Goal: Task Accomplishment & Management: Complete application form

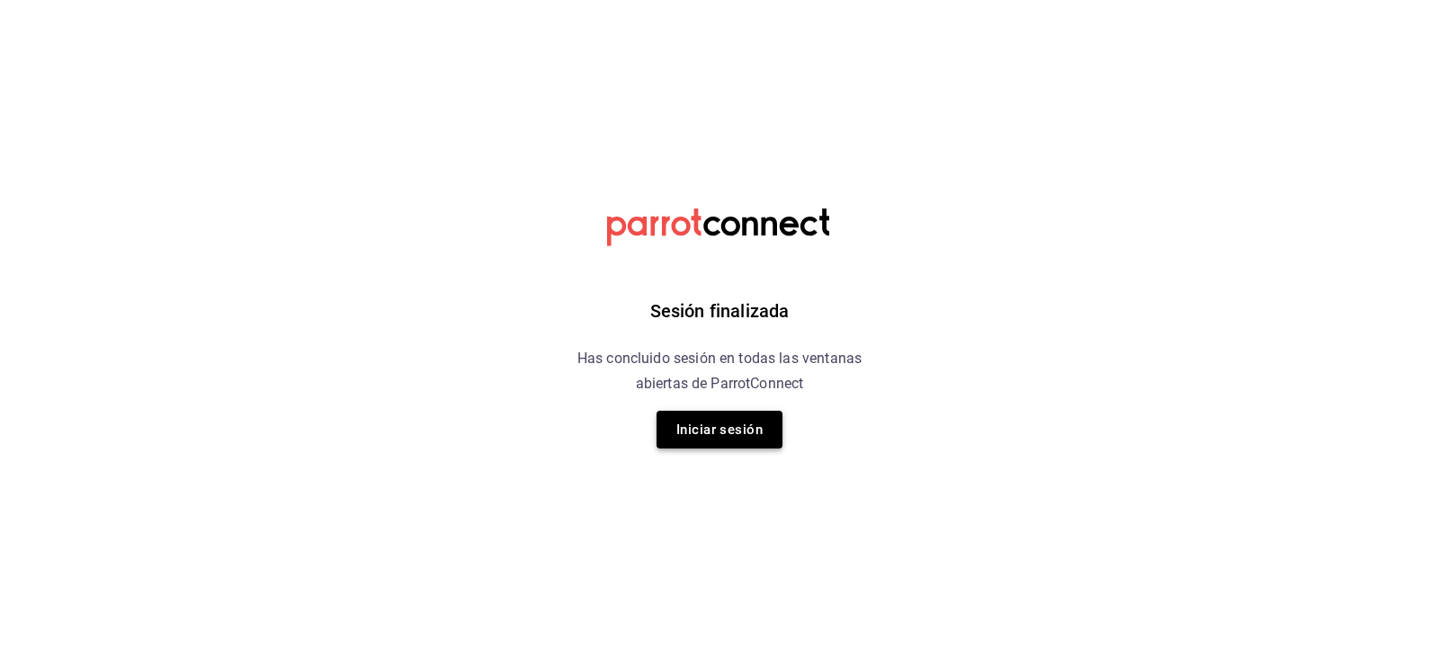
click at [744, 432] on button "Iniciar sesión" at bounding box center [719, 430] width 126 height 38
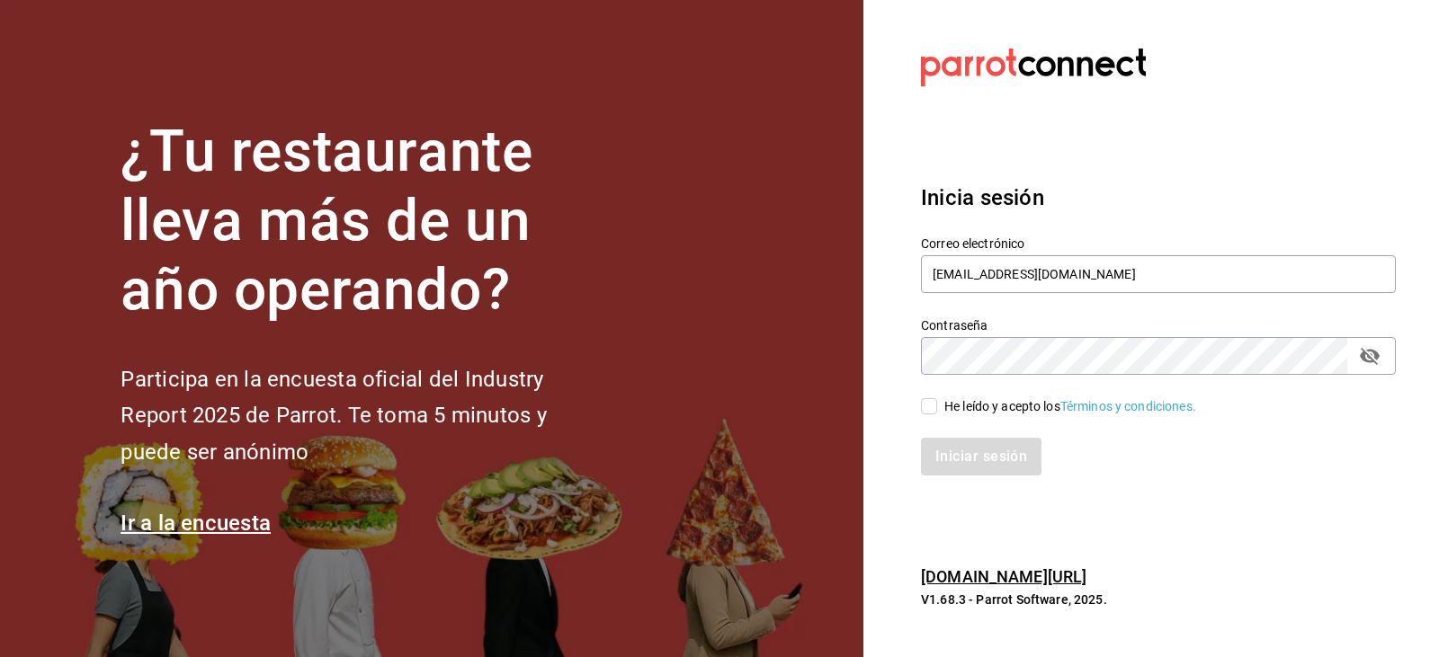
click at [932, 404] on input "He leído y acepto los Términos y condiciones." at bounding box center [929, 406] width 16 height 16
checkbox input "true"
click at [945, 465] on button "Iniciar sesión" at bounding box center [982, 457] width 122 height 38
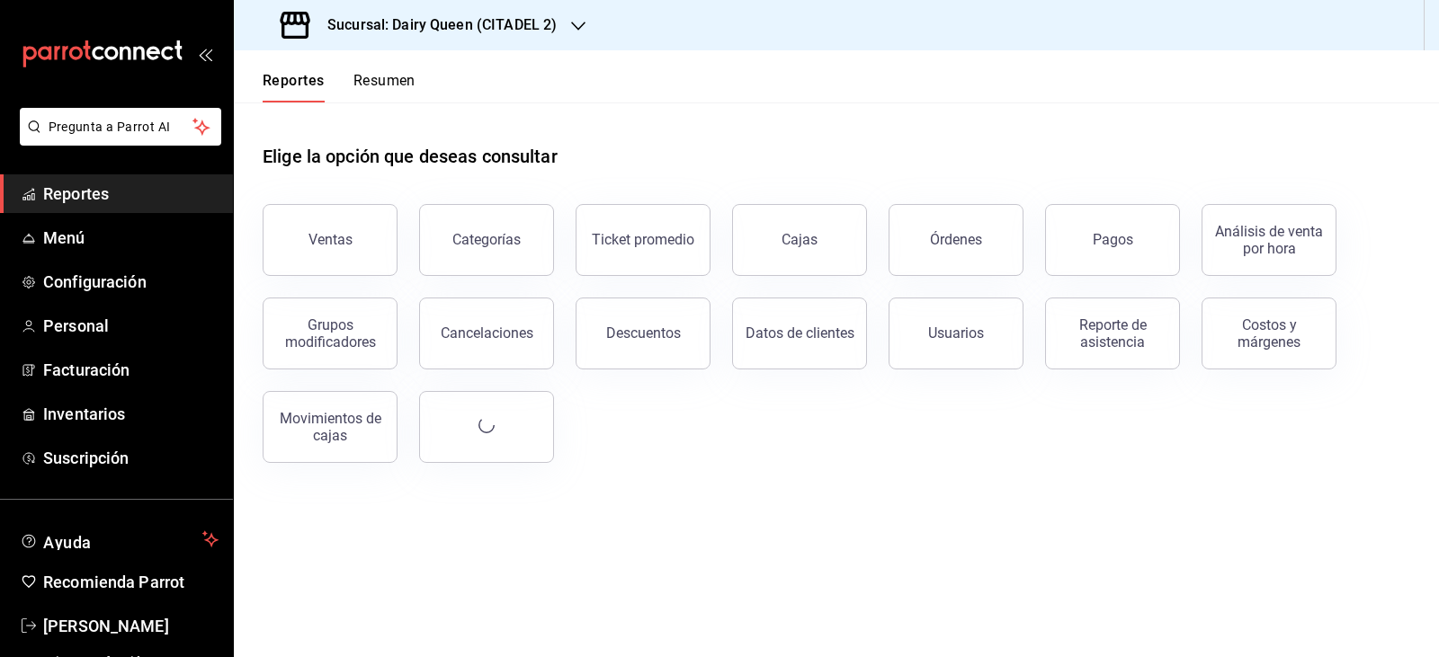
drag, startPoint x: 730, startPoint y: 423, endPoint x: 617, endPoint y: 509, distance: 142.4
click at [616, 510] on main "Elige la opción que deseas consultar Ventas Categorías Ticket promedio Cajas Ór…" at bounding box center [836, 380] width 1205 height 555
click at [153, 326] on span "Personal" at bounding box center [130, 326] width 175 height 24
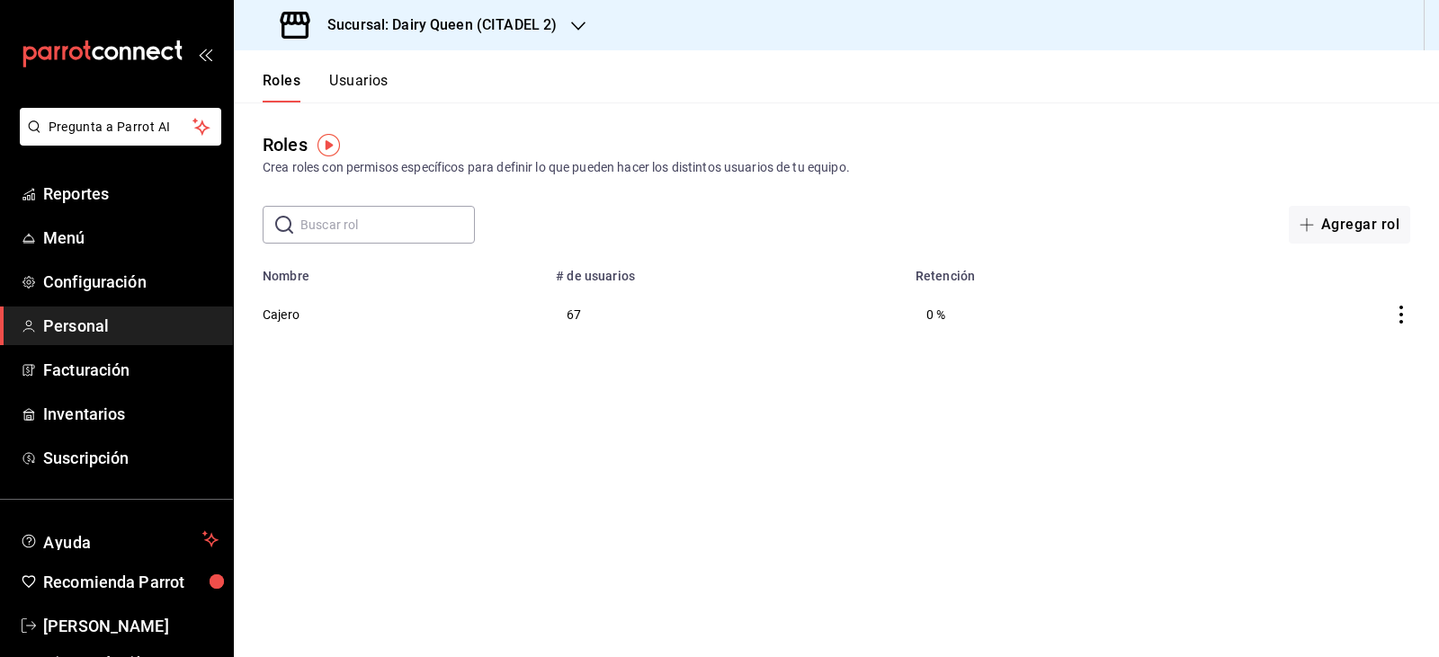
click at [366, 64] on div "Roles Usuarios" at bounding box center [311, 76] width 155 height 52
click at [370, 89] on button "Usuarios" at bounding box center [358, 87] width 59 height 31
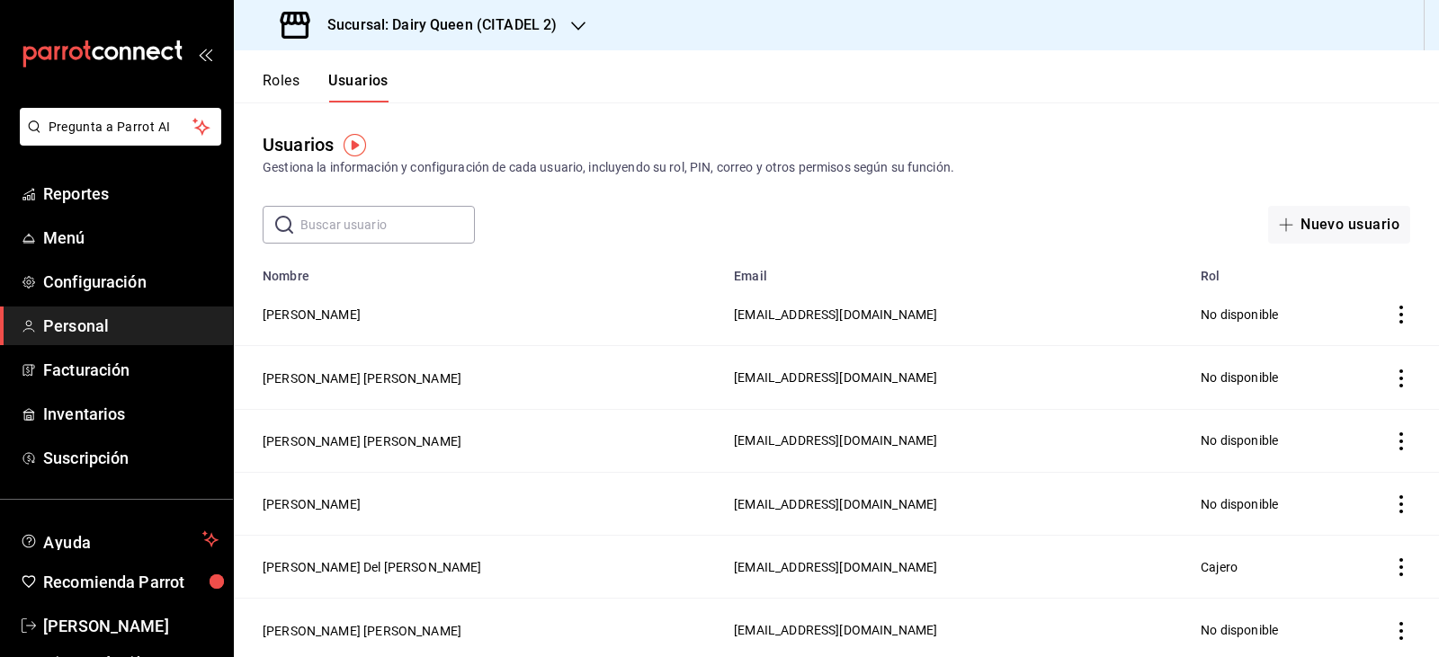
click at [1392, 314] on icon "actions" at bounding box center [1401, 315] width 18 height 18
click at [981, 298] on div at bounding box center [719, 328] width 1439 height 657
click at [937, 308] on span "[EMAIL_ADDRESS][DOMAIN_NAME]" at bounding box center [835, 315] width 203 height 14
click at [318, 325] on td "[PERSON_NAME]" at bounding box center [478, 314] width 489 height 63
click at [334, 310] on button "[PERSON_NAME]" at bounding box center [312, 315] width 98 height 18
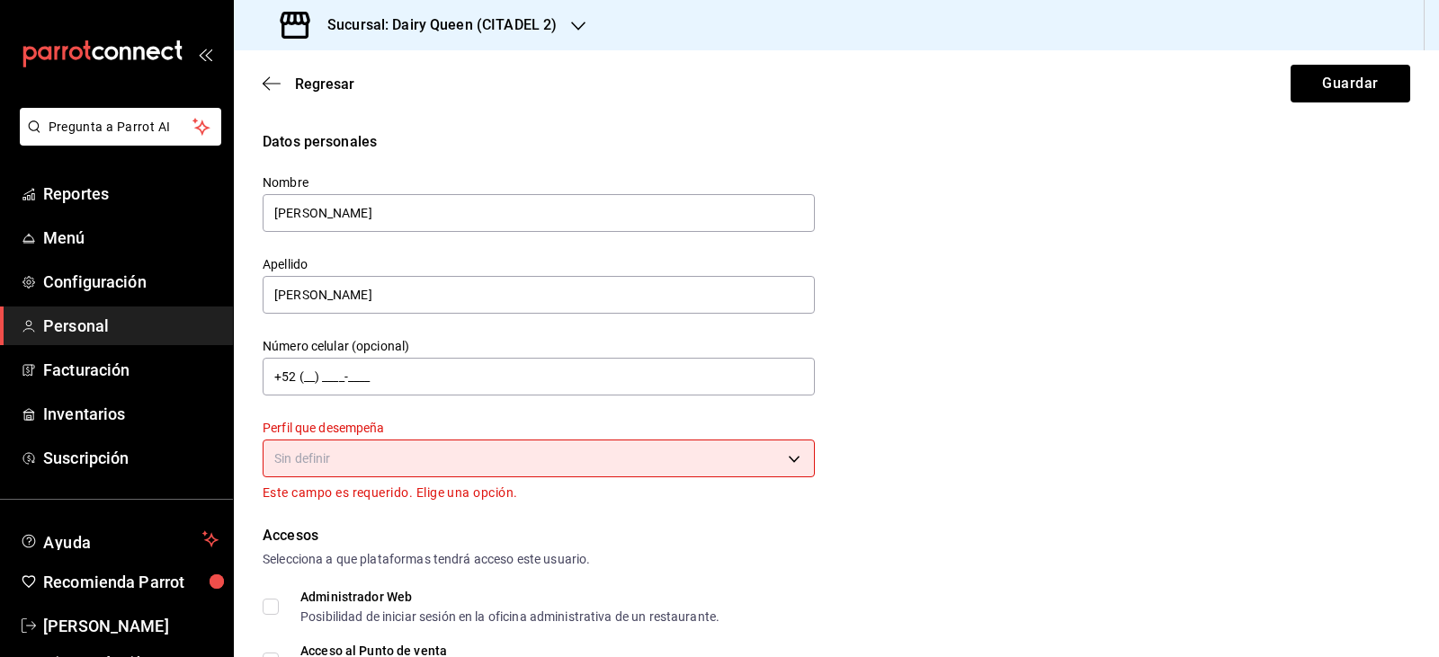
click at [540, 19] on h3 "Sucursal: Dairy Queen (CITADEL 2)" at bounding box center [435, 25] width 244 height 22
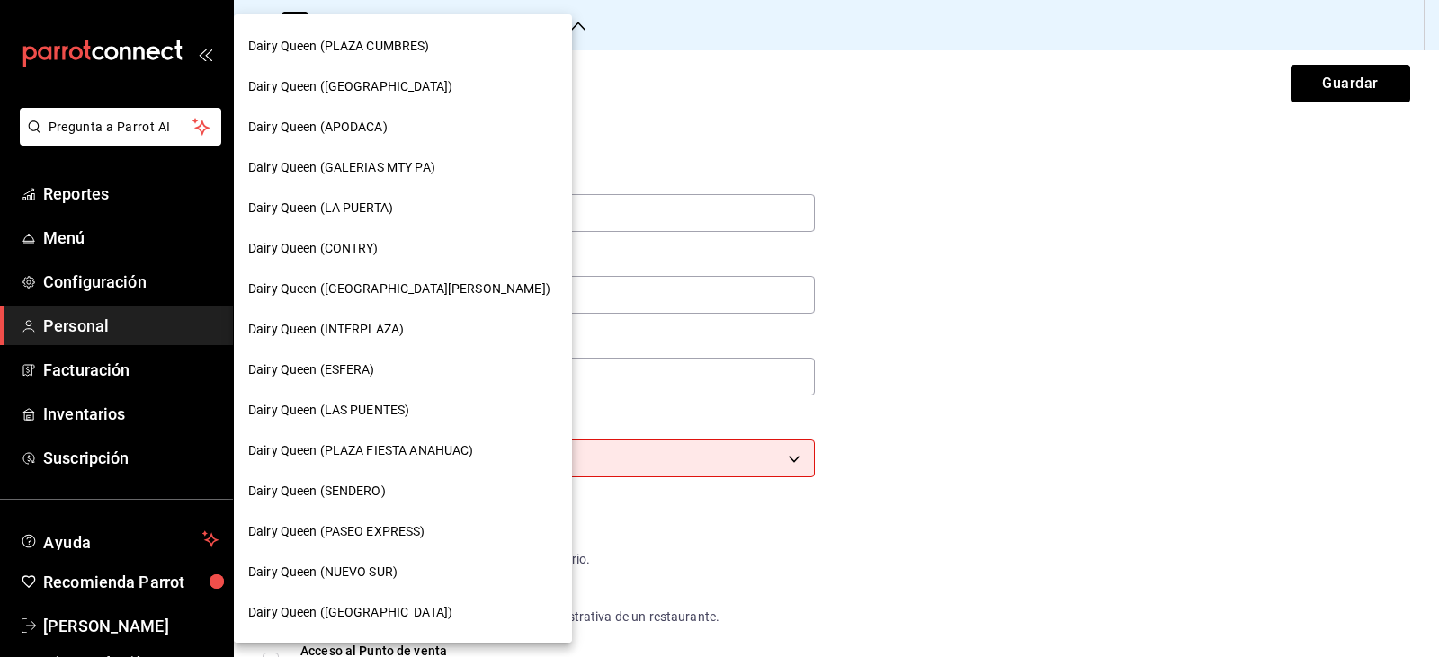
scroll to position [450, 0]
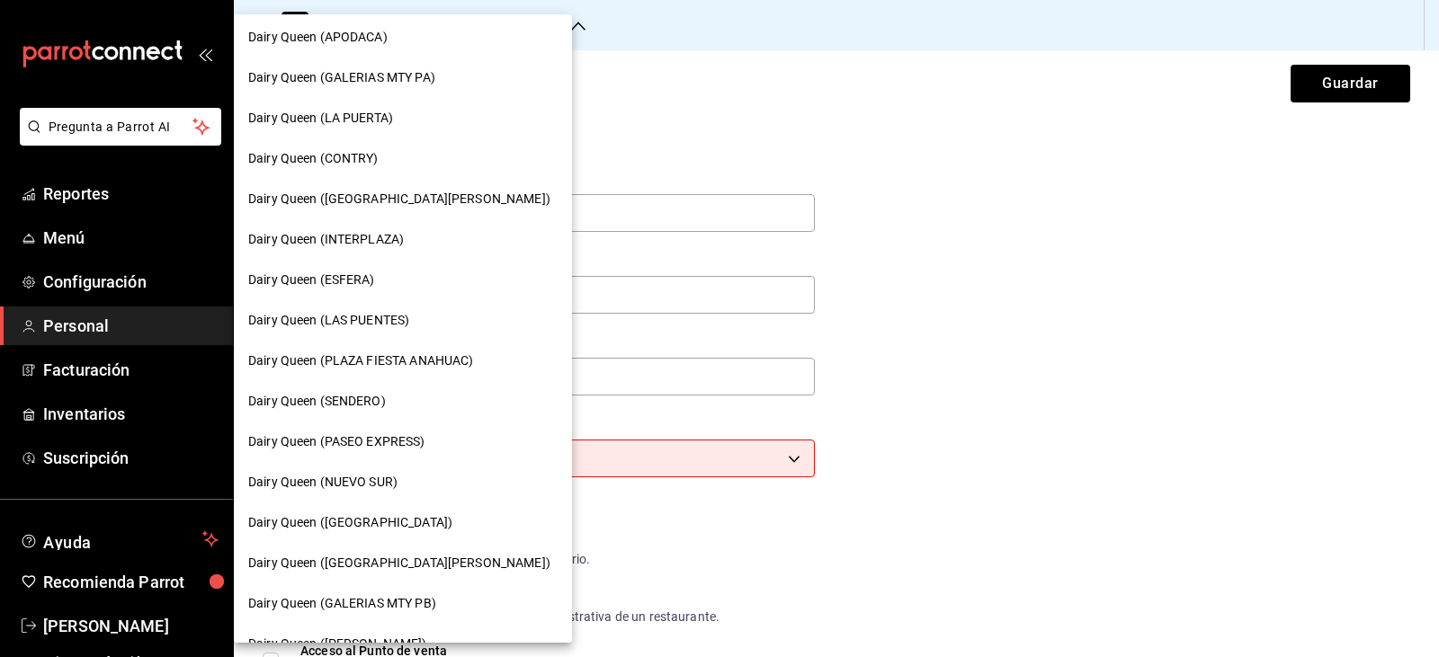
click at [380, 395] on span "Dairy Queen (SENDERO)" at bounding box center [317, 401] width 138 height 19
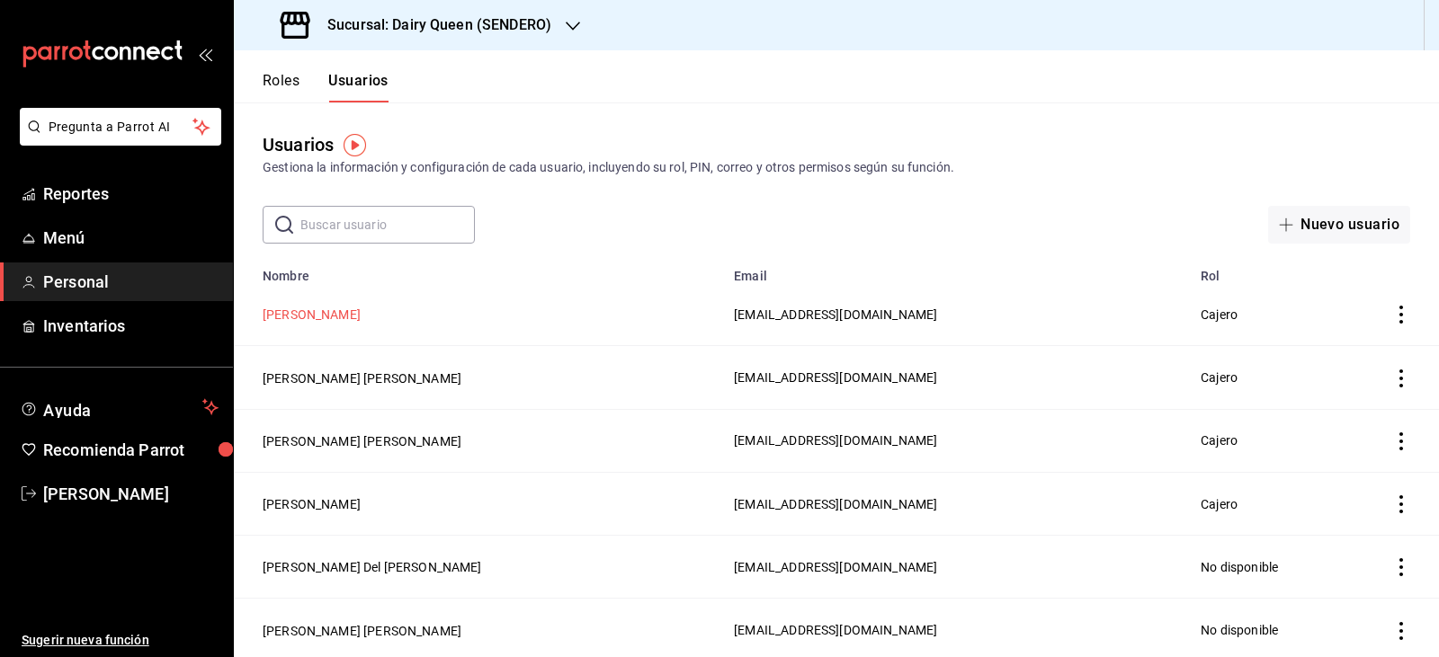
click at [308, 319] on button "[PERSON_NAME]" at bounding box center [312, 315] width 98 height 18
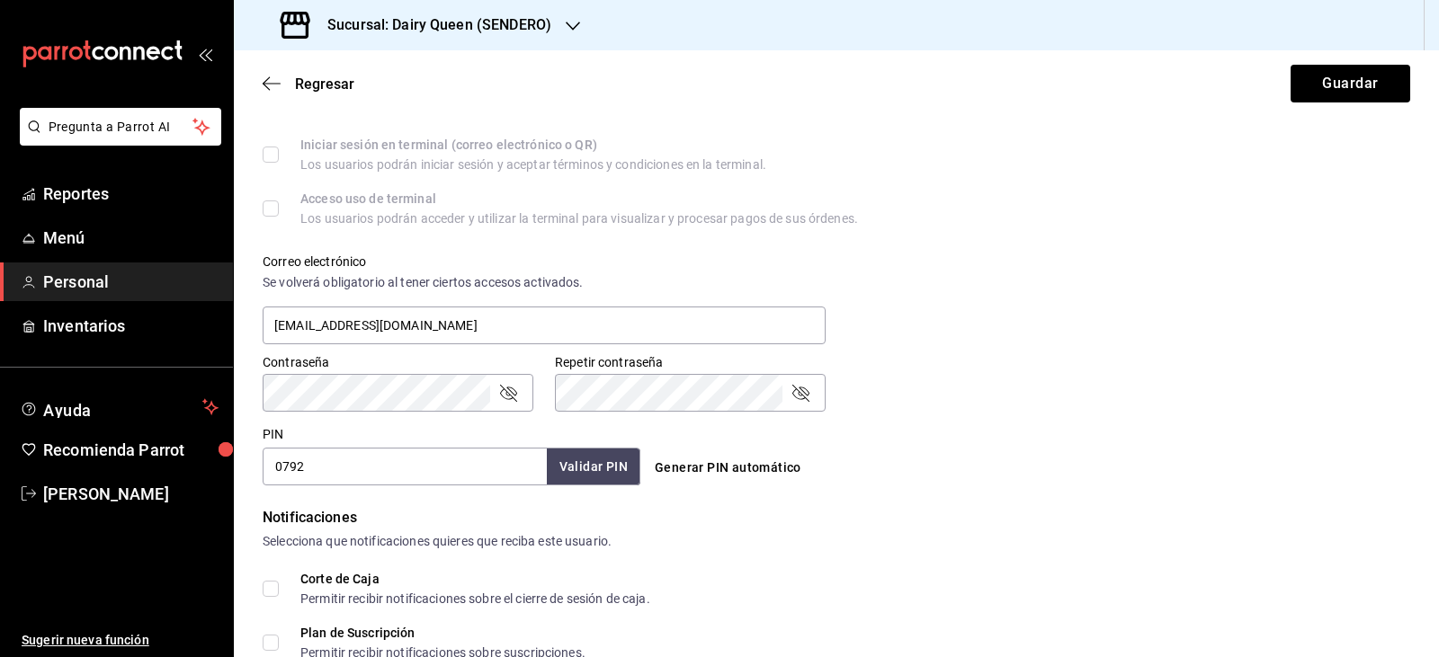
scroll to position [785, 0]
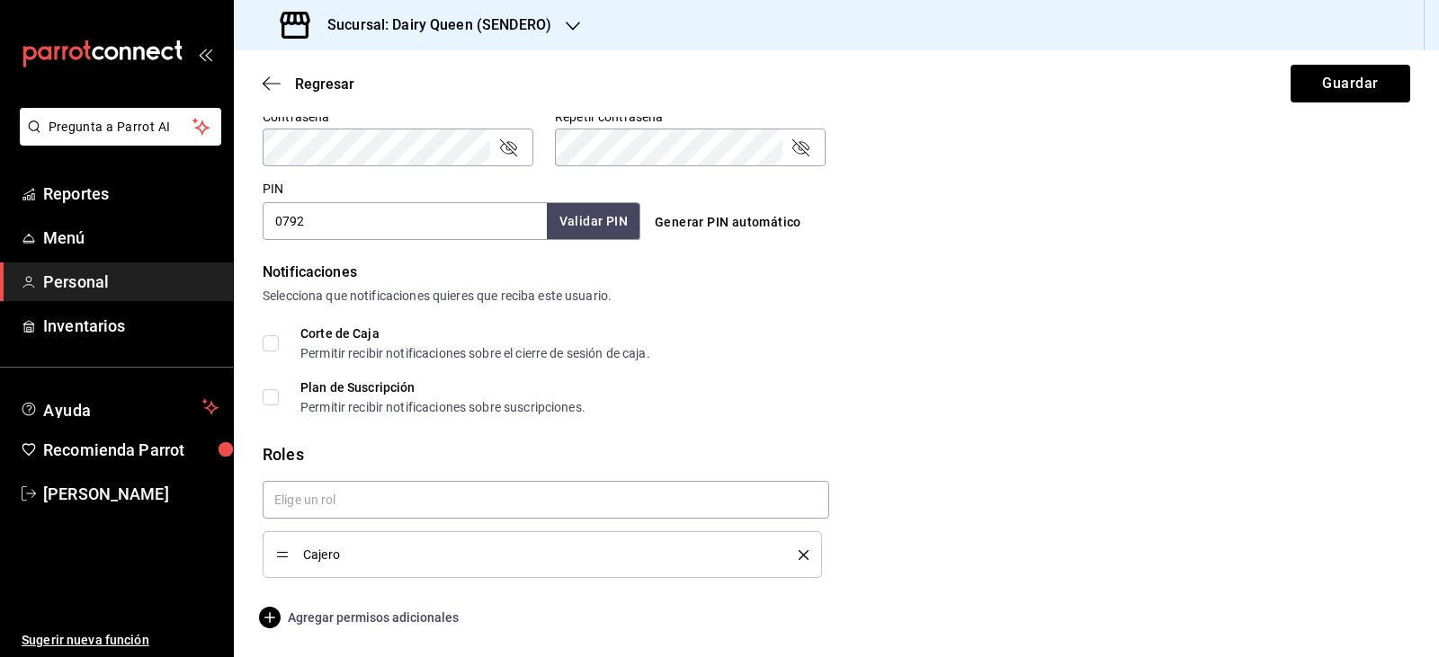
click at [402, 611] on span "Agregar permisos adicionales" at bounding box center [361, 618] width 196 height 22
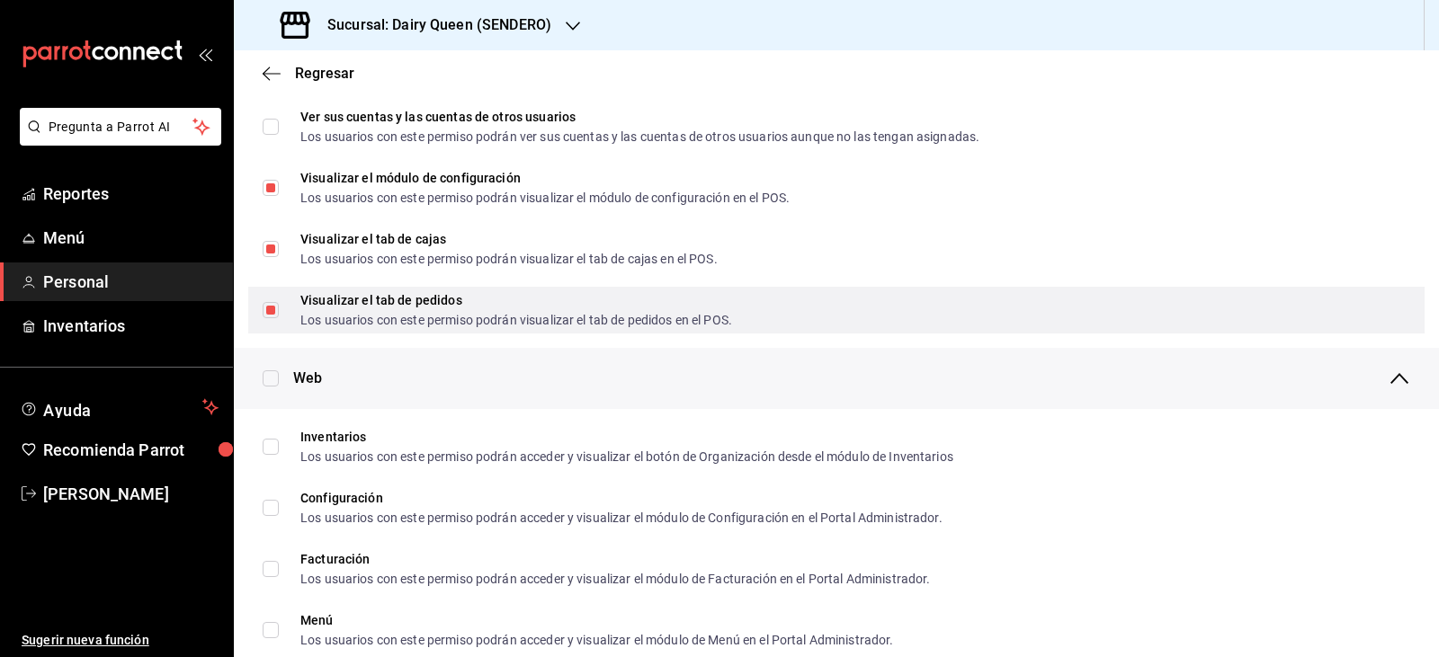
scroll to position [0, 0]
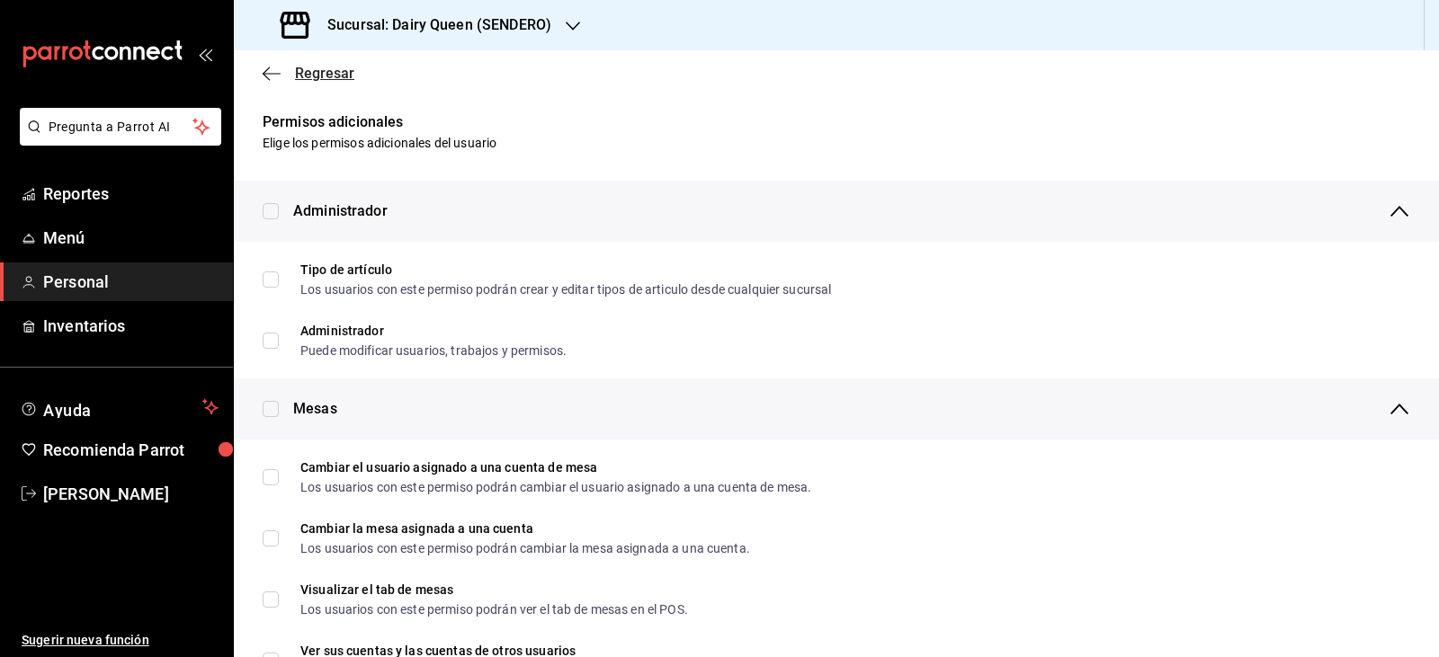
click at [271, 67] on icon "button" at bounding box center [272, 74] width 18 height 16
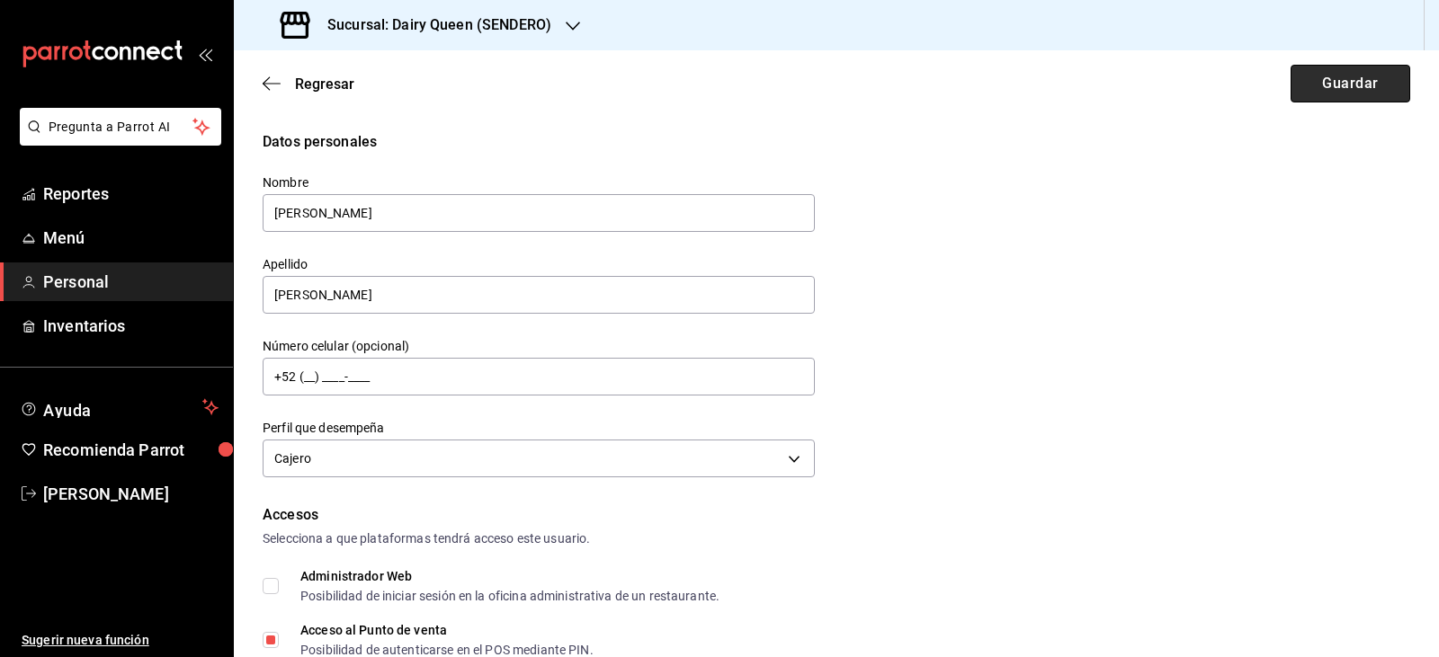
click at [1360, 76] on button "Guardar" at bounding box center [1350, 84] width 120 height 38
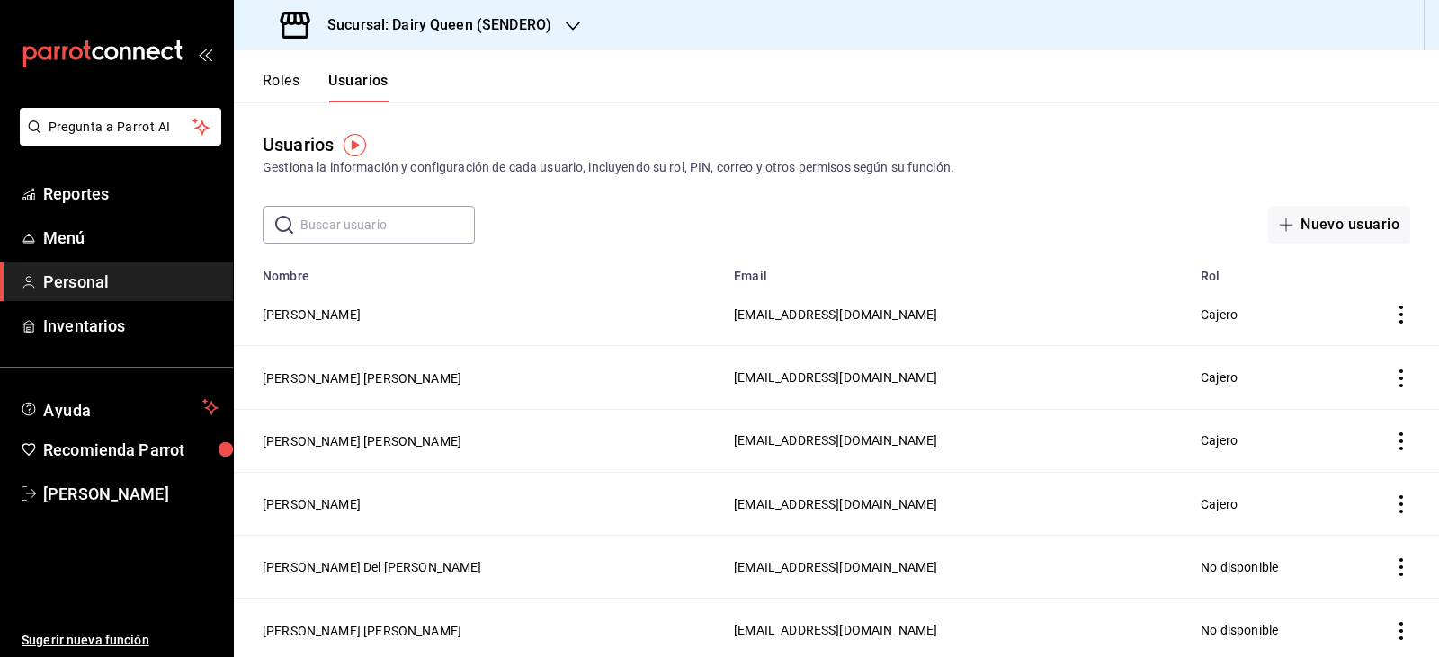
click at [404, 228] on input "text" at bounding box center [387, 225] width 174 height 36
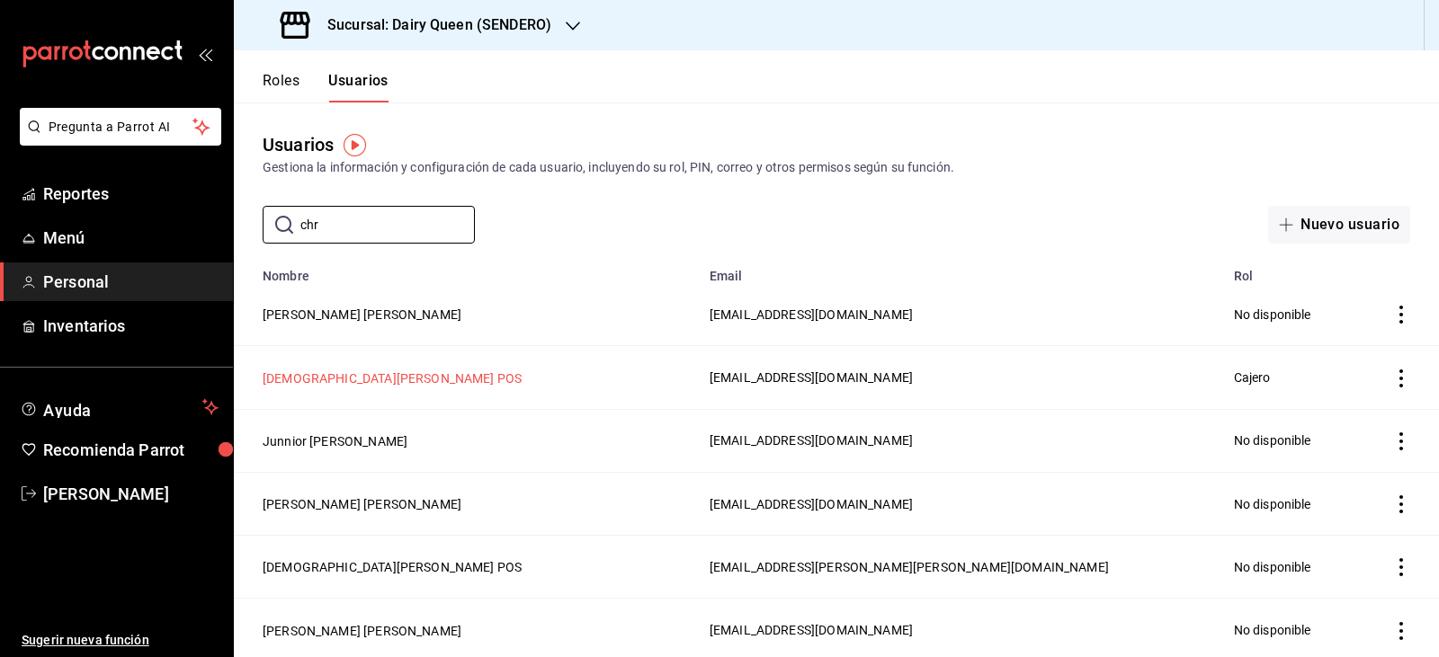
type input "chr"
click at [375, 373] on button "[DEMOGRAPHIC_DATA][PERSON_NAME] POS" at bounding box center [392, 379] width 259 height 18
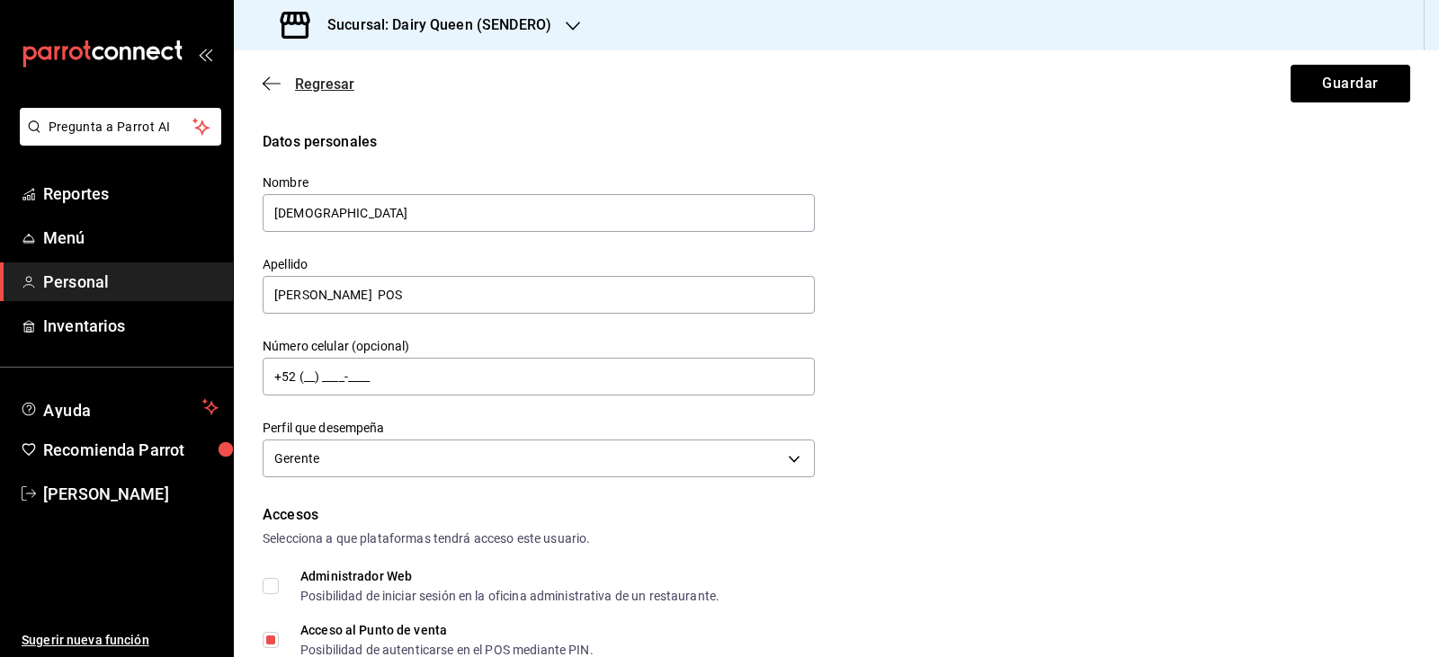
click at [276, 84] on icon "button" at bounding box center [272, 83] width 18 height 1
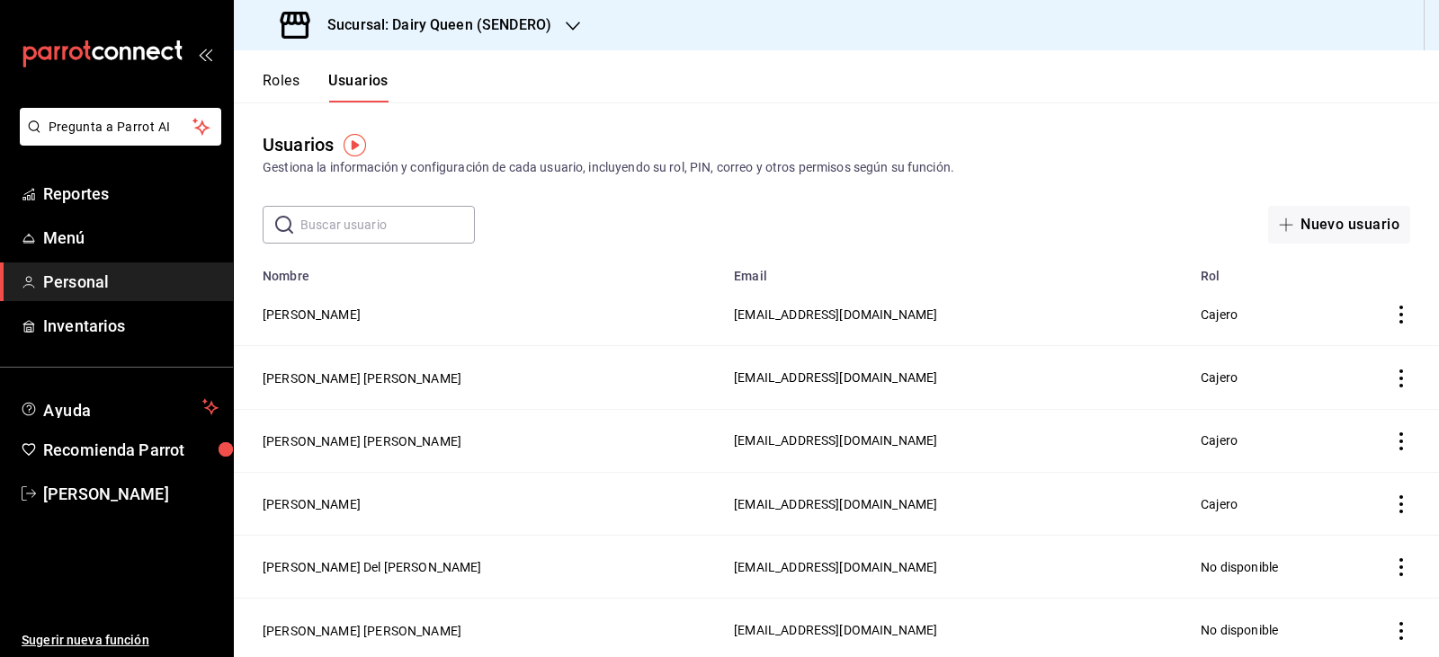
click at [400, 220] on input "text" at bounding box center [387, 225] width 174 height 36
type input "[DEMOGRAPHIC_DATA]"
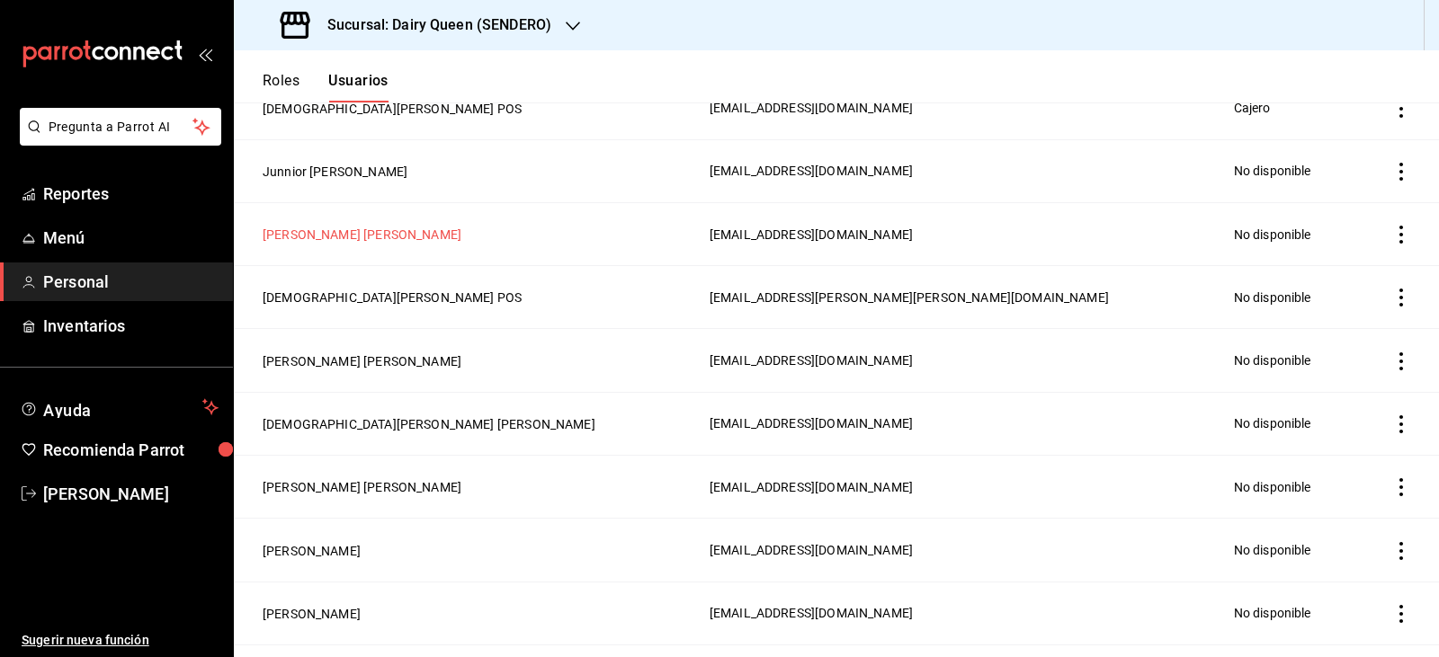
scroll to position [180, 0]
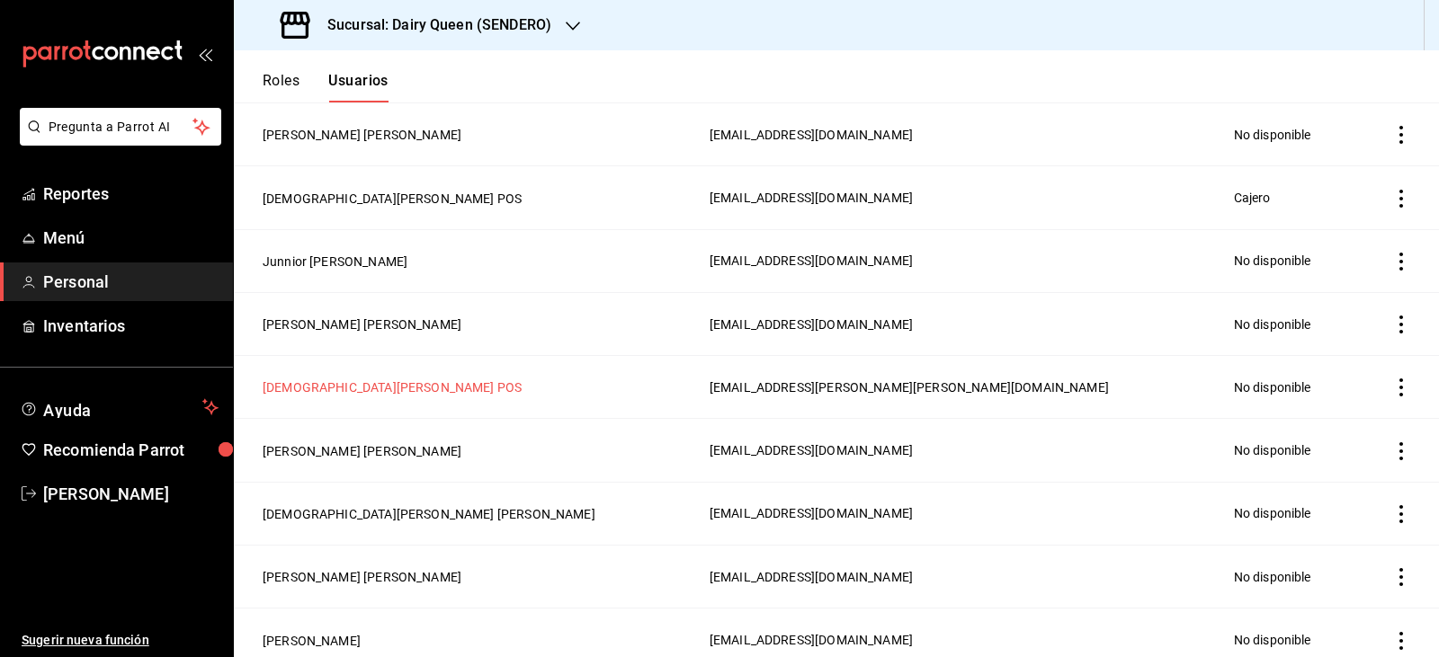
click at [364, 384] on button "[DEMOGRAPHIC_DATA][PERSON_NAME] POS" at bounding box center [392, 388] width 259 height 18
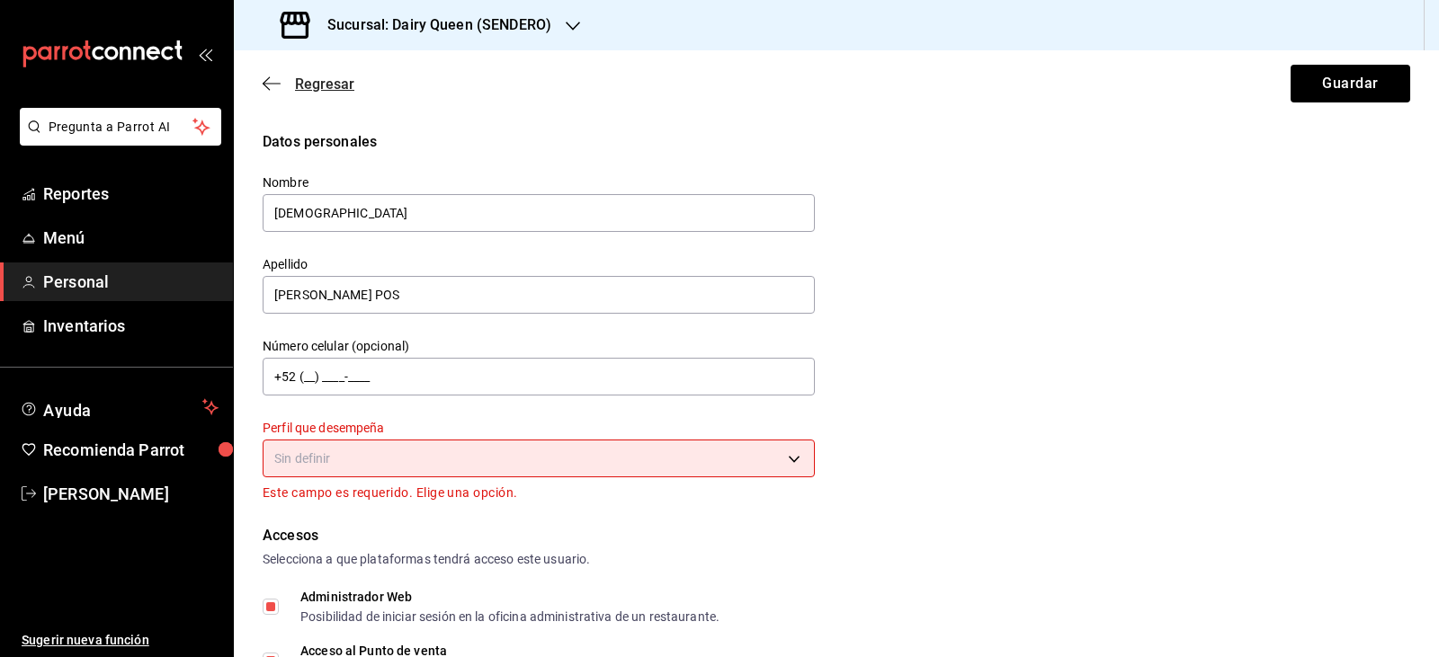
click at [272, 79] on icon "button" at bounding box center [272, 84] width 18 height 16
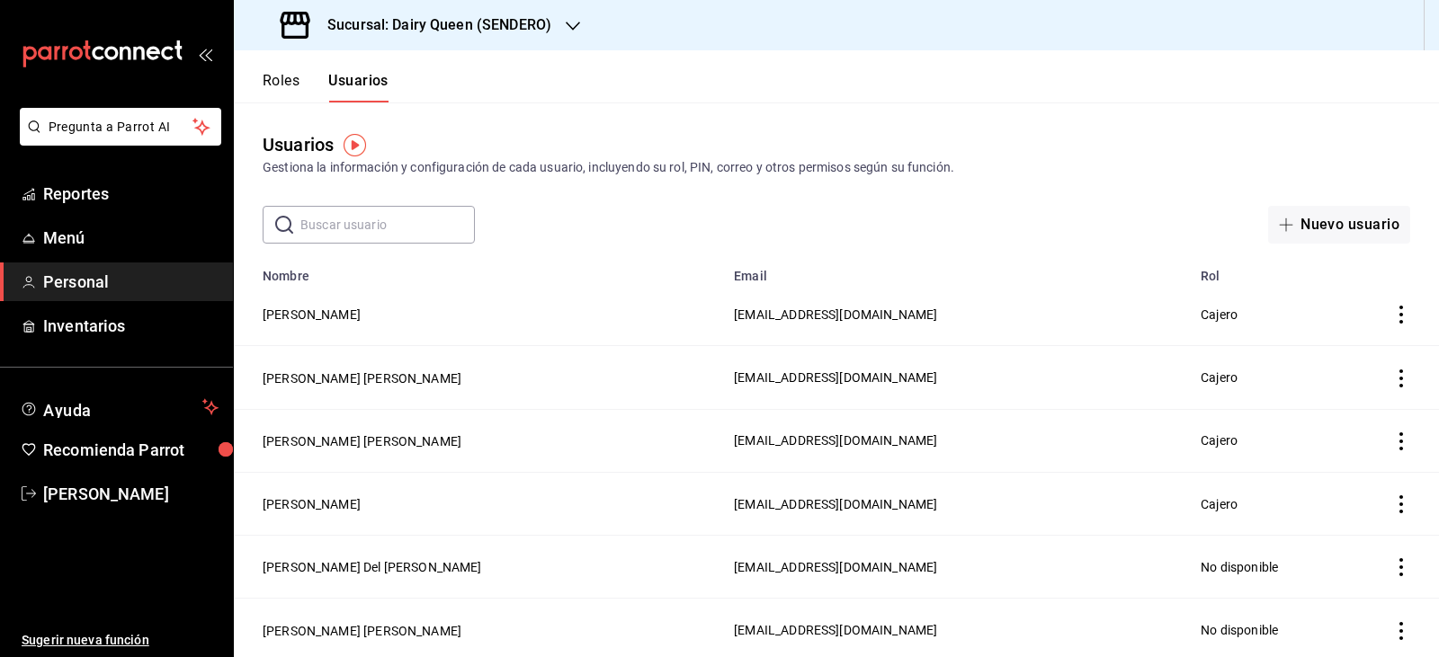
scroll to position [90, 0]
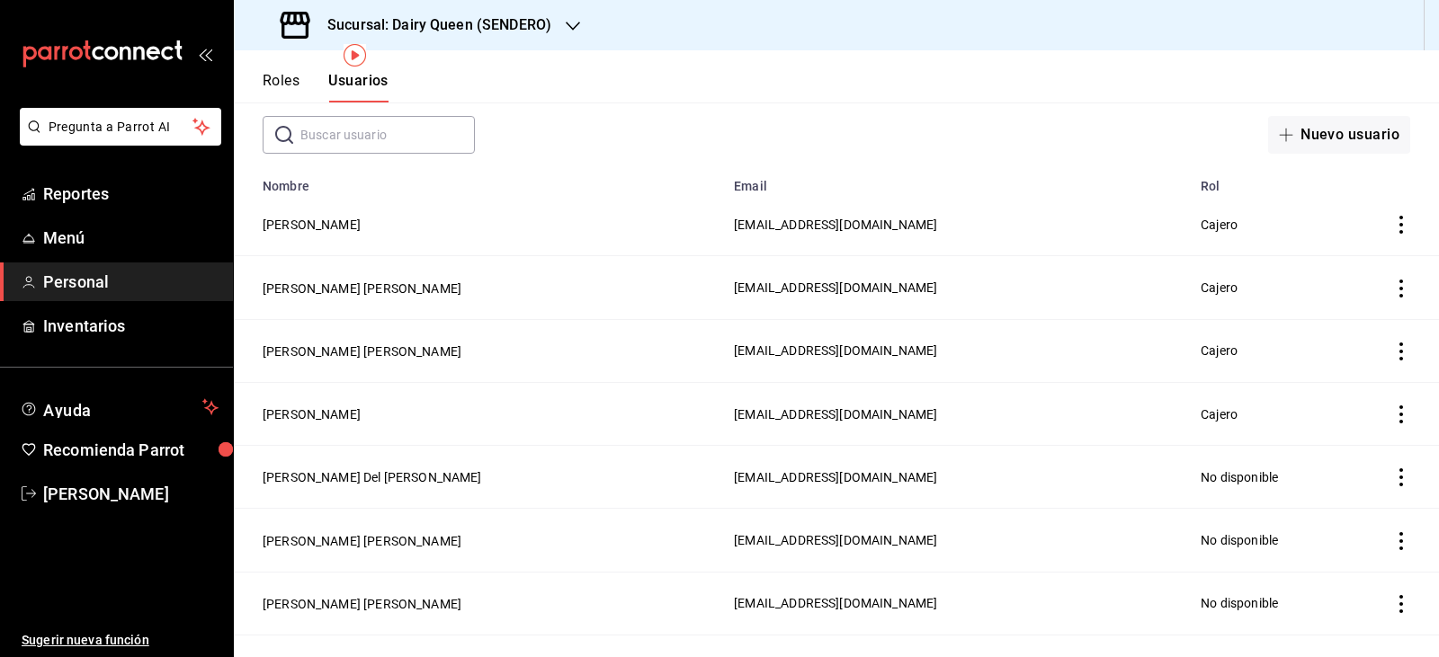
click at [404, 138] on input "text" at bounding box center [387, 135] width 174 height 36
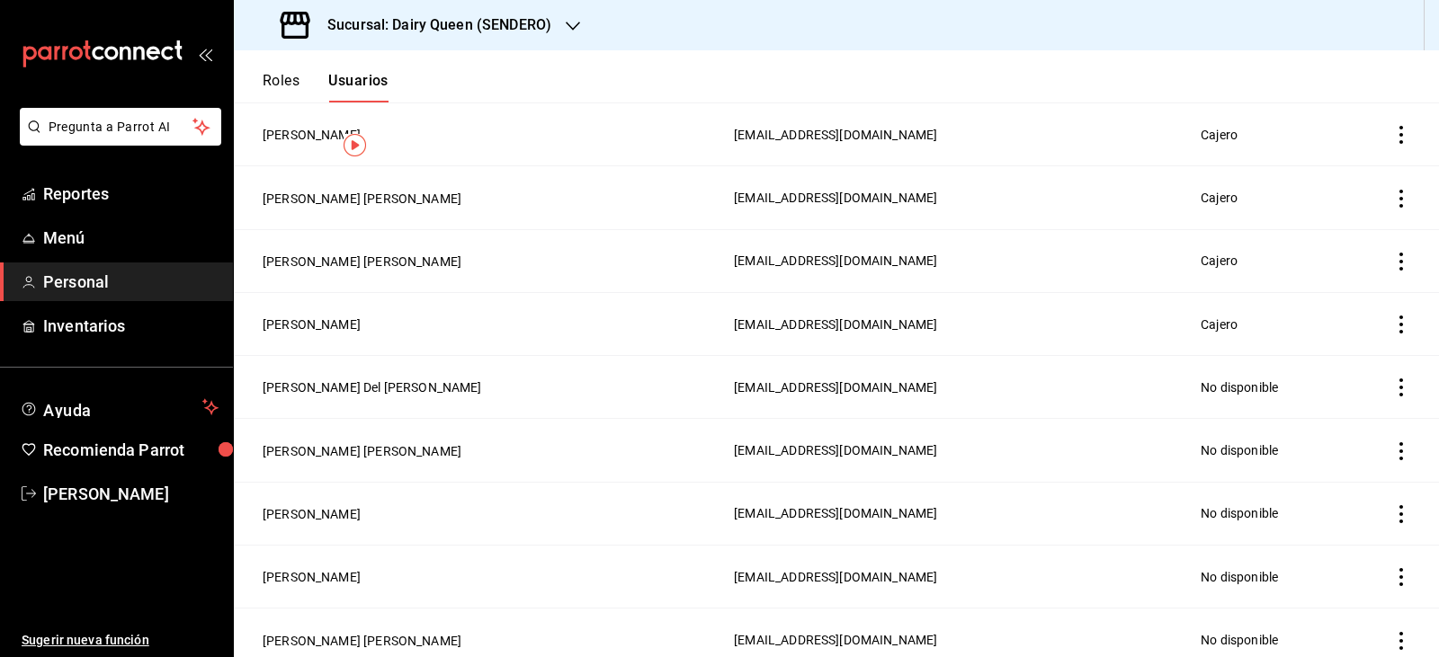
scroll to position [0, 0]
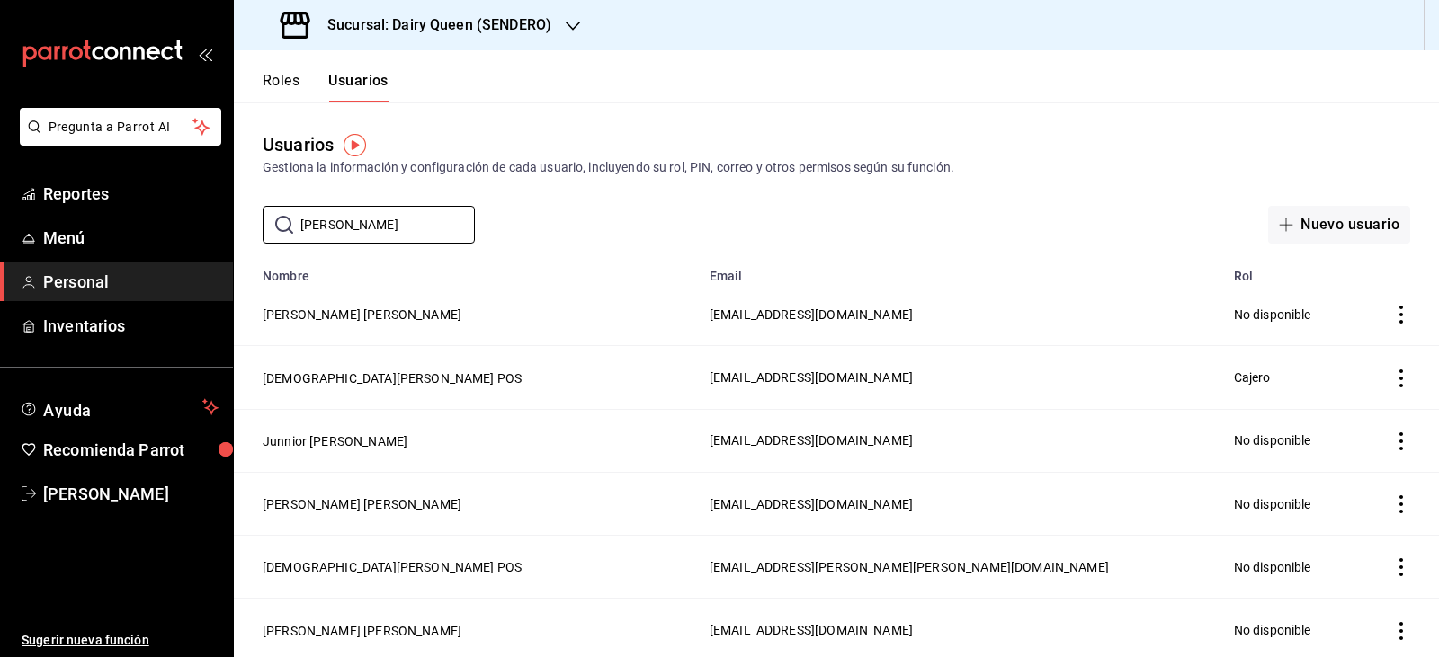
type input "[PERSON_NAME]"
click at [1396, 563] on icon "actions" at bounding box center [1401, 567] width 18 height 18
click at [1317, 587] on span "Eliminar" at bounding box center [1322, 589] width 46 height 14
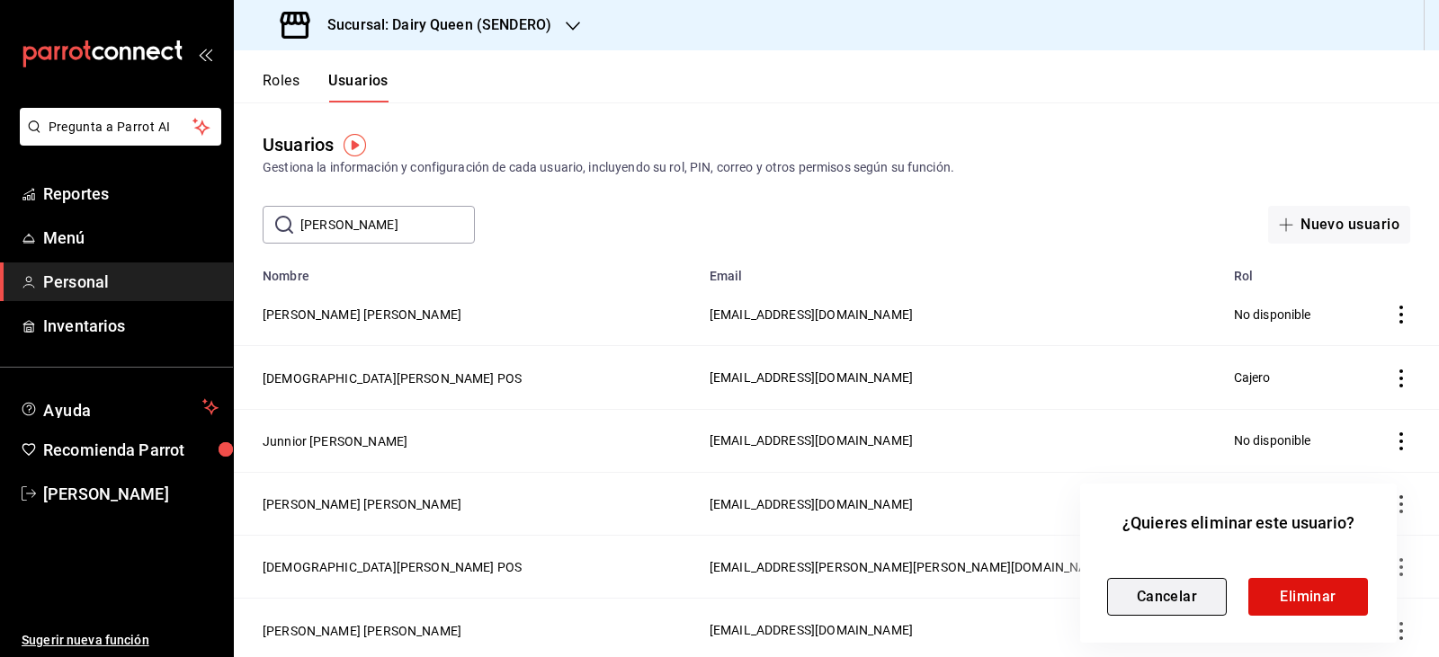
click at [1186, 596] on button "Cancelar" at bounding box center [1167, 597] width 120 height 38
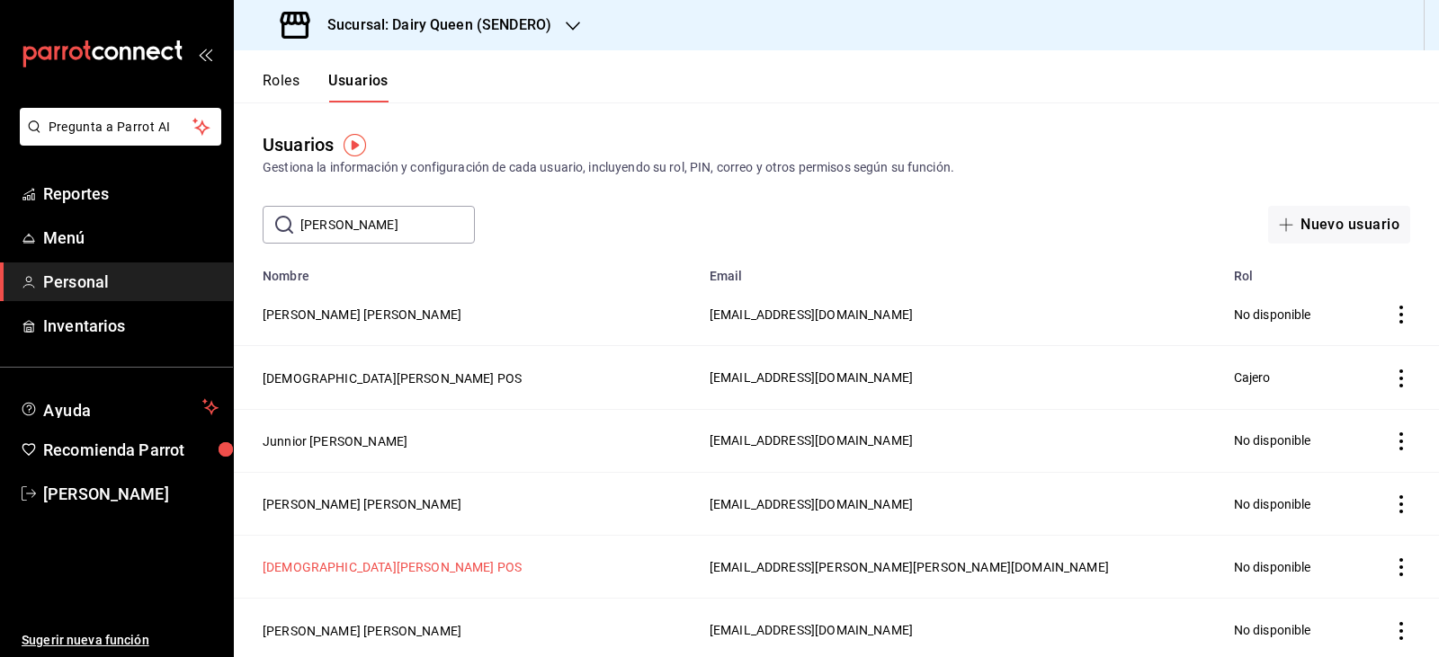
click at [328, 570] on button "[DEMOGRAPHIC_DATA][PERSON_NAME] POS" at bounding box center [392, 567] width 259 height 18
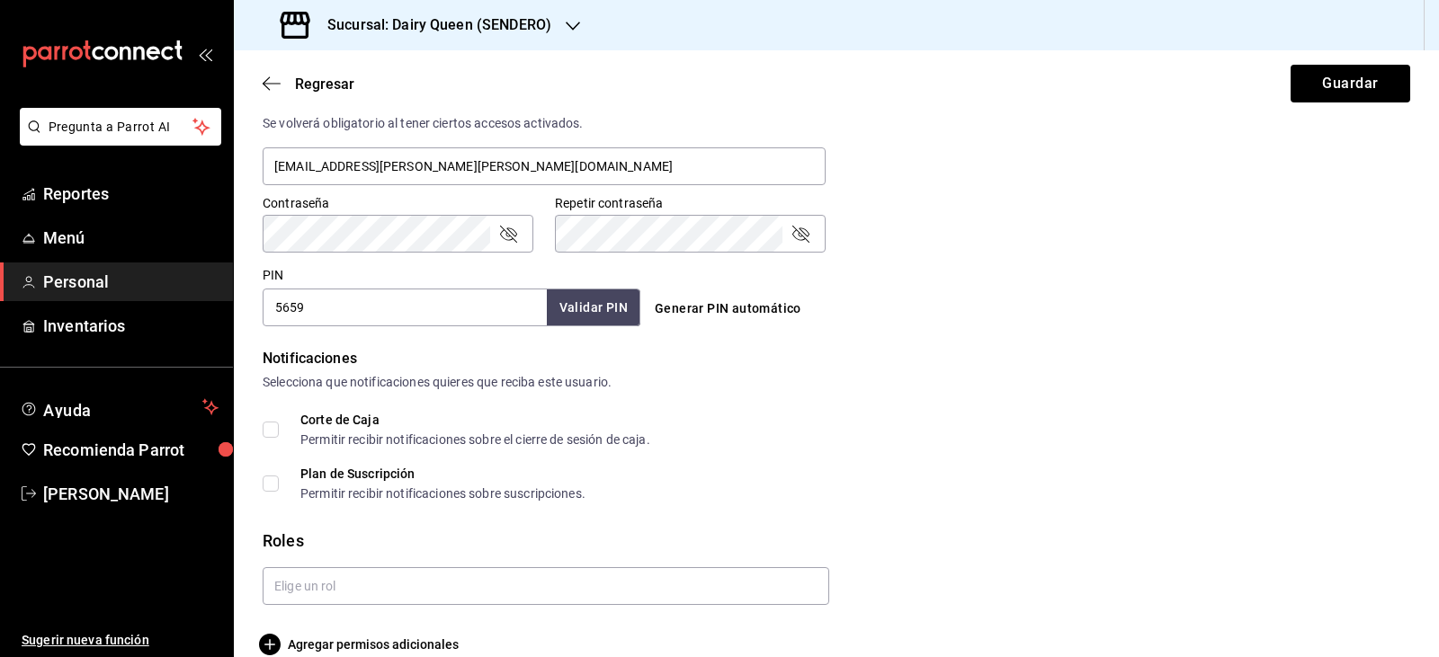
scroll to position [746, 0]
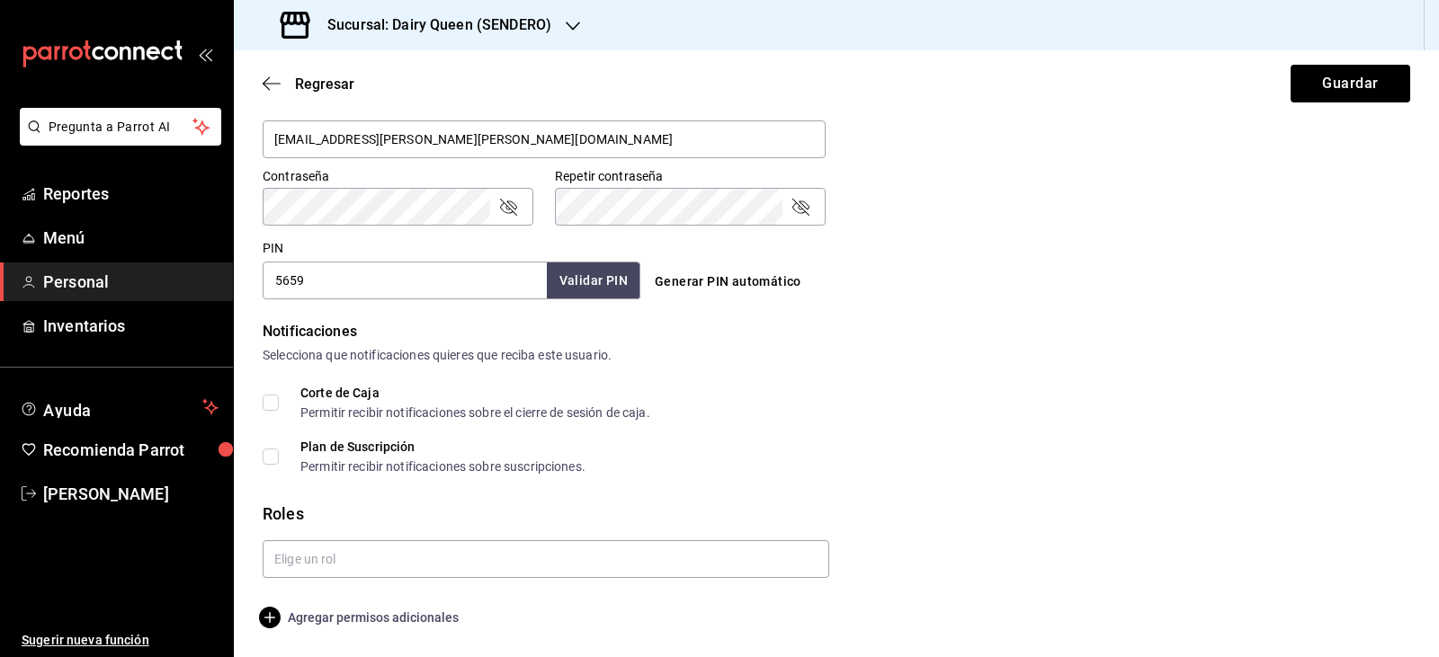
click at [374, 623] on span "Agregar permisos adicionales" at bounding box center [361, 618] width 196 height 22
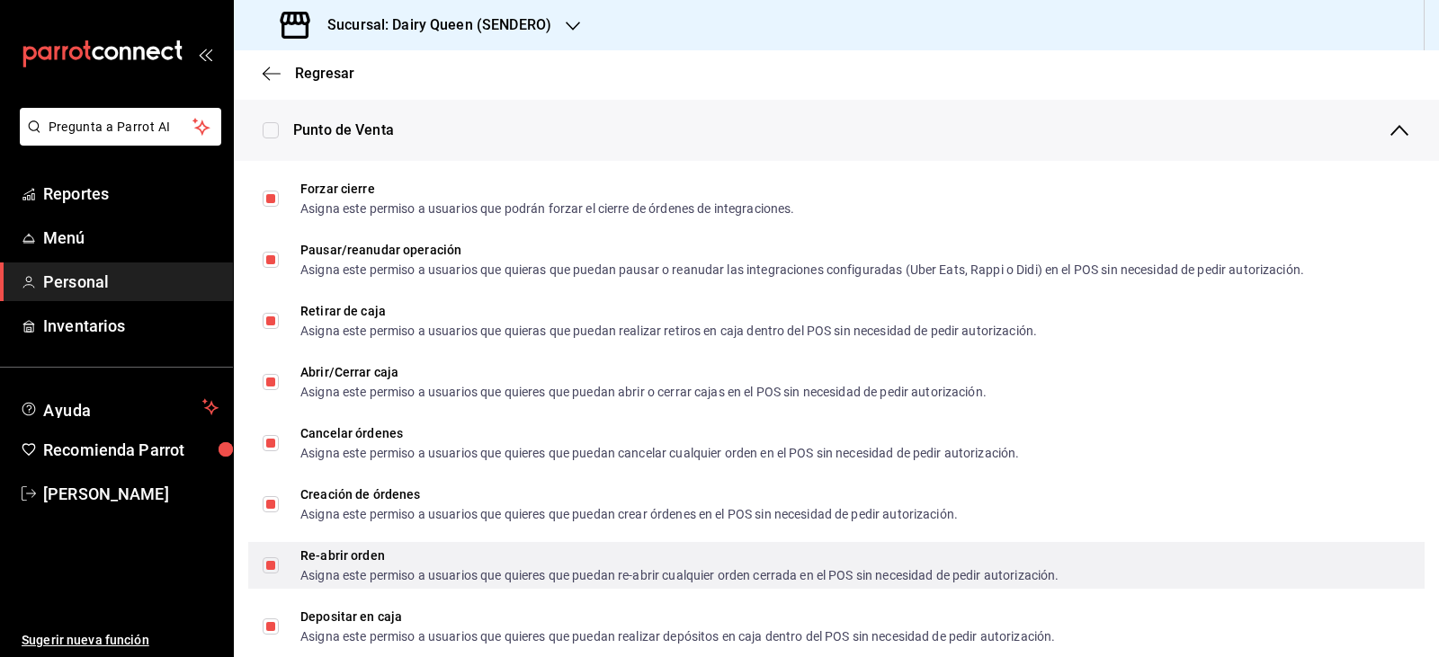
scroll to position [1376, 0]
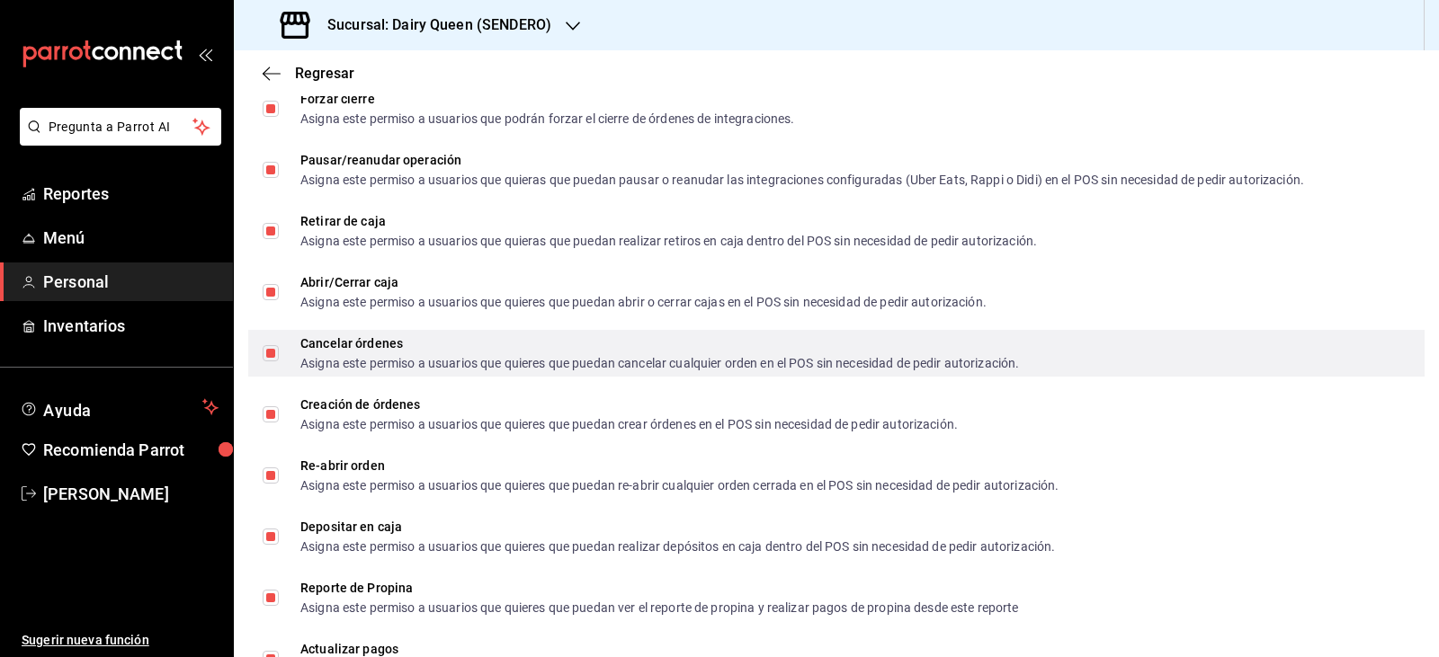
click at [268, 350] on input "Cancelar órdenes Asigna este permiso a usuarios que quieres que puedan cancelar…" at bounding box center [271, 353] width 16 height 16
checkbox input "false"
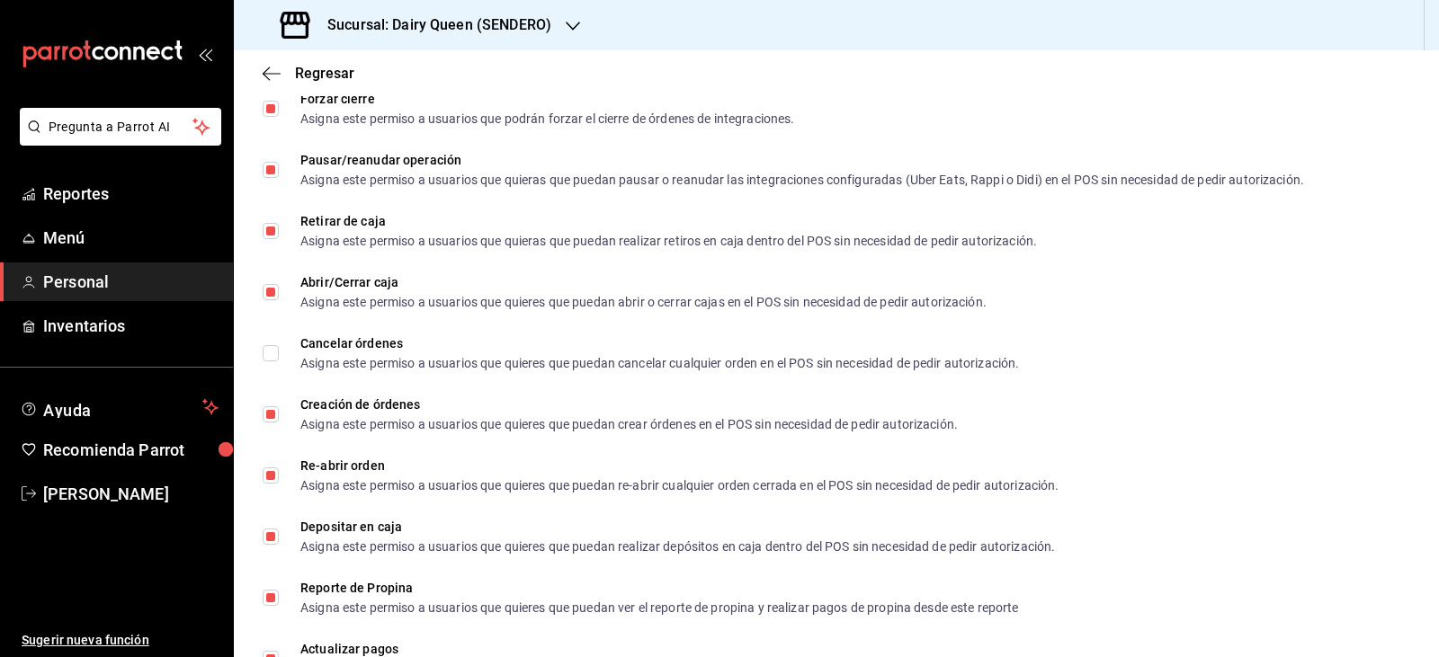
scroll to position [1556, 0]
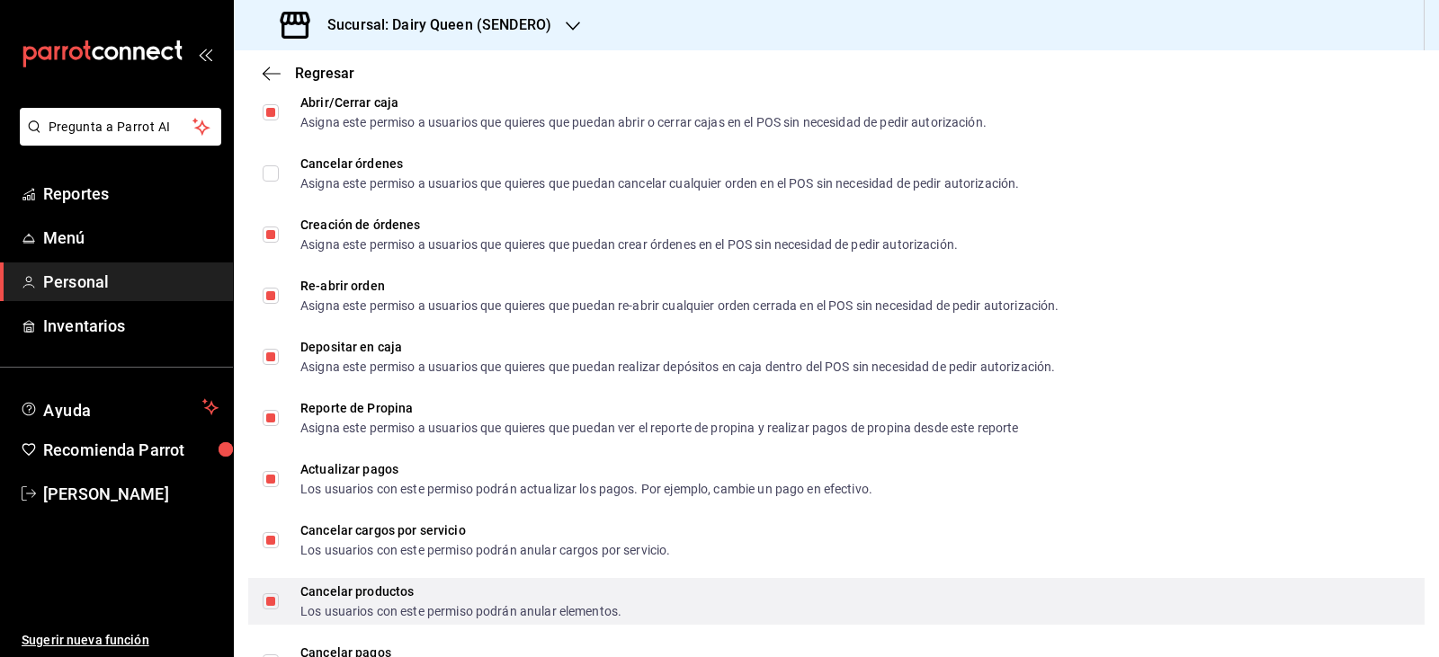
click at [272, 600] on input "Cancelar productos Los usuarios con este permiso podrán anular elementos." at bounding box center [271, 601] width 16 height 16
checkbox input "false"
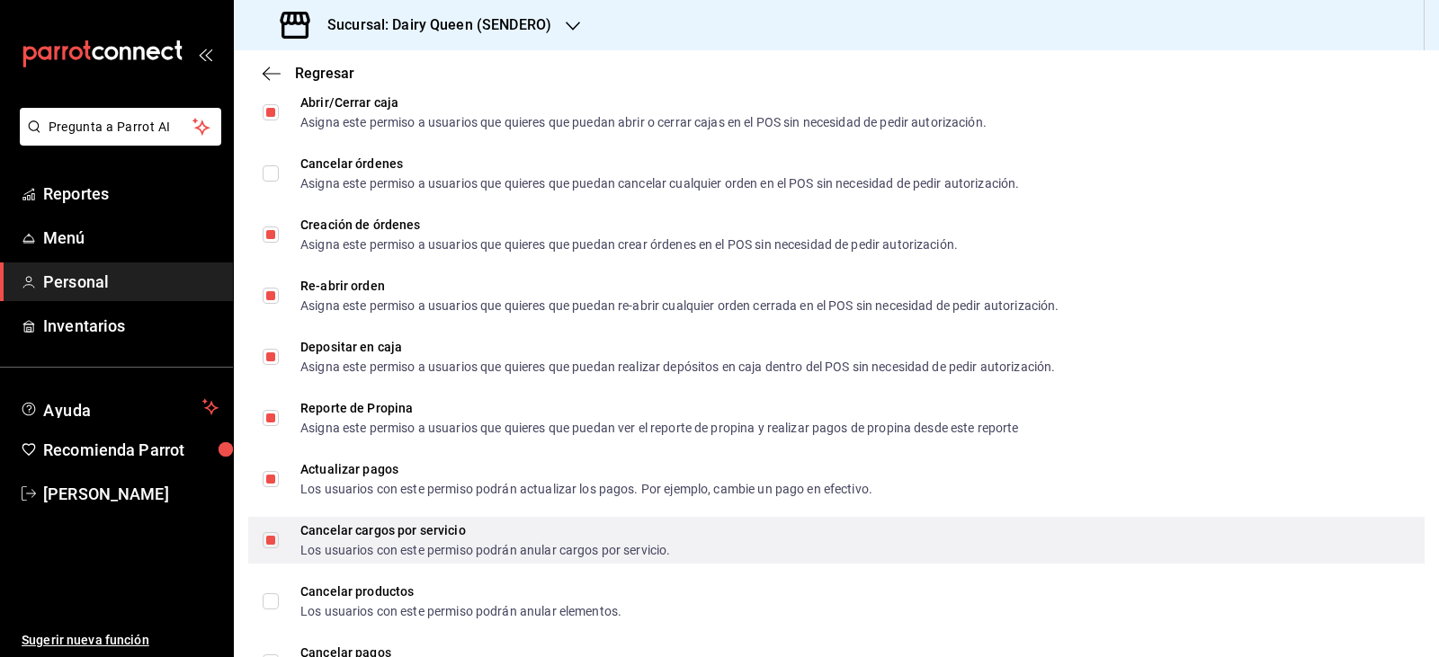
click at [265, 532] on input "Cancelar cargos por servicio Los usuarios con este permiso podrán anular cargos…" at bounding box center [271, 540] width 16 height 16
checkbox input "false"
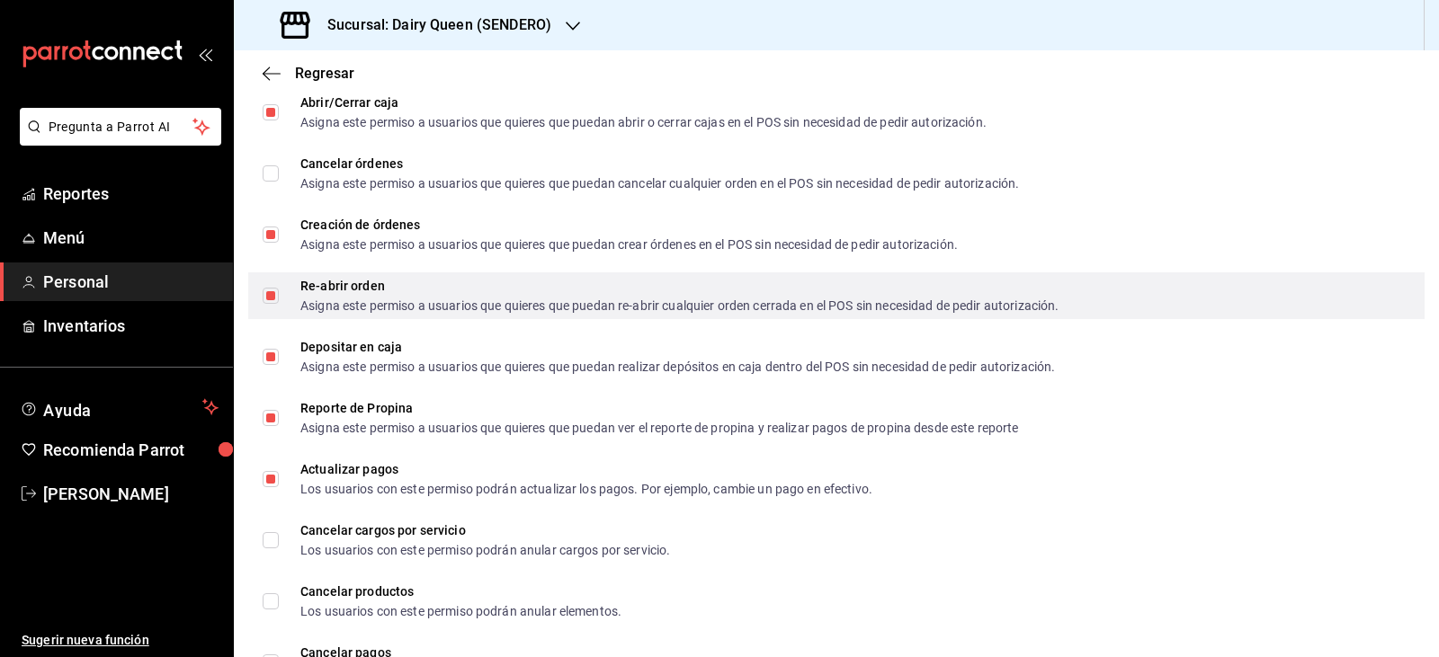
click at [277, 292] on input "Re-abrir orden Asigna este permiso a usuarios que quieres que puedan re-abrir c…" at bounding box center [271, 296] width 16 height 16
checkbox input "false"
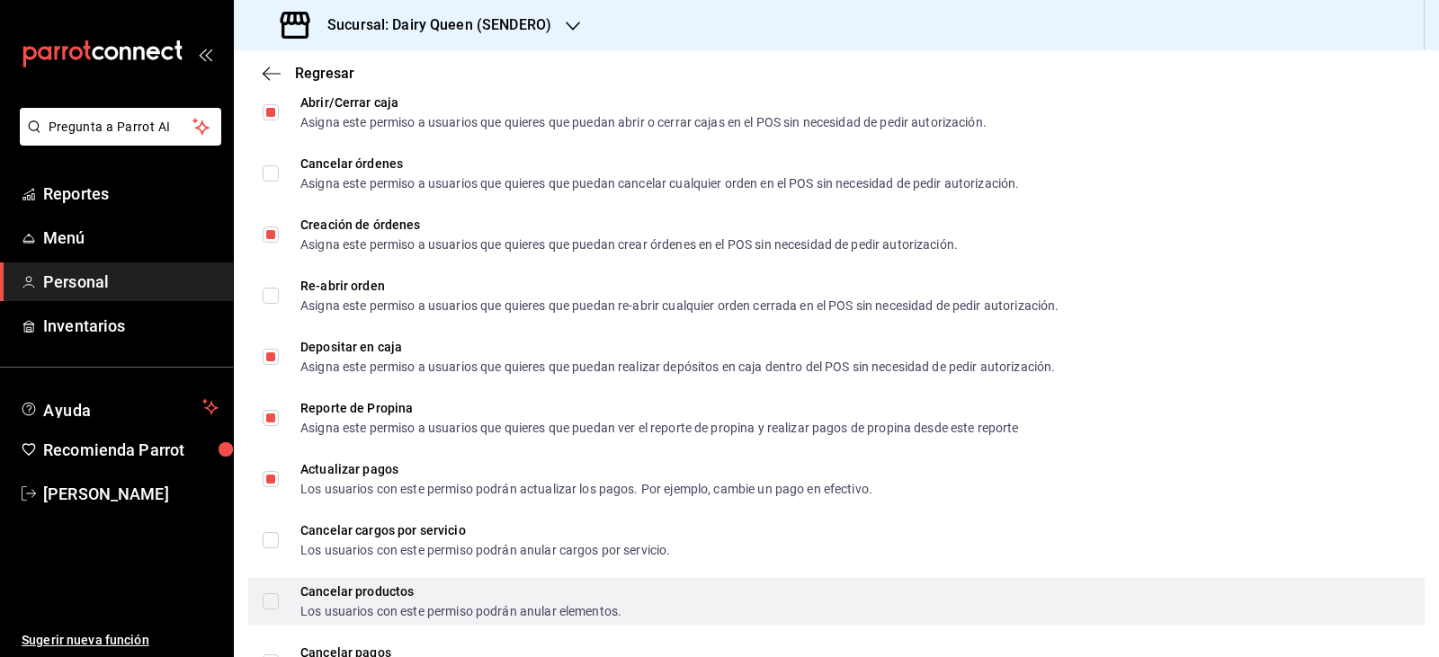
scroll to position [1736, 0]
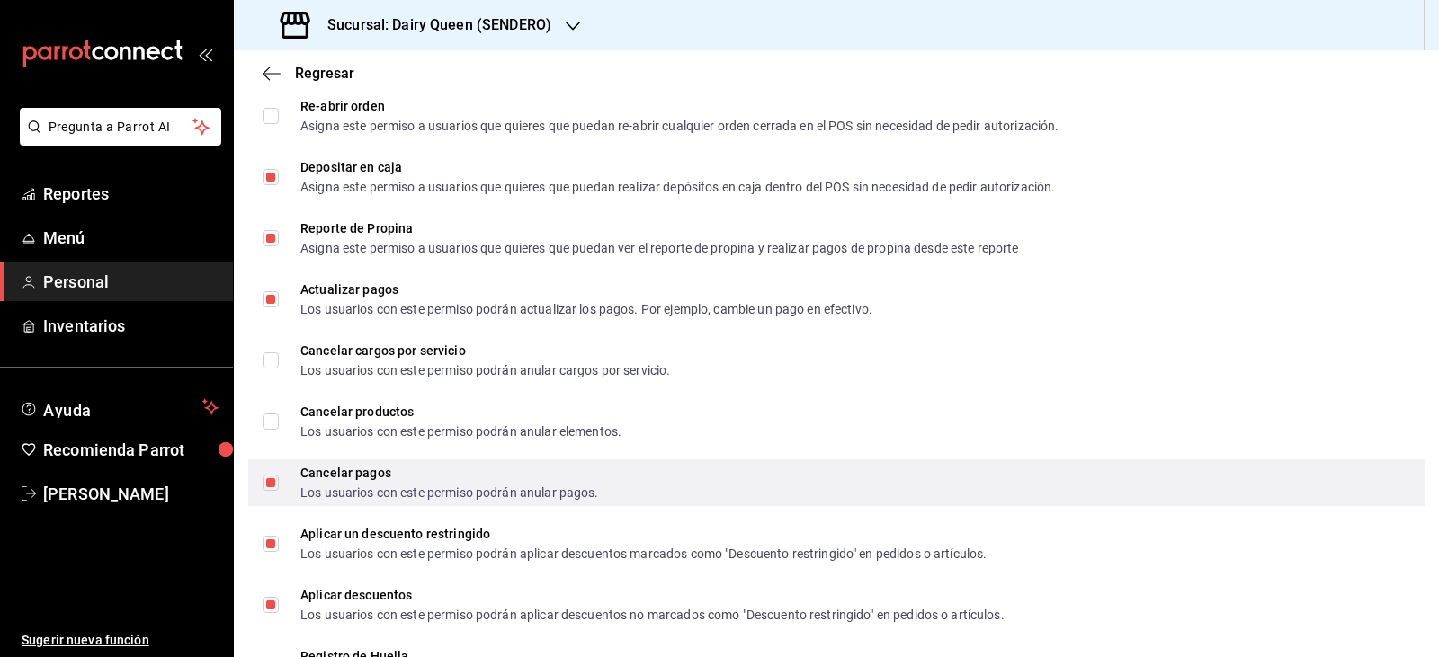
click at [272, 482] on input "Cancelar pagos Los usuarios con este permiso podrán anular pagos." at bounding box center [271, 483] width 16 height 16
checkbox input "false"
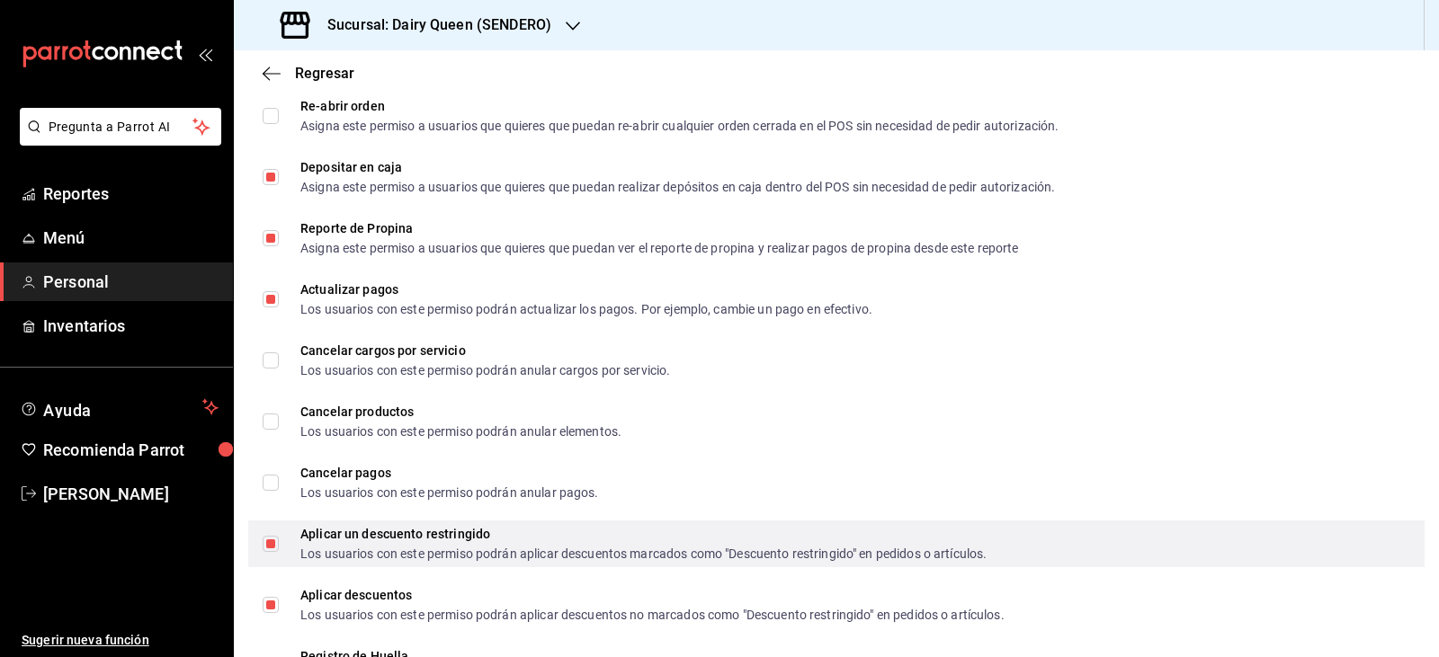
click at [271, 540] on input "Aplicar un descuento restringido Los usuarios con este permiso podrán aplicar d…" at bounding box center [271, 544] width 16 height 16
checkbox input "false"
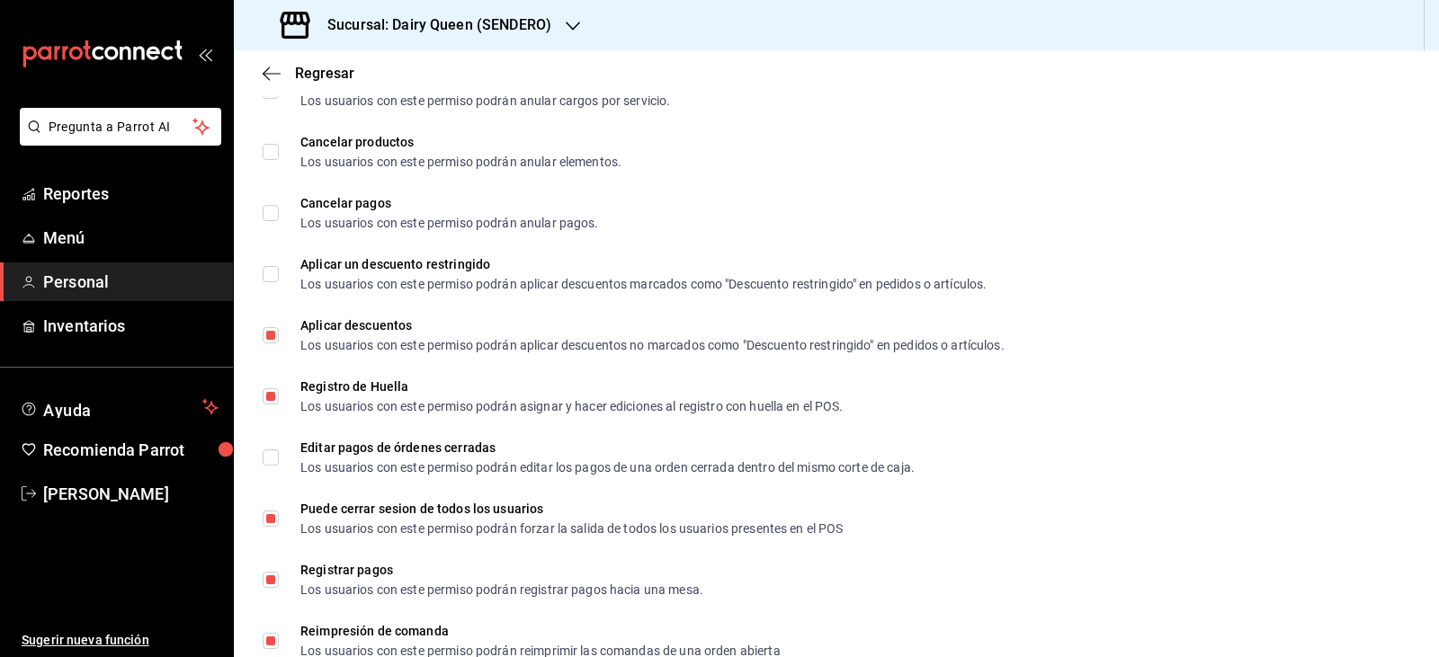
scroll to position [2095, 0]
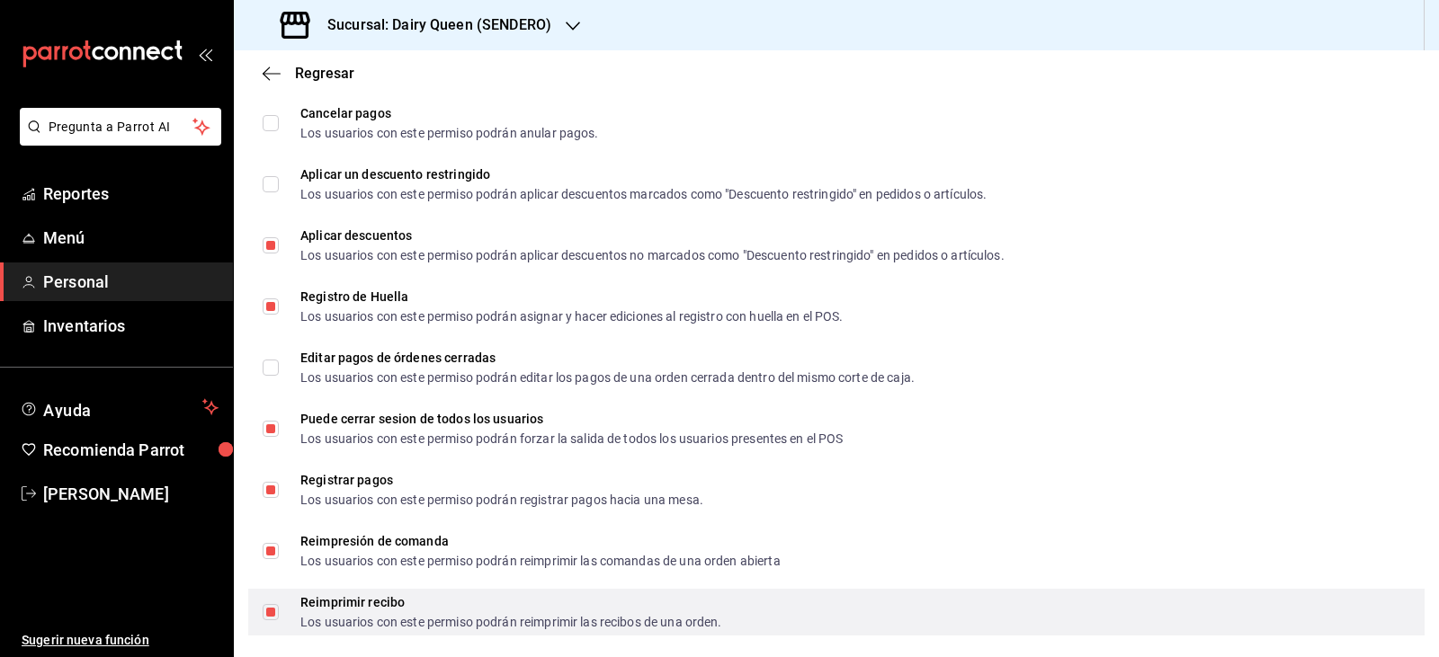
click at [276, 610] on input "Reimprimir recibo Los usuarios con este permiso podrán reimprimir las recibos d…" at bounding box center [271, 612] width 16 height 16
checkbox input "false"
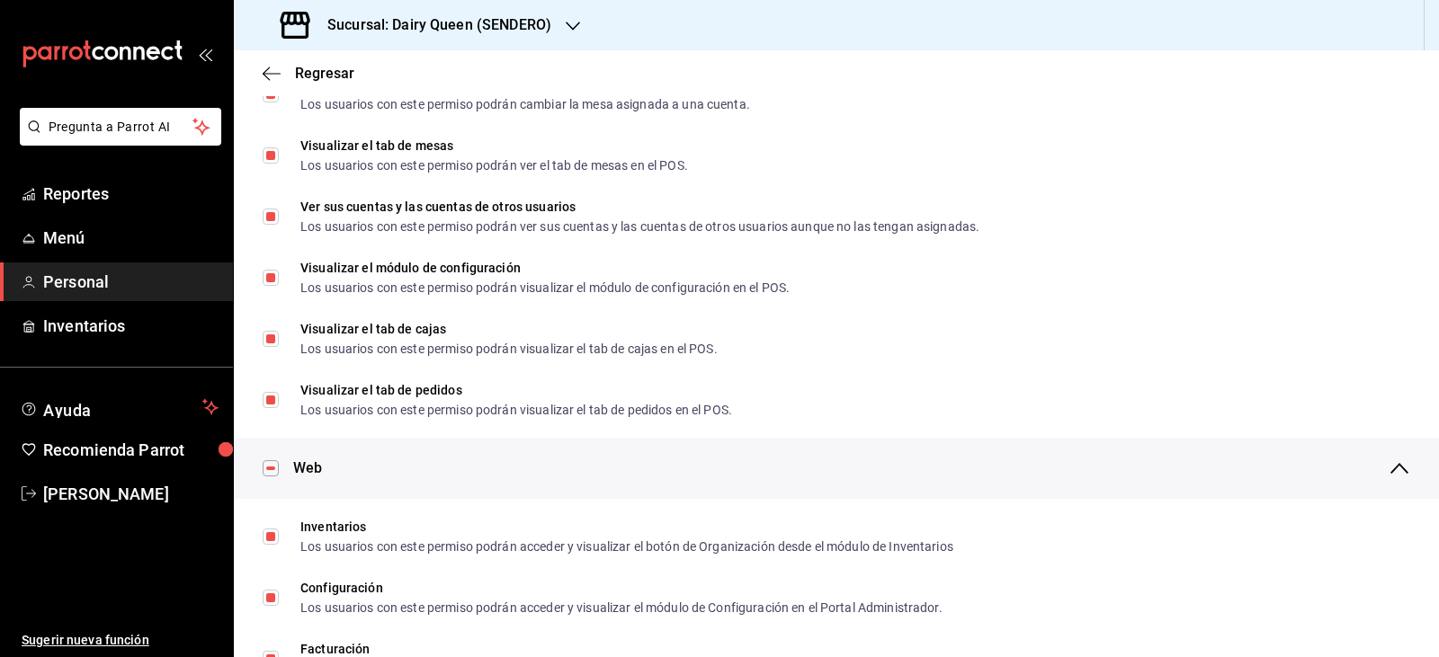
scroll to position [0, 0]
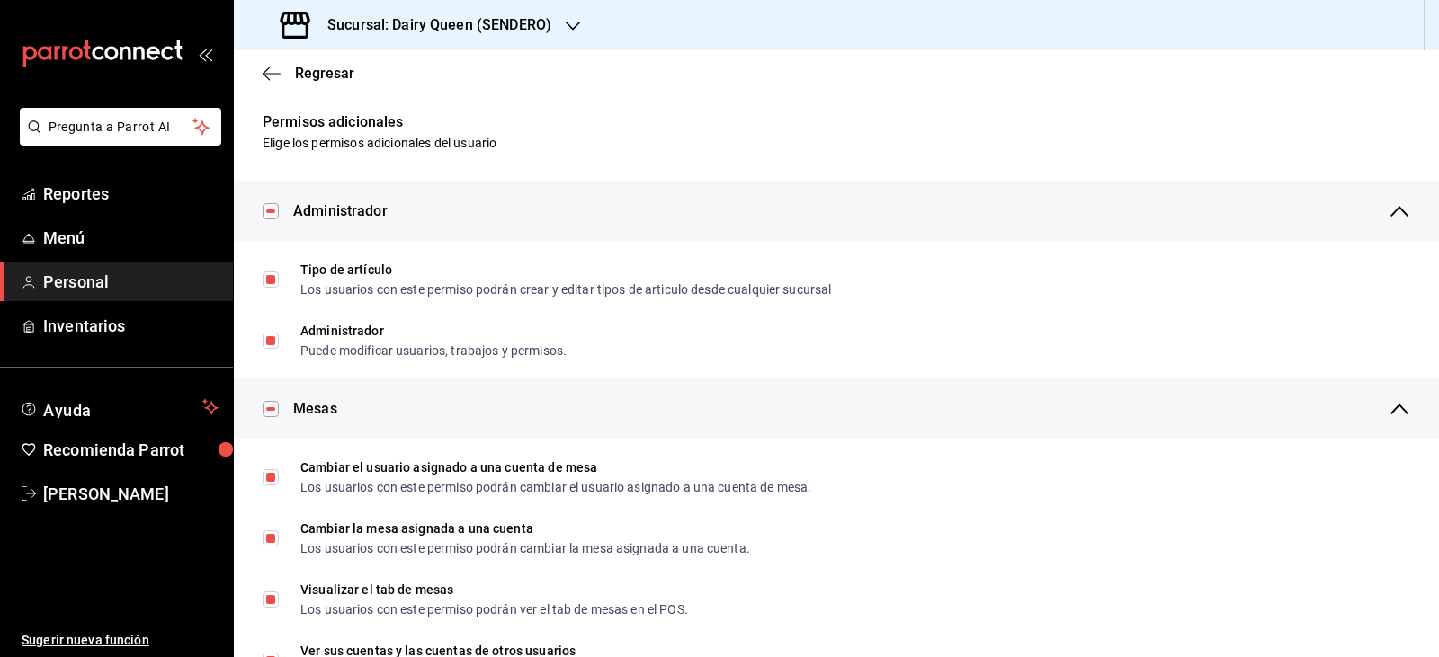
drag, startPoint x: 273, startPoint y: 70, endPoint x: 285, endPoint y: 77, distance: 13.7
click at [275, 70] on icon "button" at bounding box center [272, 74] width 18 height 16
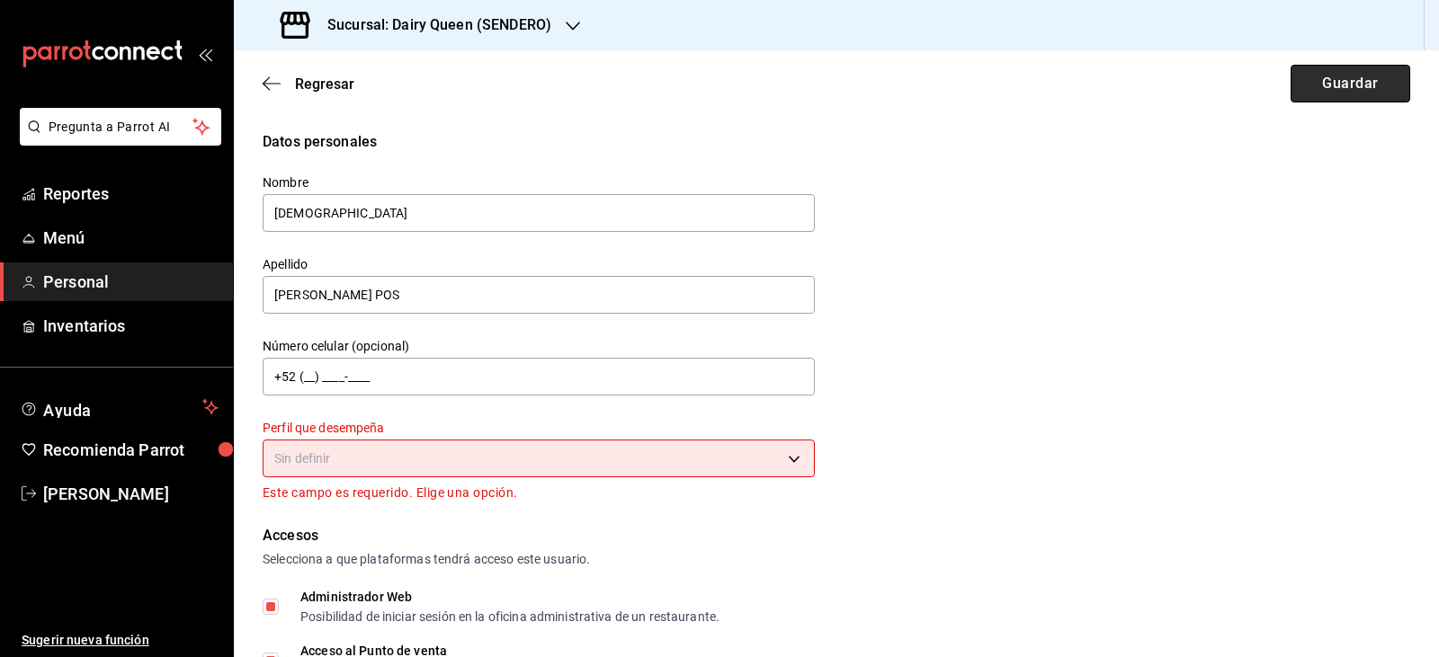
click at [1349, 88] on button "Guardar" at bounding box center [1350, 84] width 120 height 38
click at [1319, 81] on button "Guardar" at bounding box center [1350, 84] width 120 height 38
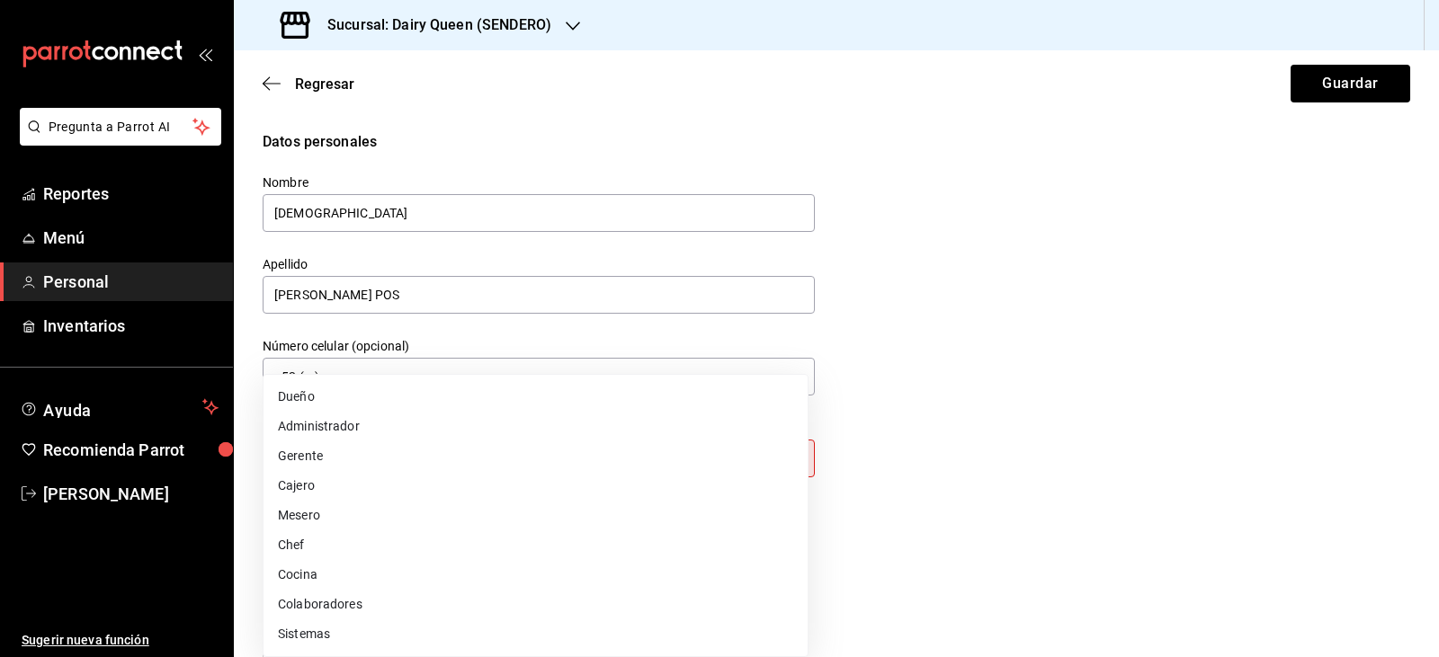
click at [758, 452] on body "Pregunta a Parrot AI Reportes Menú Personal Inventarios Ayuda Recomienda Parrot…" at bounding box center [719, 328] width 1439 height 657
click at [460, 451] on li "Gerente" at bounding box center [535, 457] width 544 height 30
type input "MANAGER"
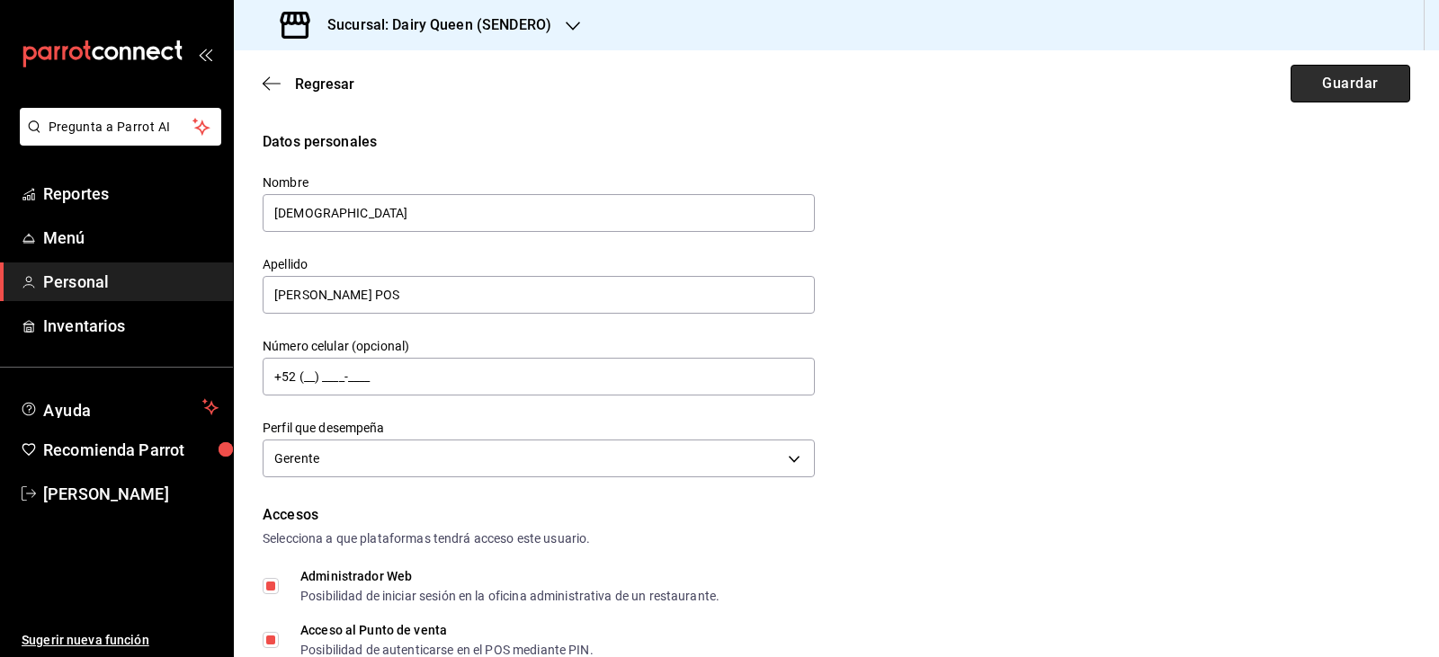
click at [1322, 77] on button "Guardar" at bounding box center [1350, 84] width 120 height 38
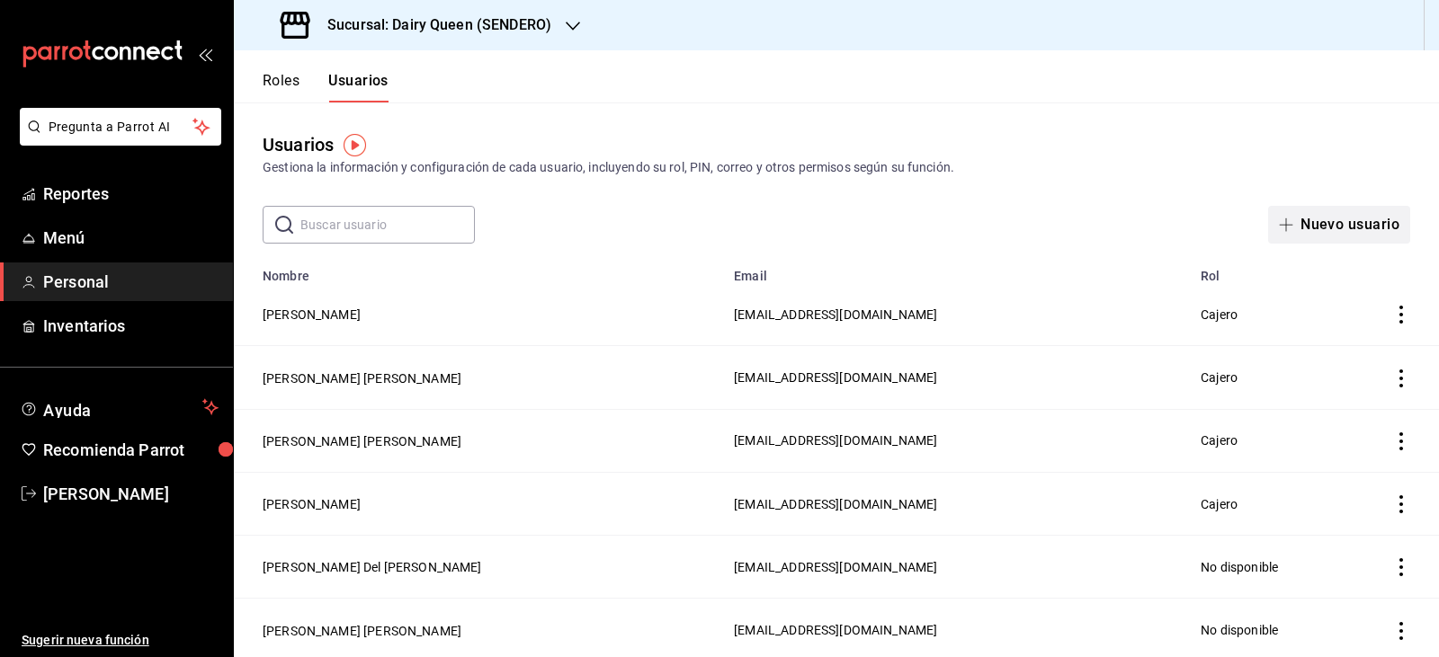
click at [1279, 219] on icon "button" at bounding box center [1286, 225] width 14 height 14
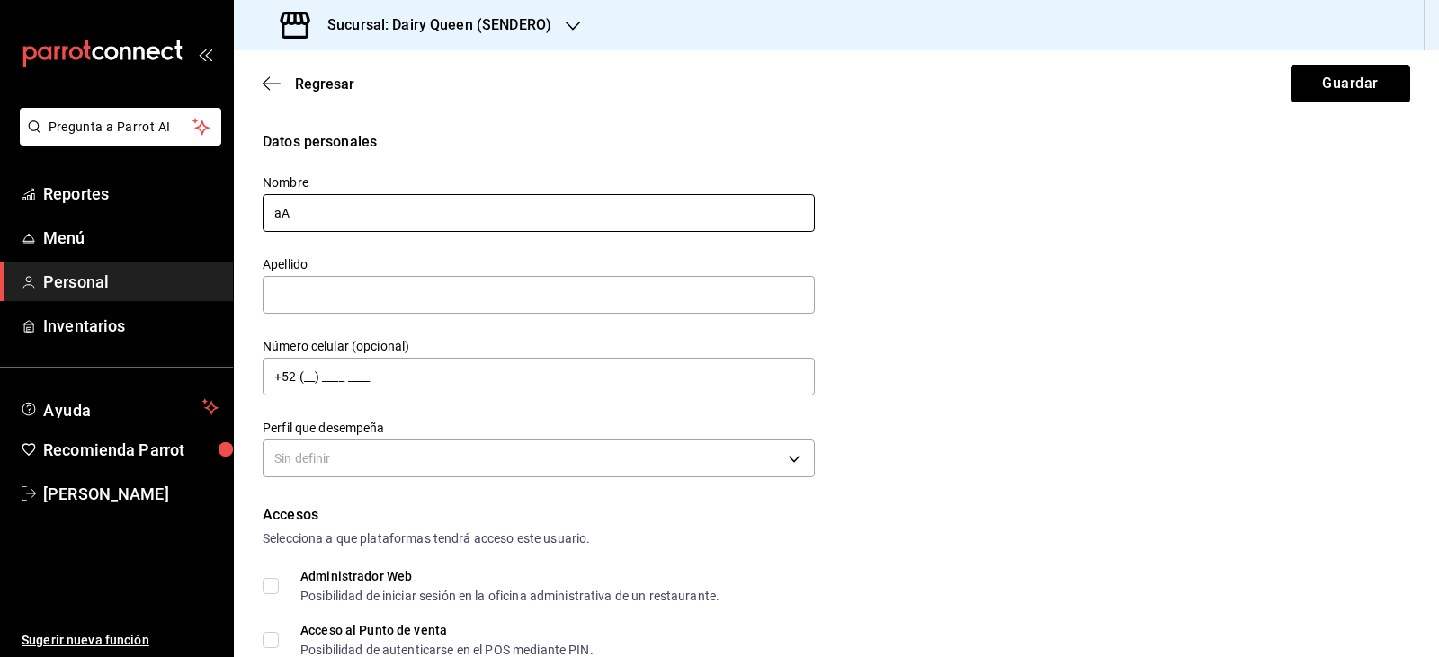
type input "a"
click at [450, 213] on input "[PERSON_NAME]" at bounding box center [539, 213] width 552 height 38
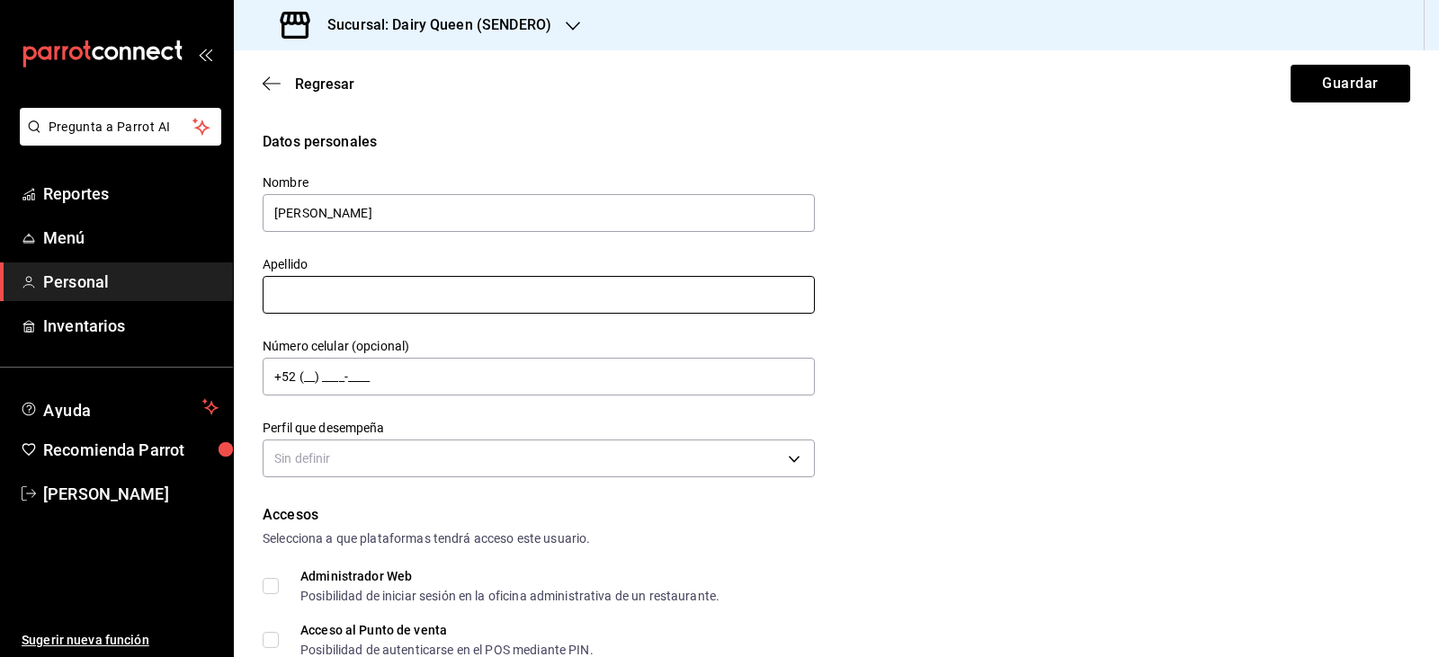
type input "[PERSON_NAME]"
click at [614, 286] on input "text" at bounding box center [539, 295] width 552 height 38
type input "Delfin"
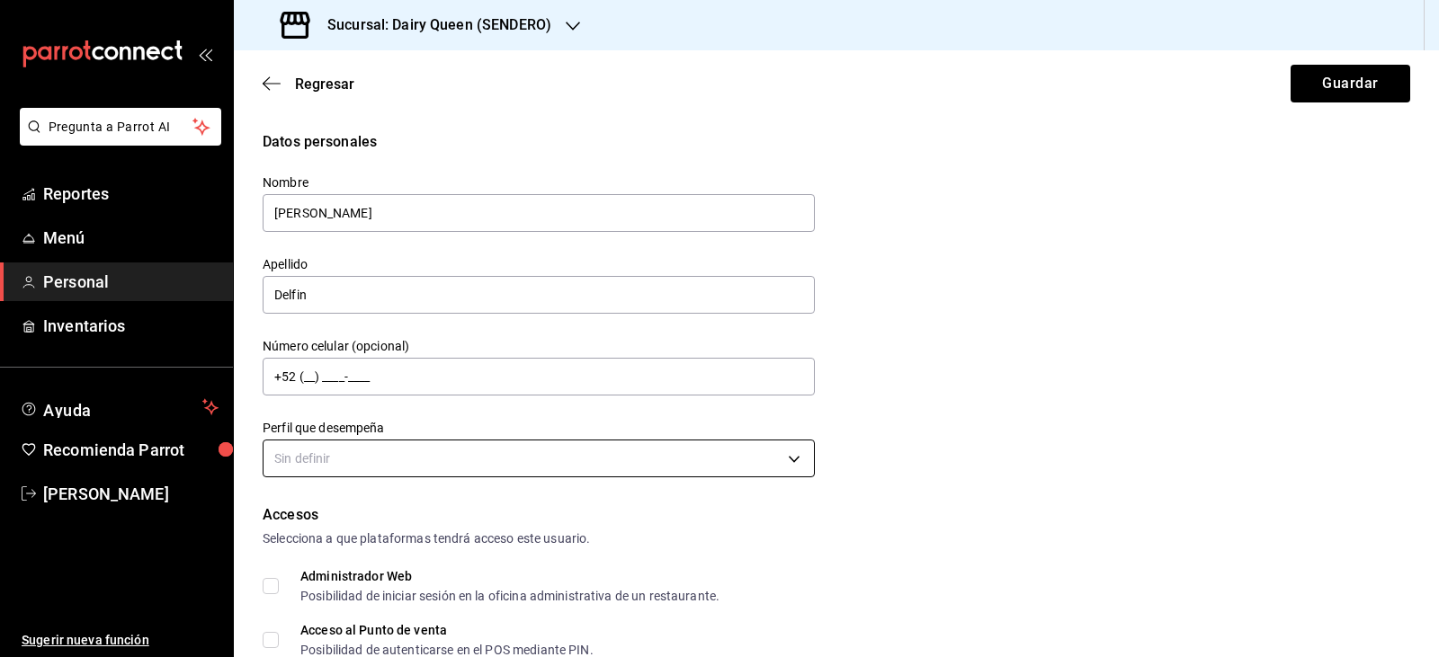
click at [639, 477] on body "Pregunta a Parrot AI Reportes Menú Personal Inventarios Ayuda Recomienda Parrot…" at bounding box center [719, 328] width 1439 height 657
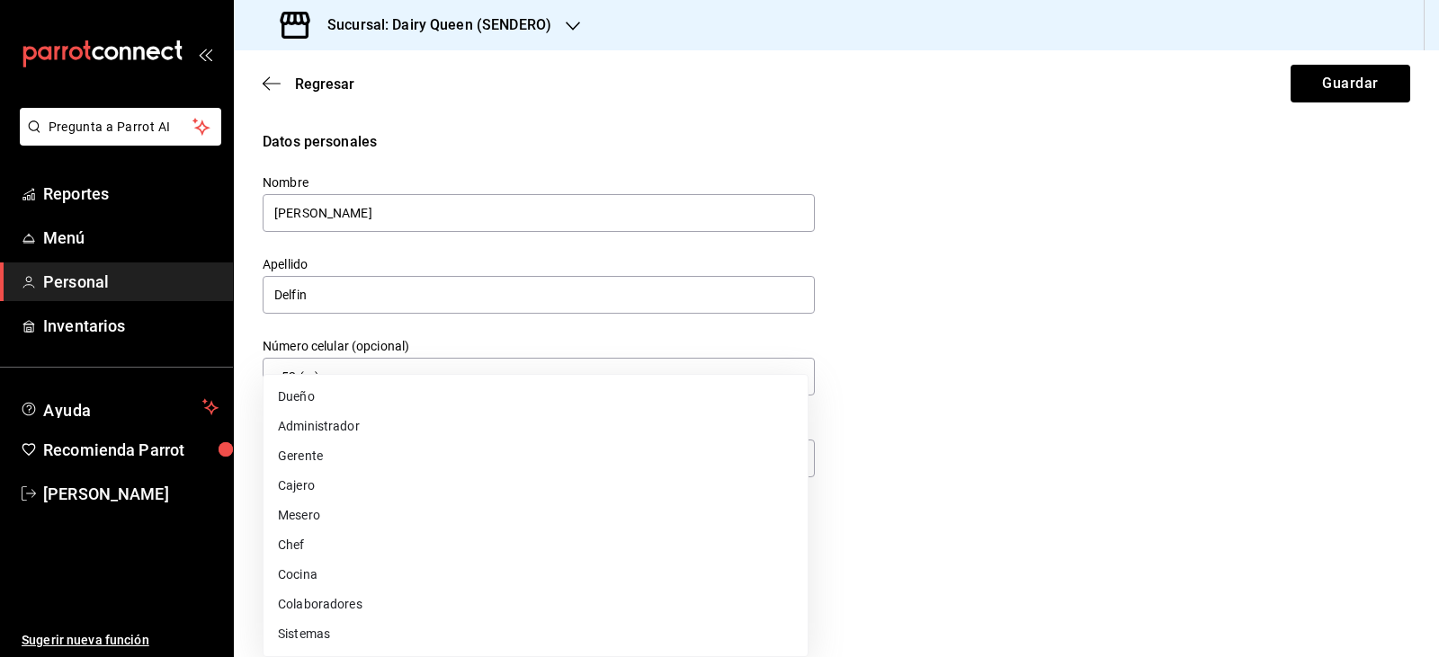
click at [599, 456] on li "Gerente" at bounding box center [535, 457] width 544 height 30
type input "MANAGER"
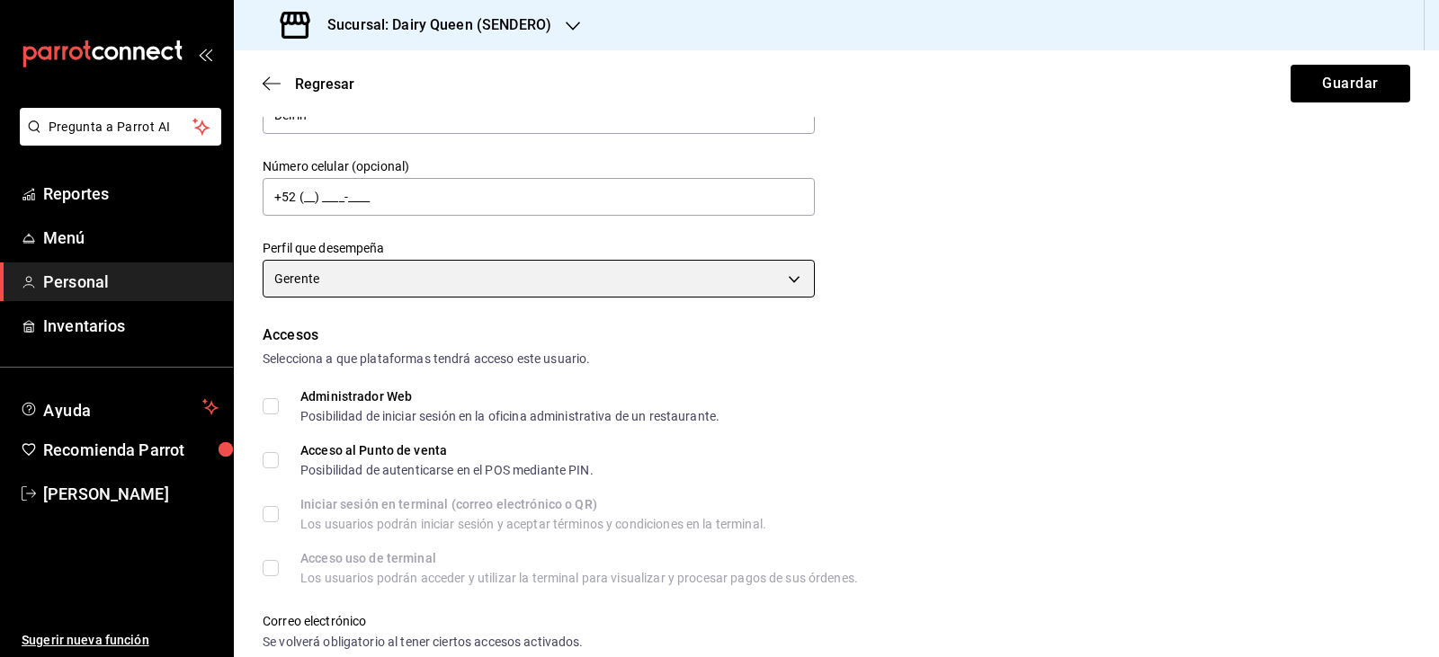
scroll to position [450, 0]
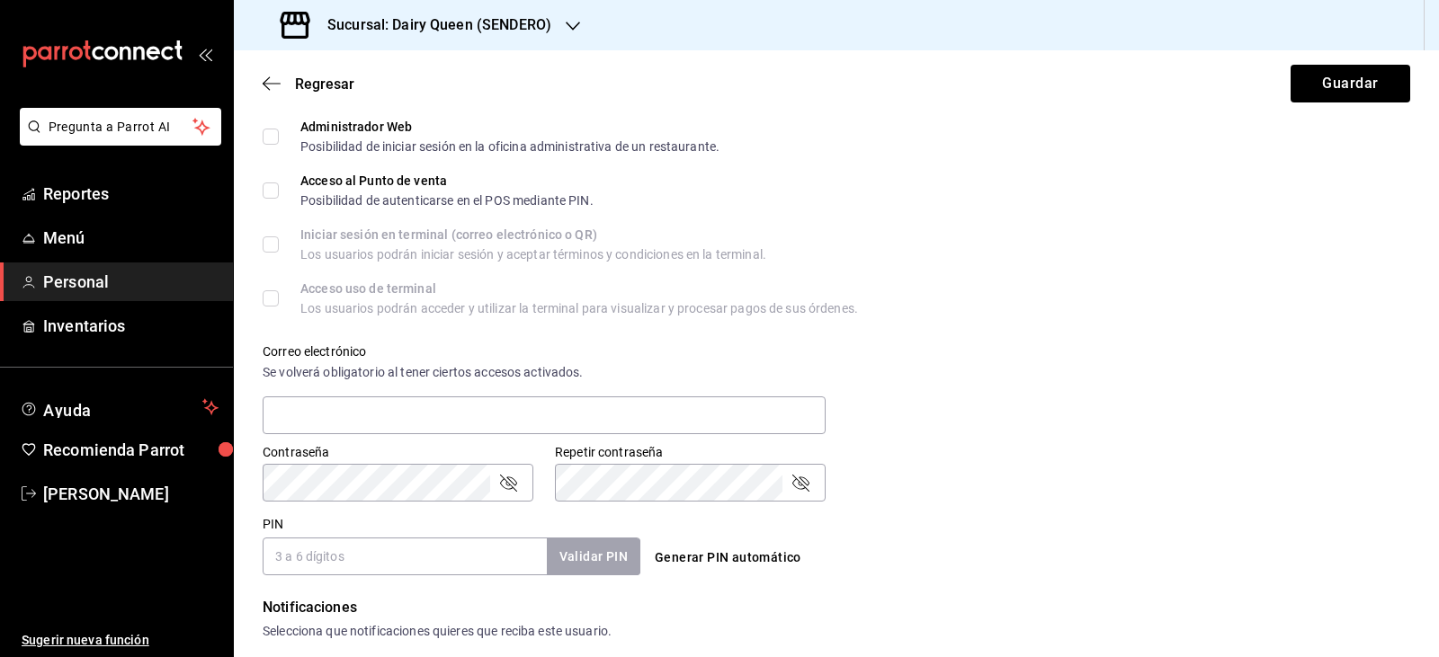
click at [268, 129] on input "Administrador Web Posibilidad de iniciar sesión en la oficina administrativa de…" at bounding box center [271, 137] width 16 height 16
checkbox input "true"
click at [275, 183] on input "Acceso al Punto de venta Posibilidad de autenticarse en el POS mediante PIN." at bounding box center [271, 191] width 16 height 16
checkbox input "true"
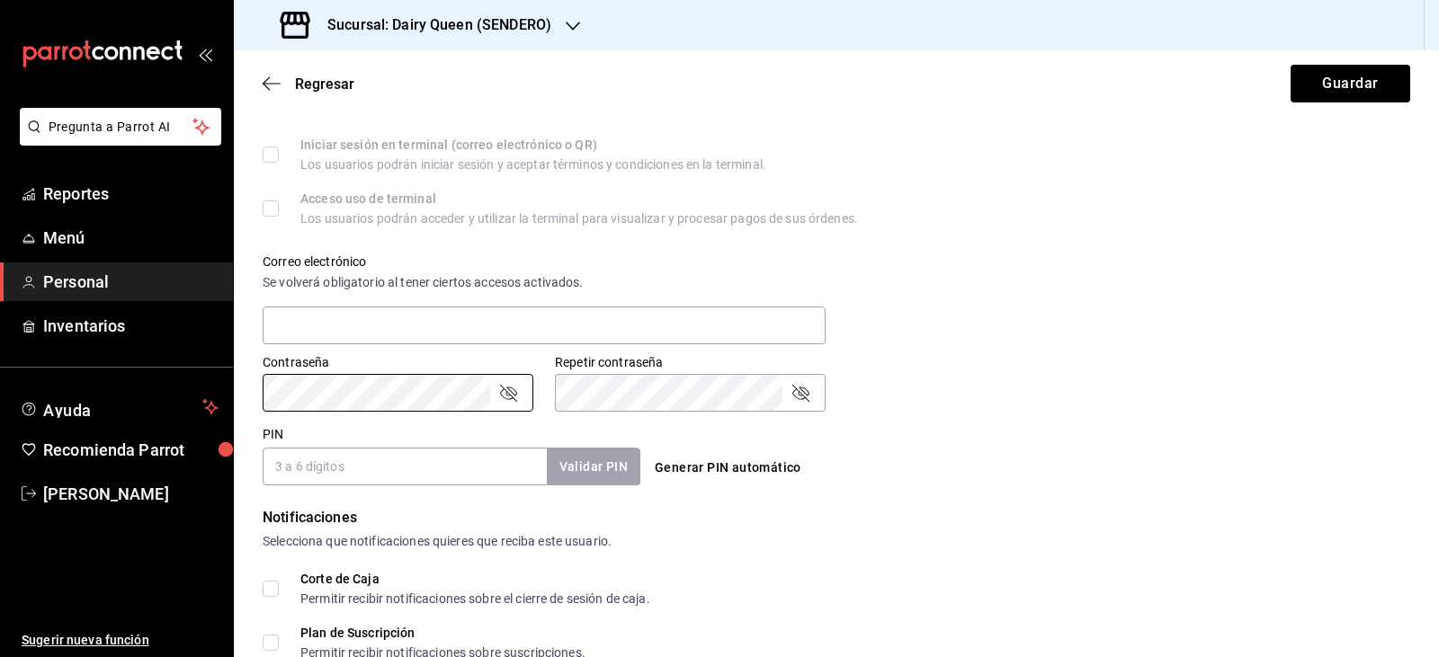
scroll to position [629, 0]
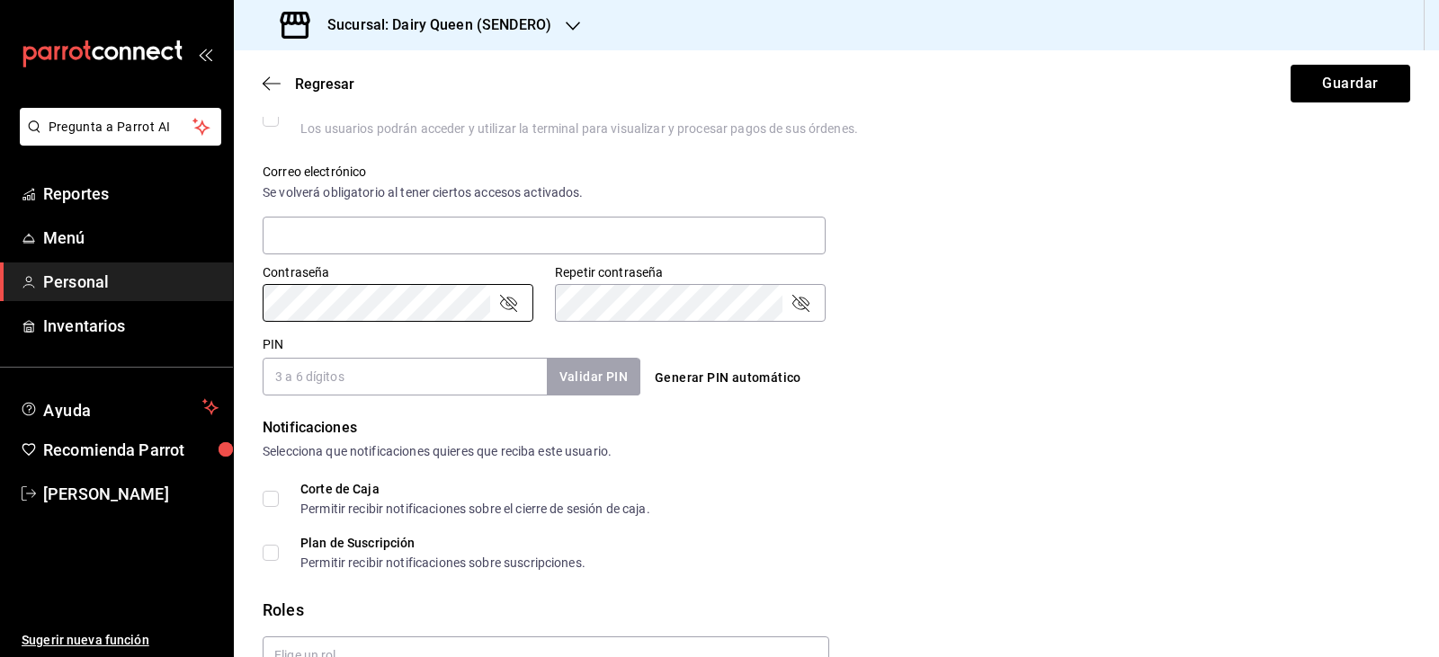
click at [344, 370] on div "PIN Validar PIN ​" at bounding box center [452, 365] width 378 height 59
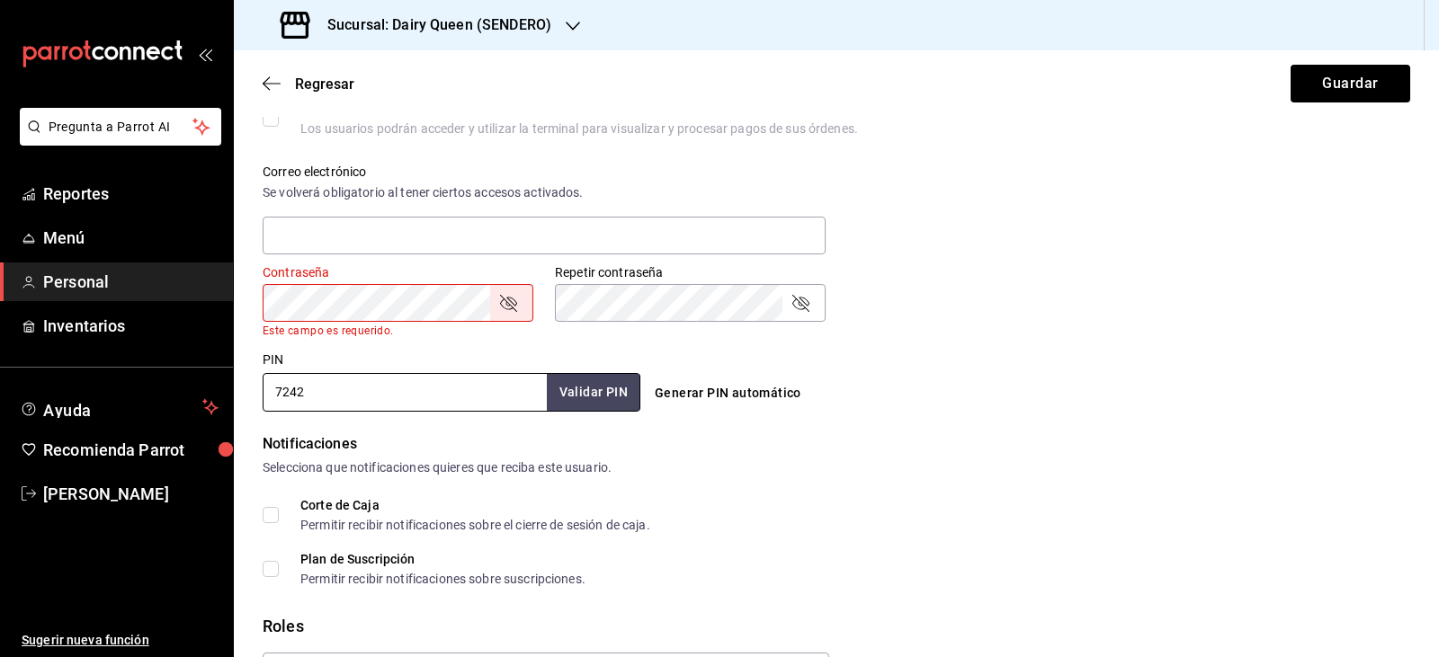
type input "7242"
click at [674, 346] on div "Generar PIN automático" at bounding box center [832, 377] width 385 height 66
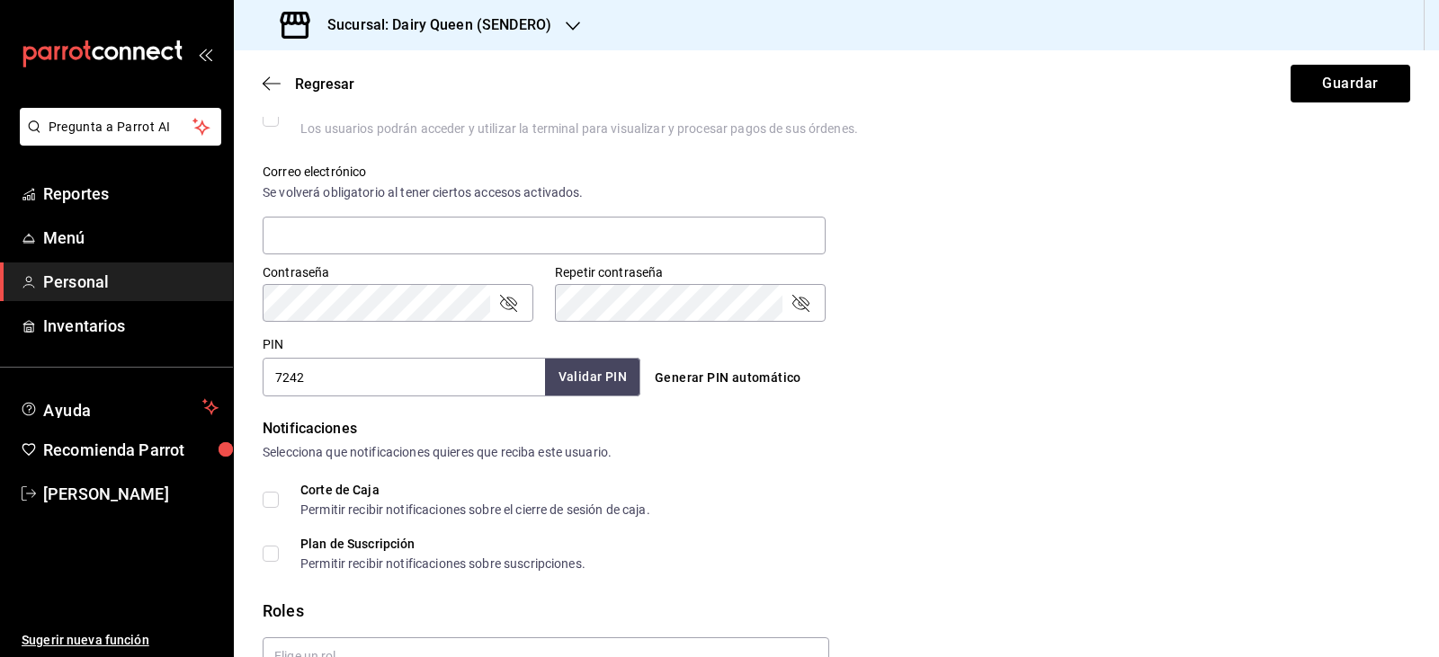
click at [600, 379] on button "Validar PIN" at bounding box center [592, 377] width 95 height 39
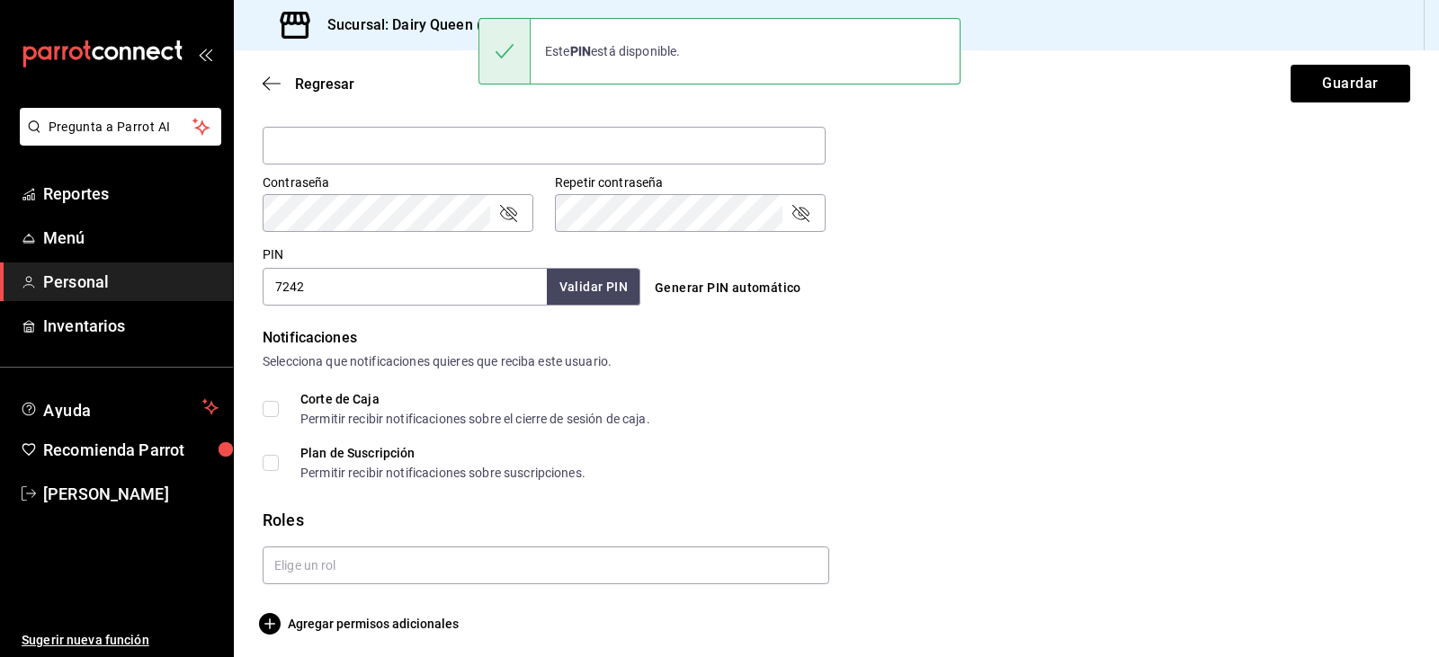
scroll to position [726, 0]
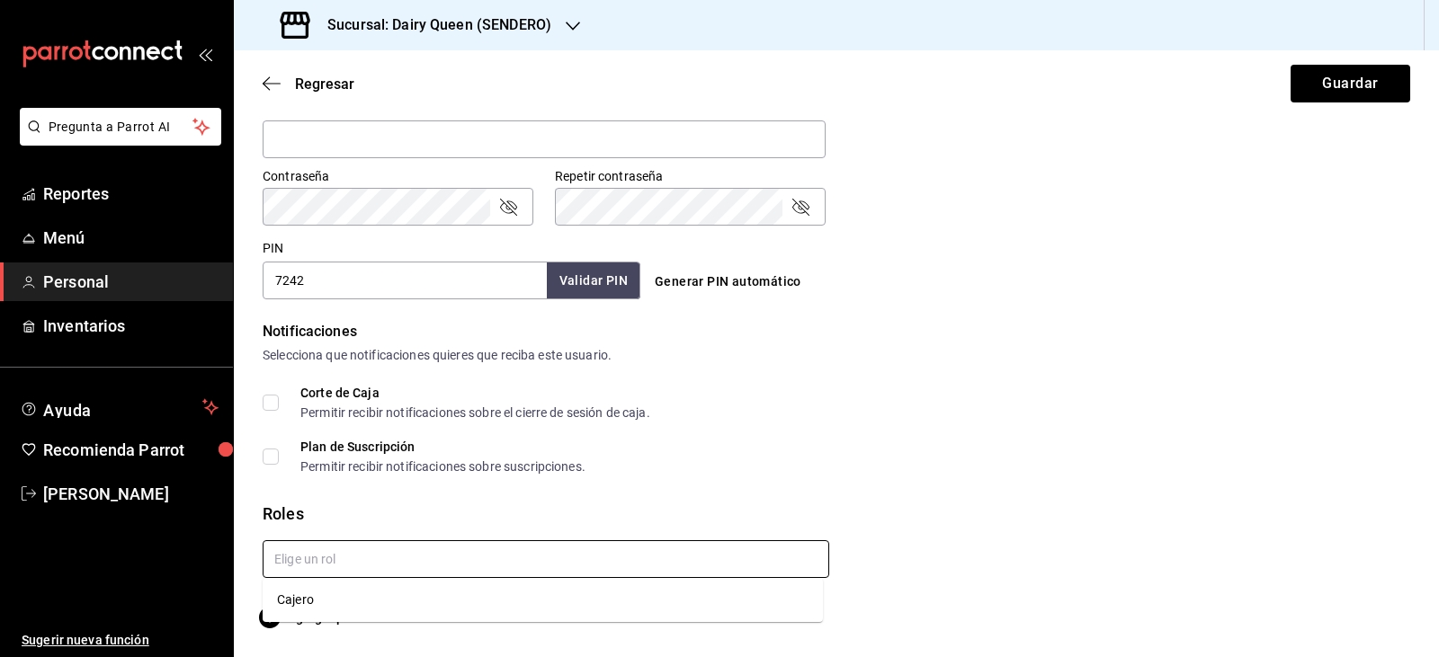
click at [436, 556] on input "text" at bounding box center [546, 559] width 567 height 38
click at [406, 576] on input "text" at bounding box center [546, 559] width 567 height 38
click at [382, 562] on input "text" at bounding box center [546, 559] width 567 height 38
click at [371, 601] on li "Cajero" at bounding box center [543, 600] width 560 height 30
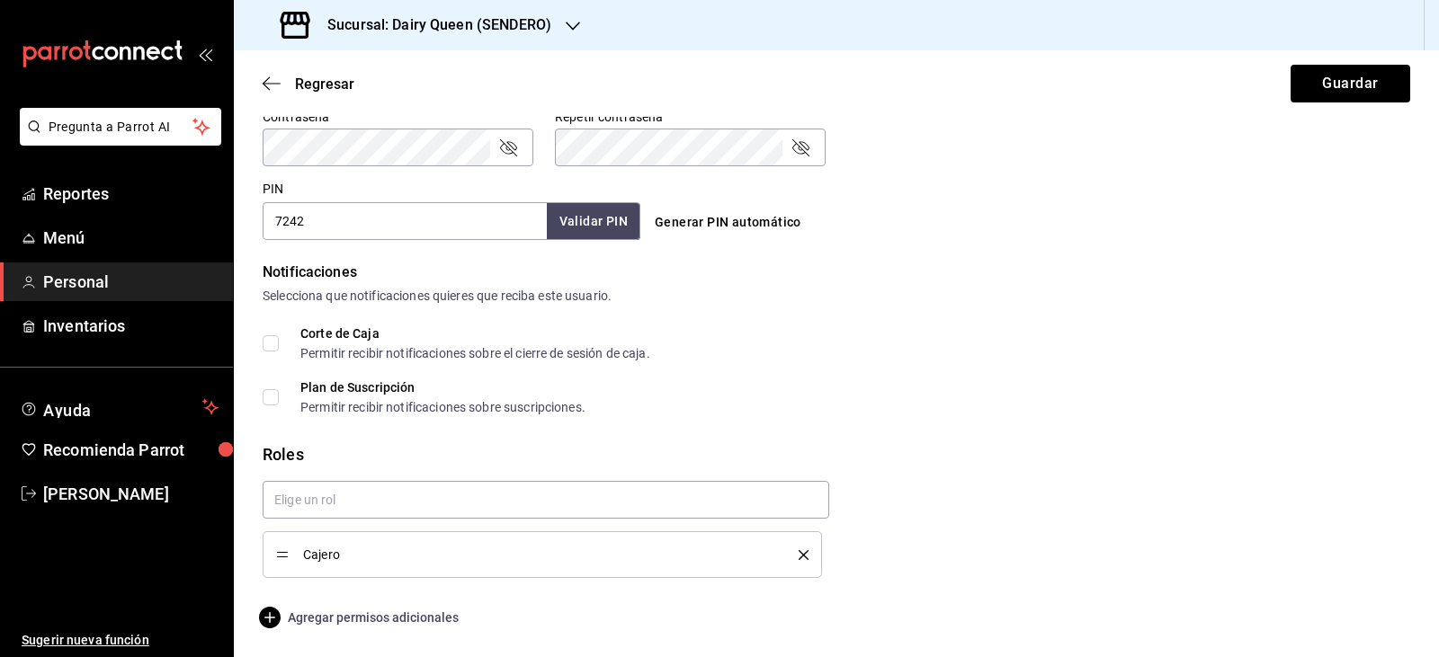
click at [360, 620] on span "Agregar permisos adicionales" at bounding box center [361, 618] width 196 height 22
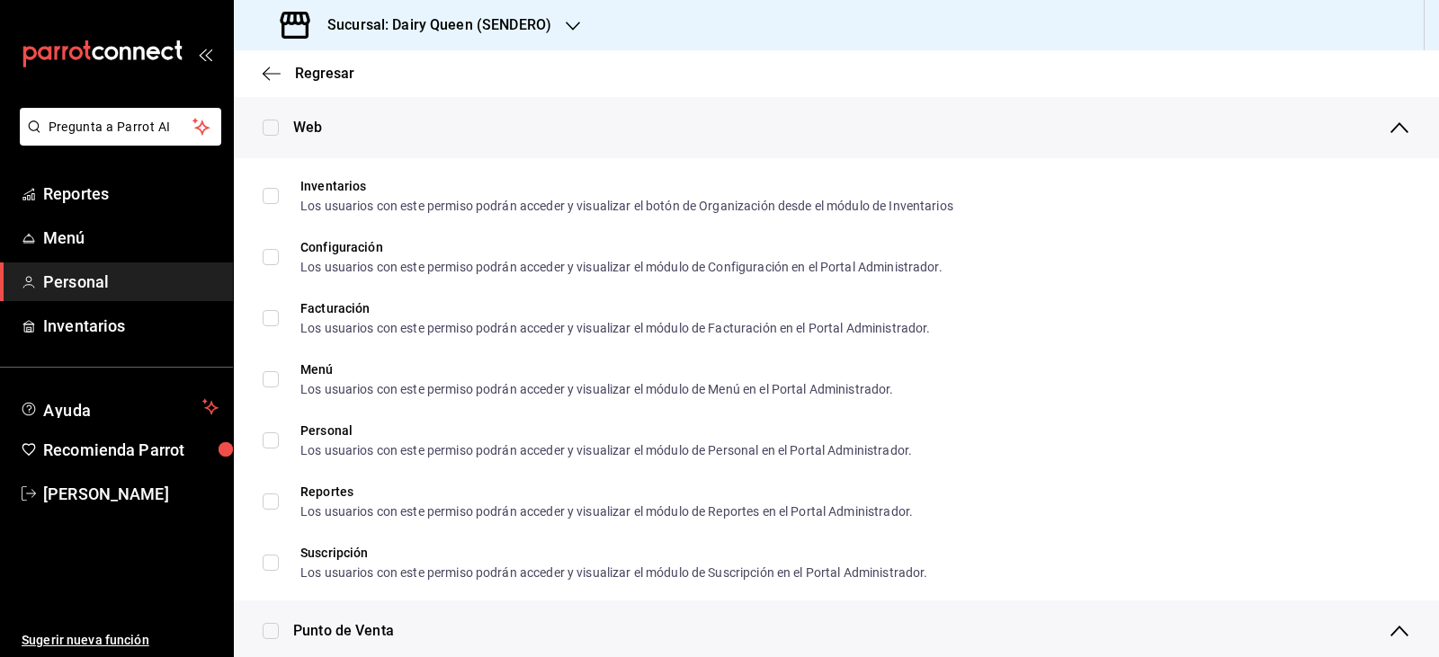
click at [270, 129] on input "checkbox" at bounding box center [271, 128] width 16 height 16
checkbox input "true"
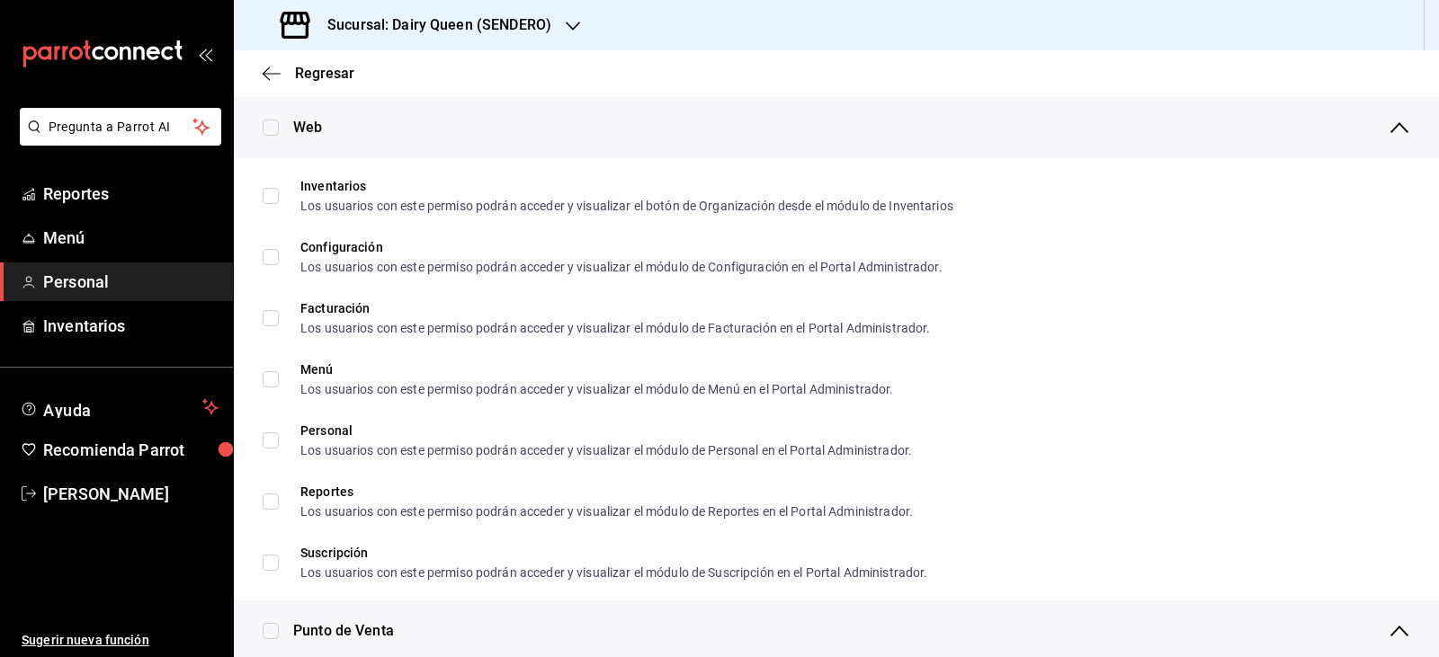
checkbox input "true"
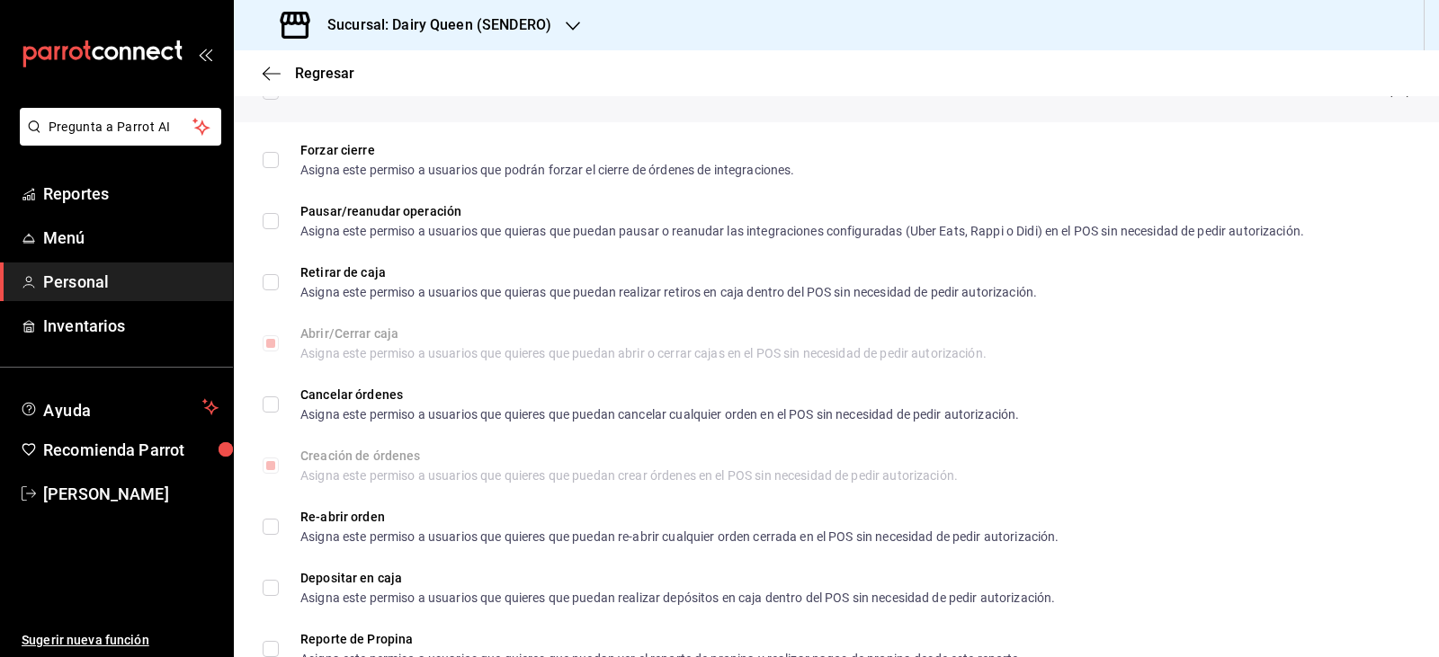
scroll to position [1235, 0]
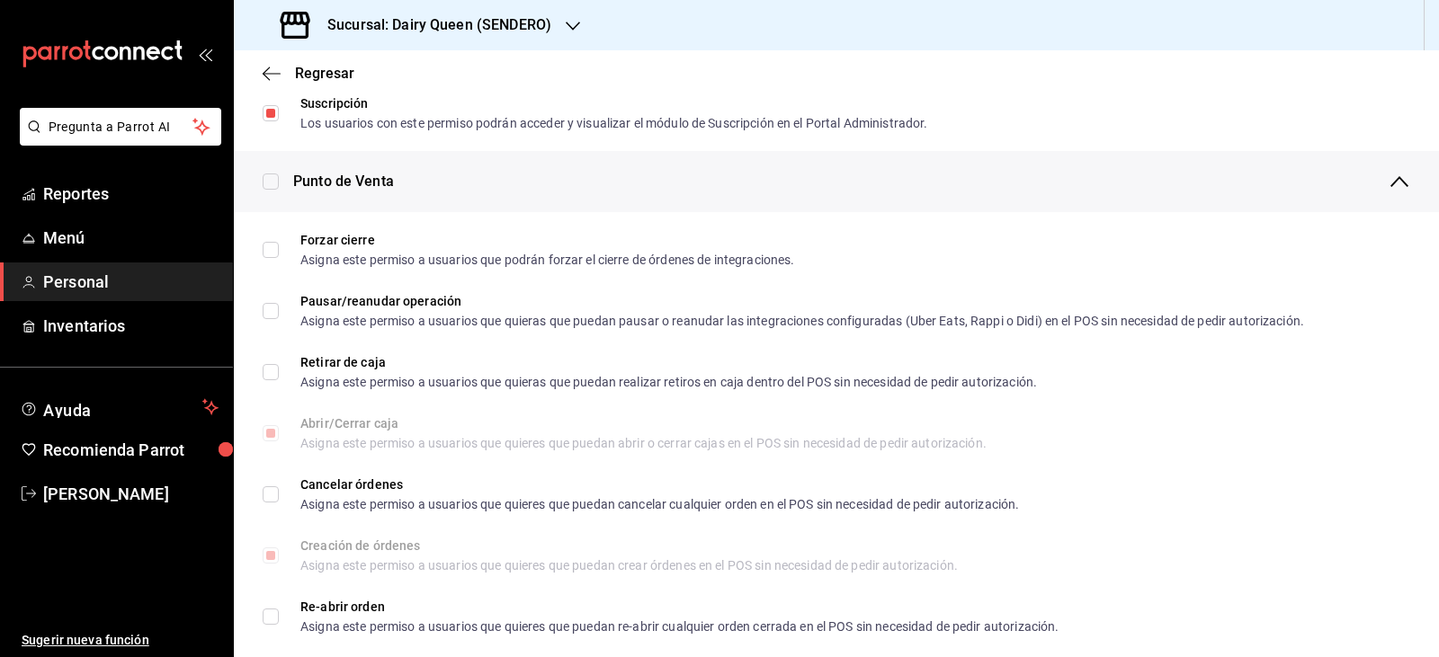
click at [273, 184] on input "checkbox" at bounding box center [271, 182] width 16 height 16
checkbox input "true"
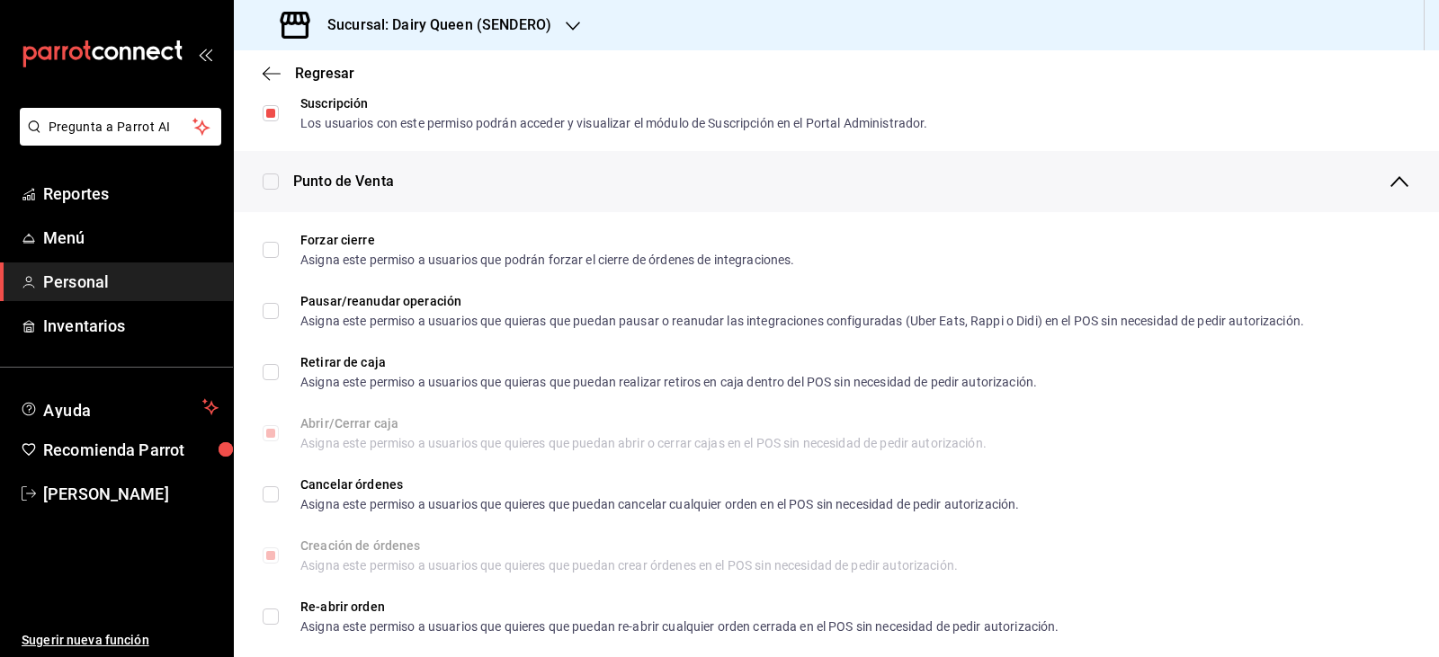
checkbox input "true"
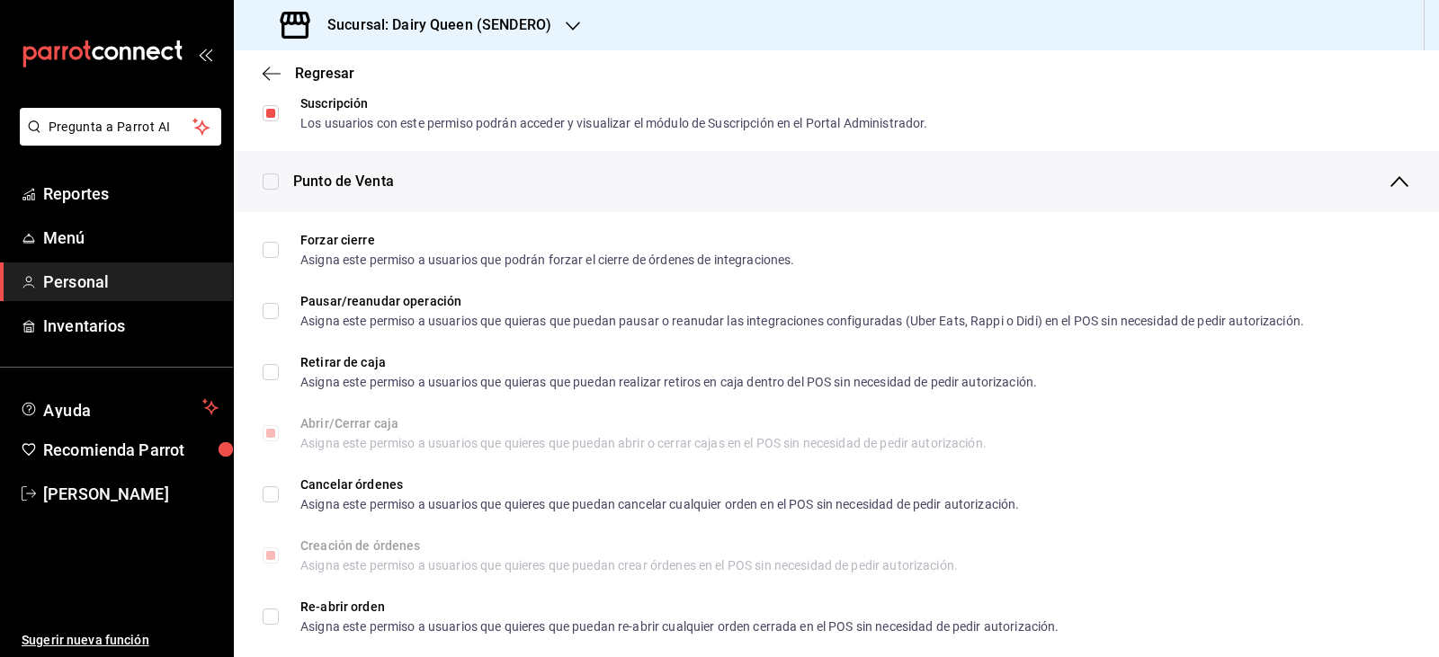
checkbox input "true"
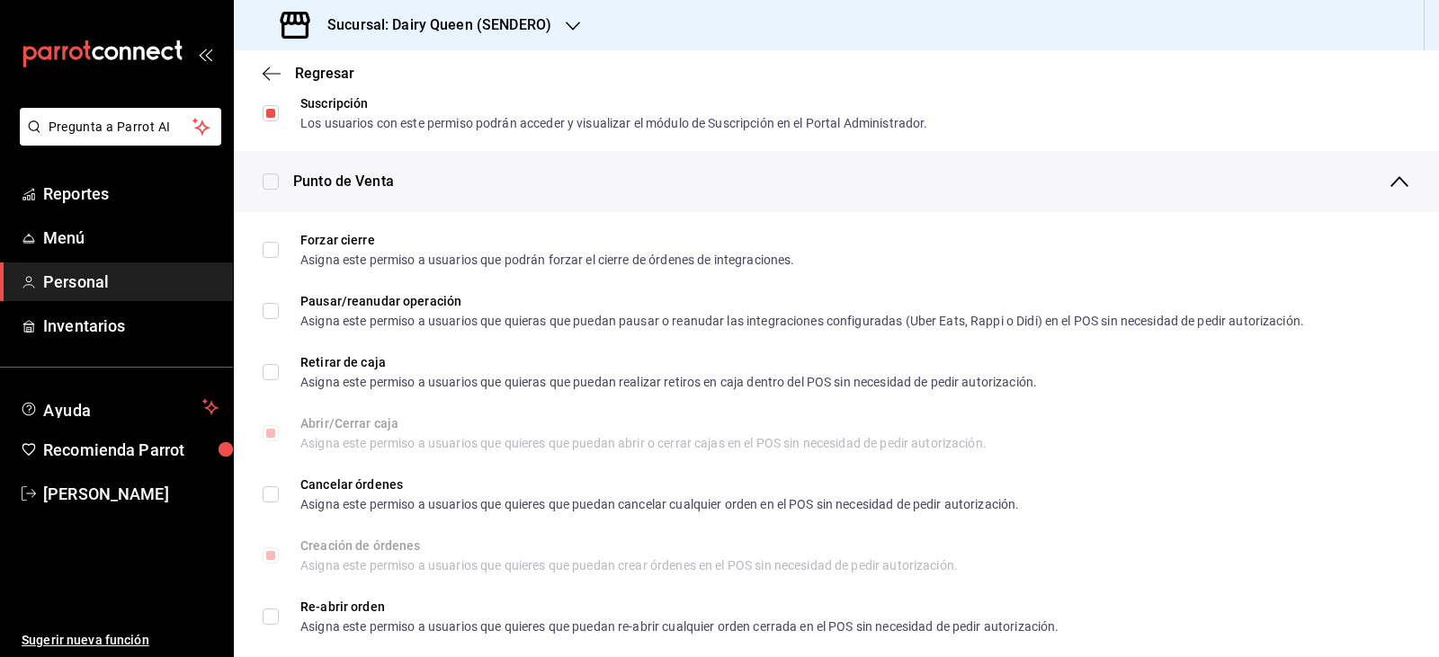
checkbox input "true"
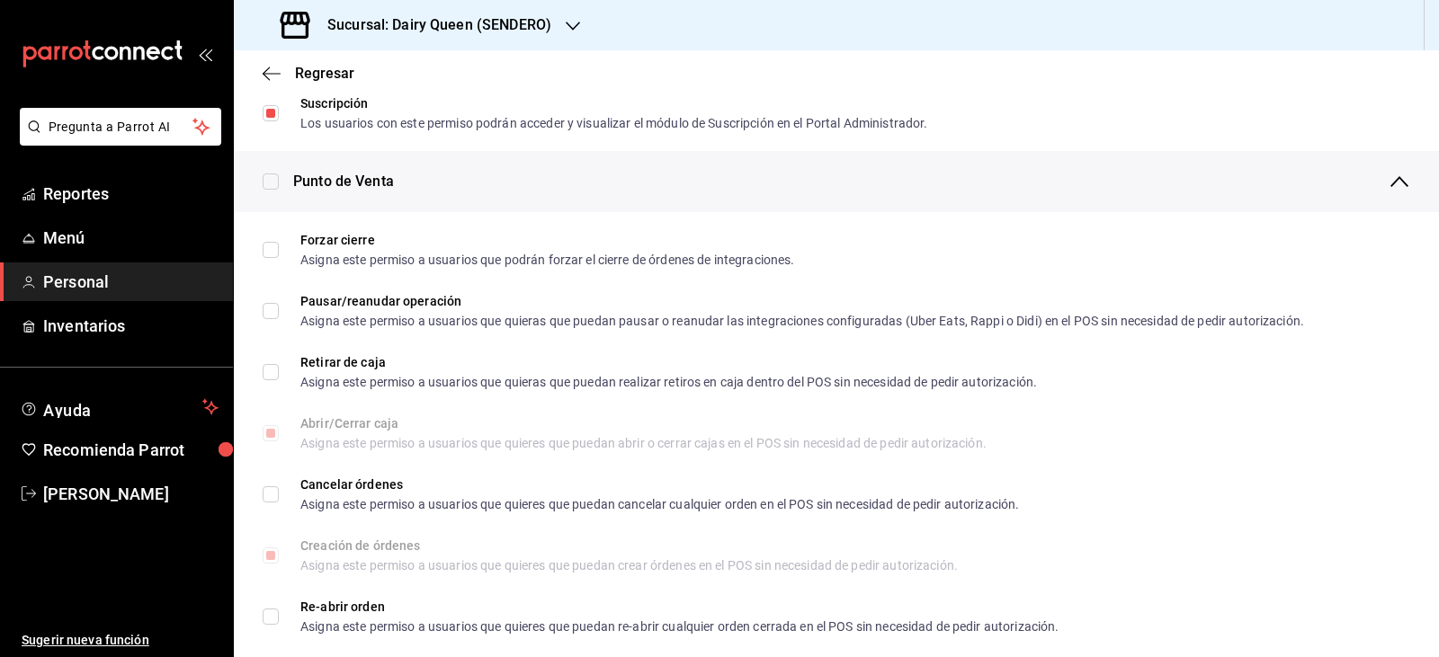
checkbox input "true"
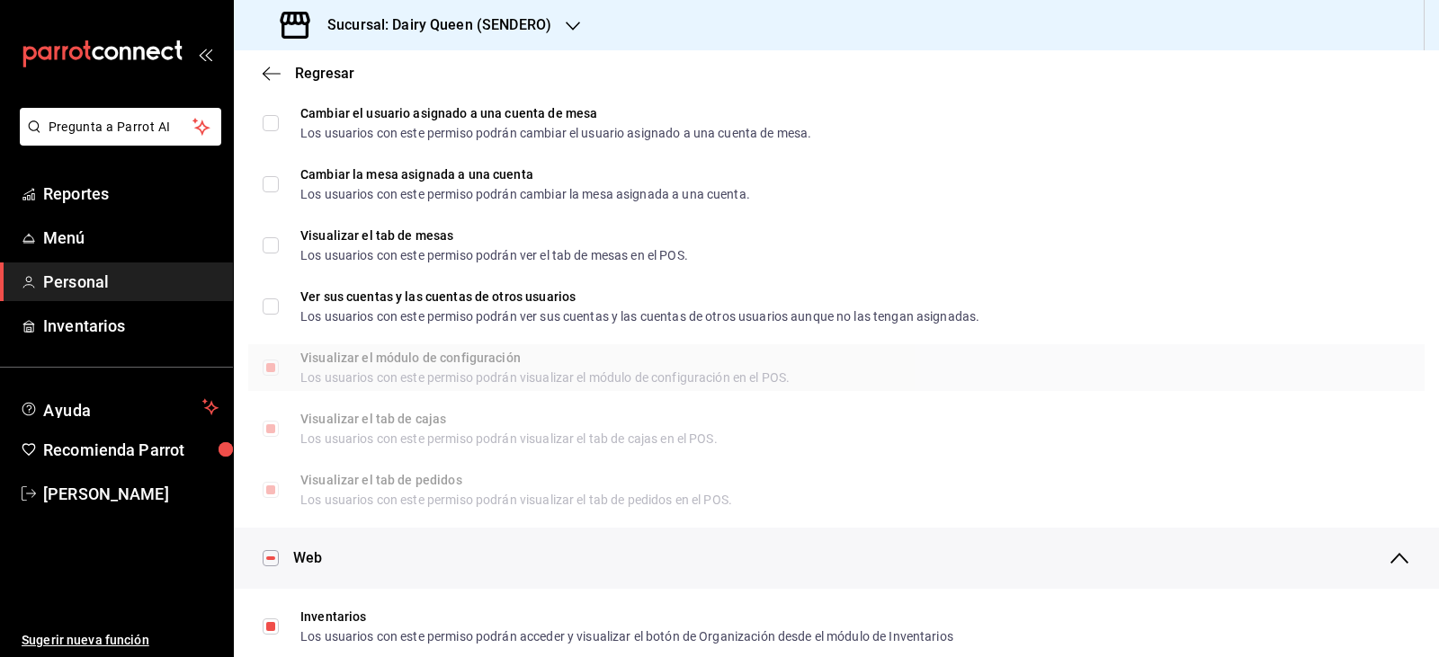
scroll to position [0, 0]
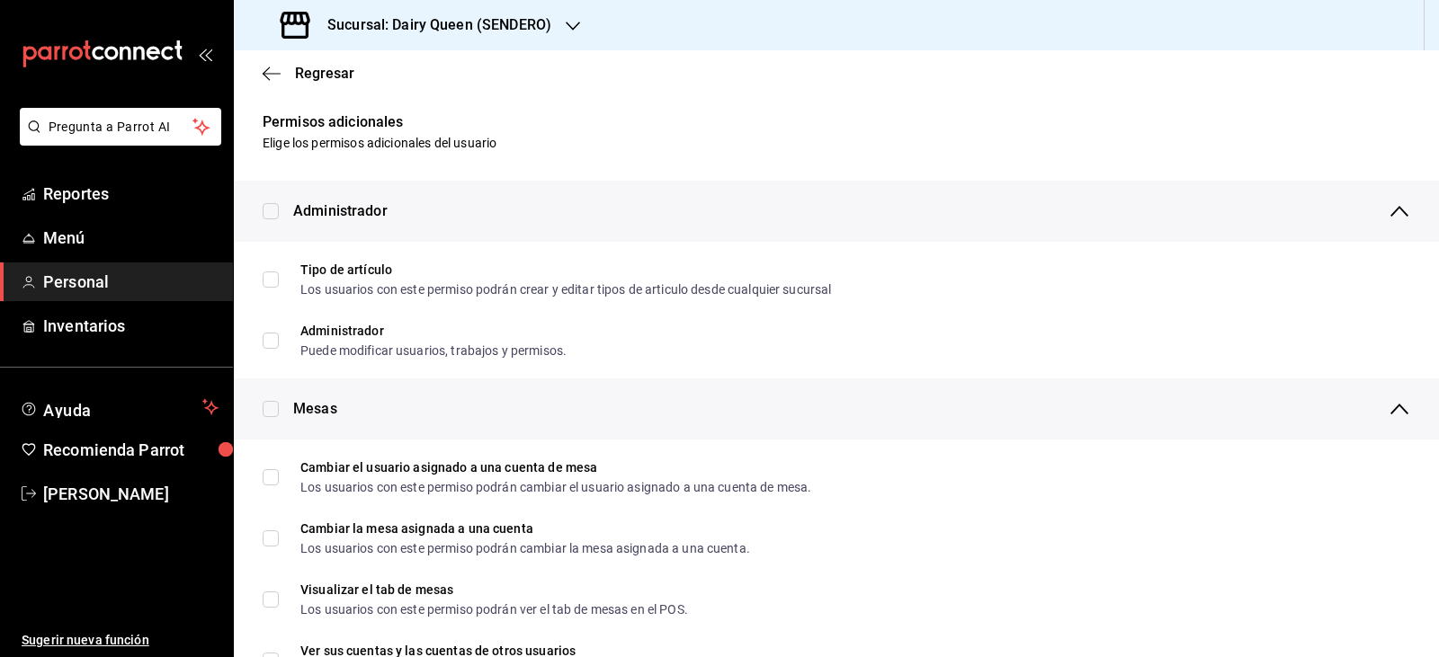
click at [269, 413] on input "checkbox" at bounding box center [271, 409] width 16 height 16
checkbox input "true"
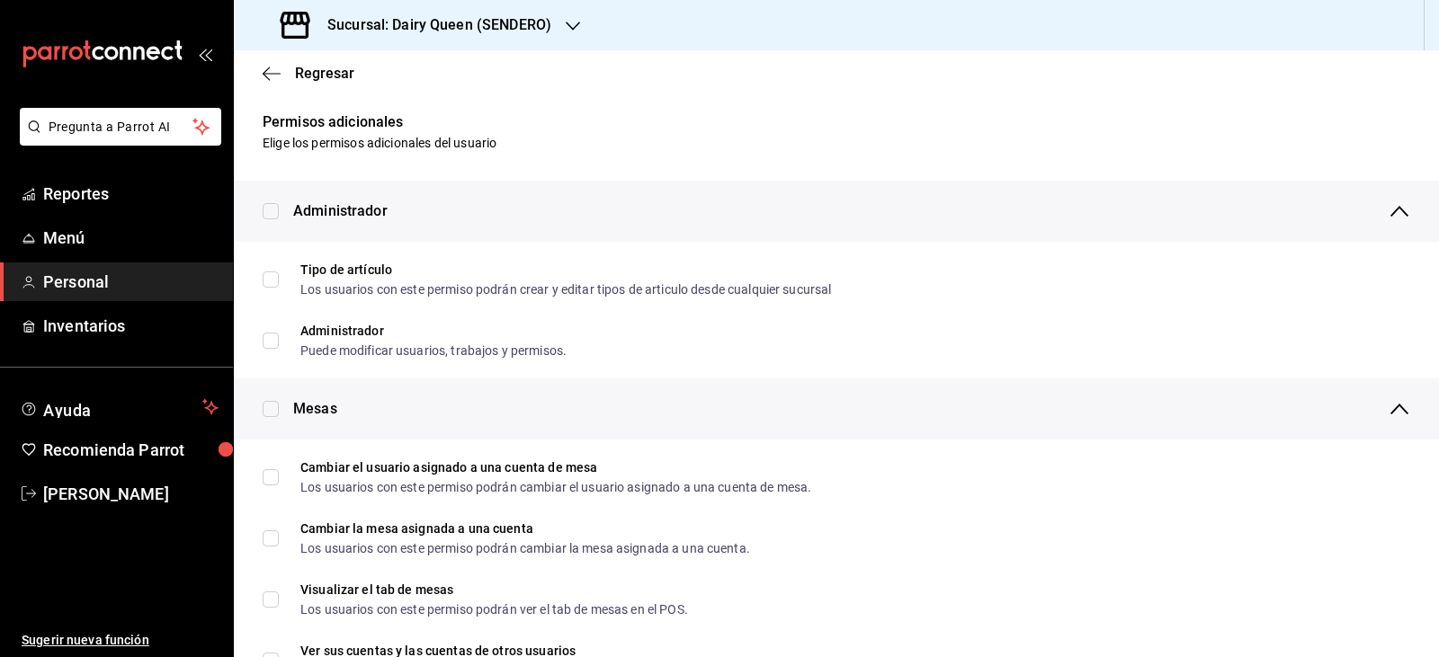
checkbox input "true"
click at [275, 203] on input "checkbox" at bounding box center [271, 211] width 16 height 16
checkbox input "true"
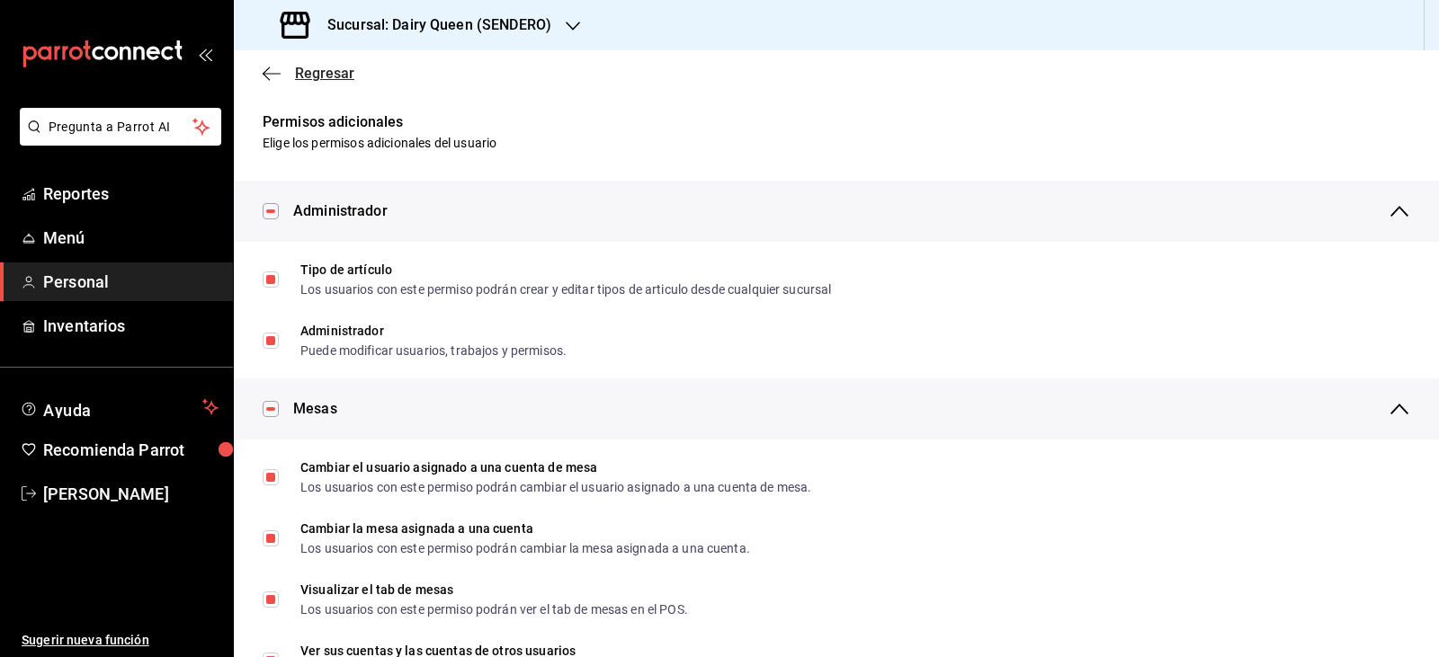
click at [276, 73] on icon "button" at bounding box center [272, 73] width 18 height 1
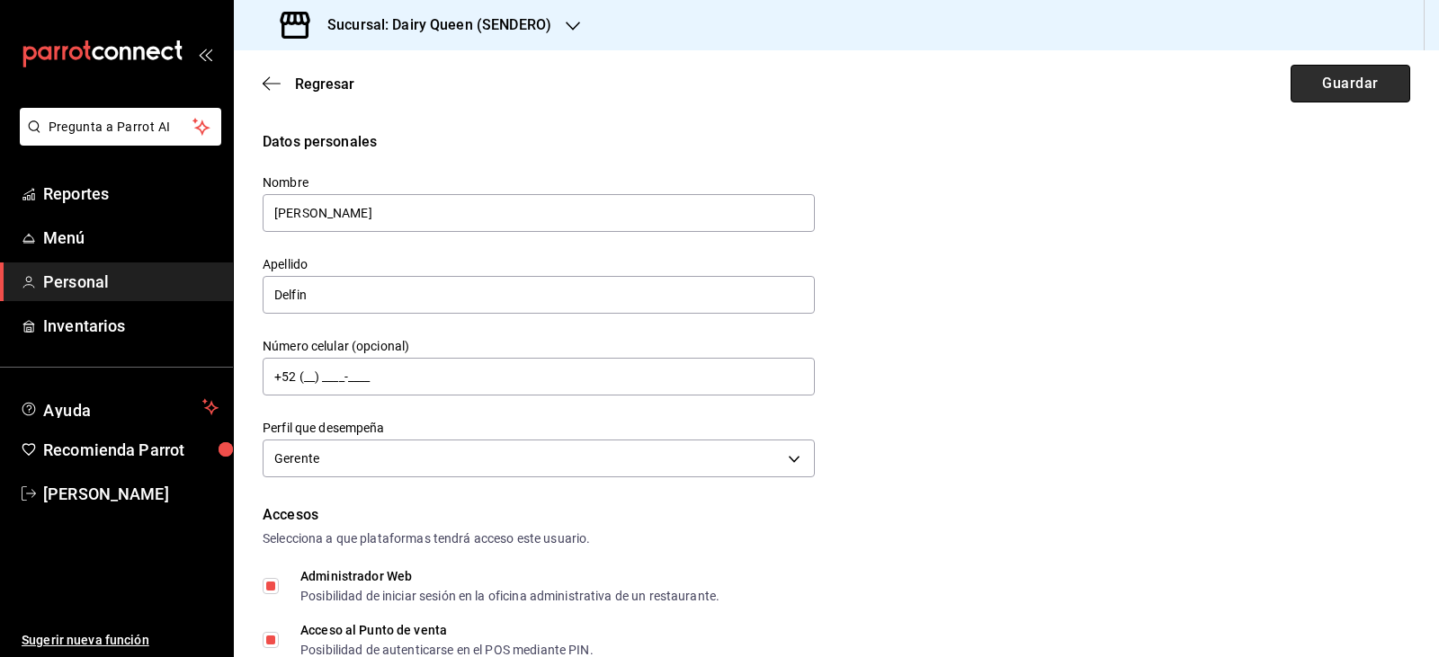
click at [1327, 89] on button "Guardar" at bounding box center [1350, 84] width 120 height 38
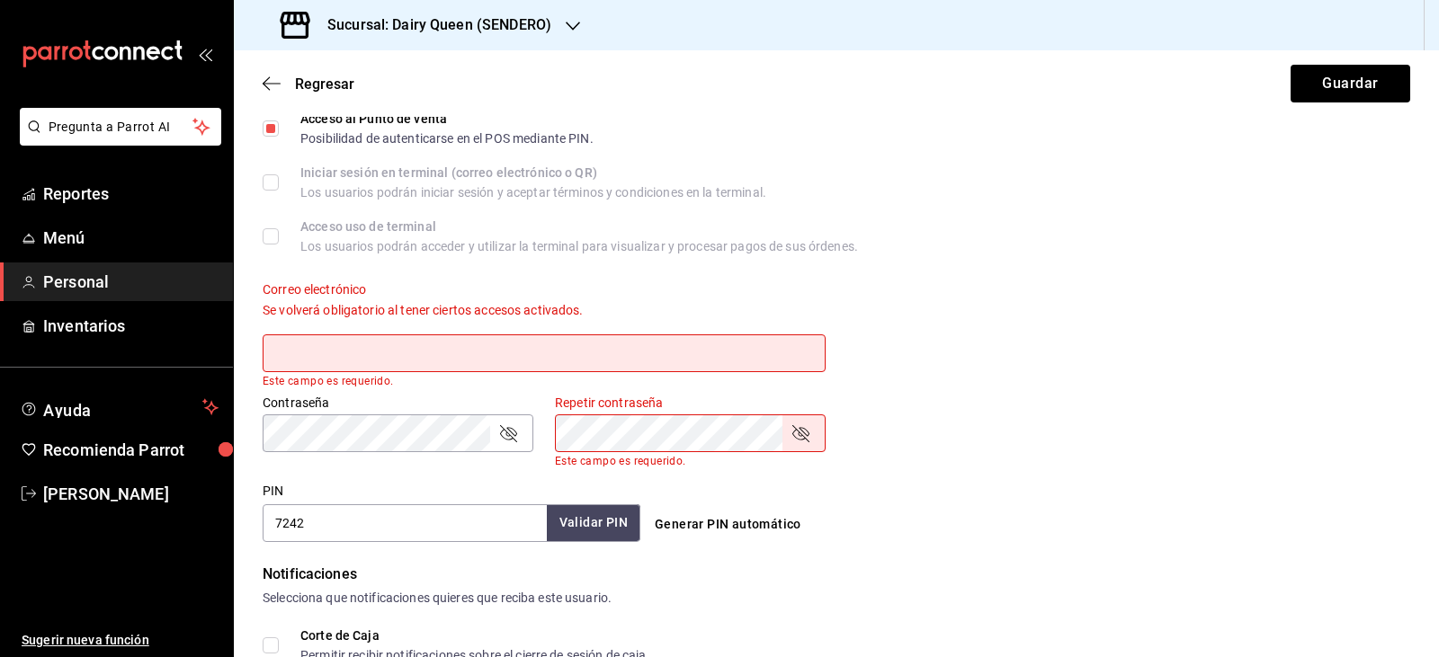
click at [582, 350] on input "text" at bounding box center [544, 354] width 563 height 38
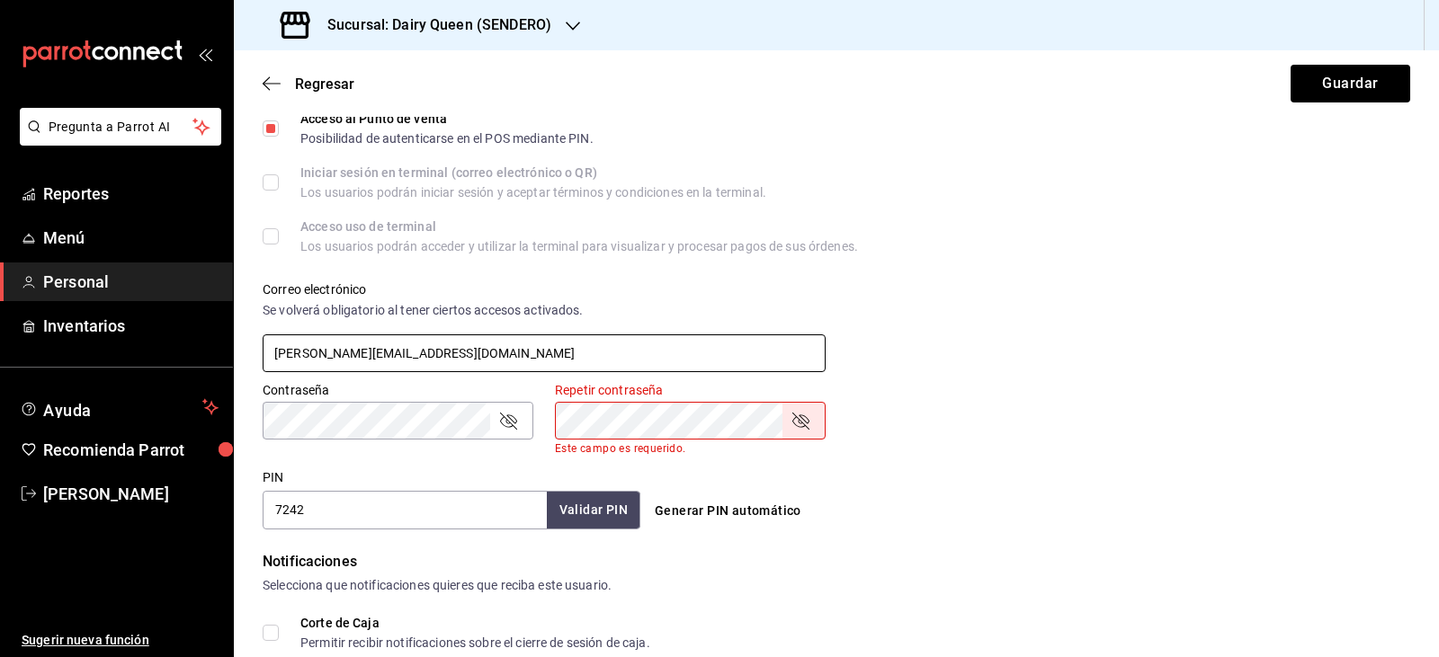
type input "[PERSON_NAME][EMAIL_ADDRESS][DOMAIN_NAME]"
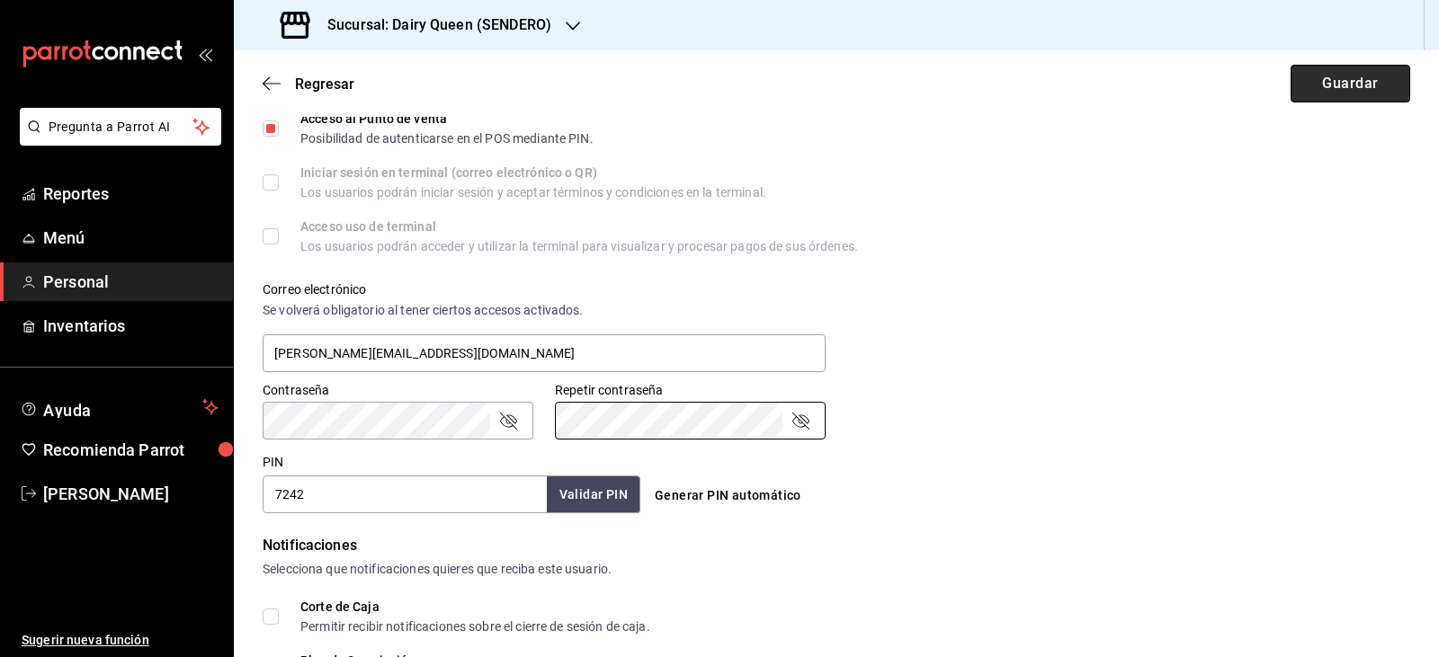
click at [1306, 81] on button "Guardar" at bounding box center [1350, 84] width 120 height 38
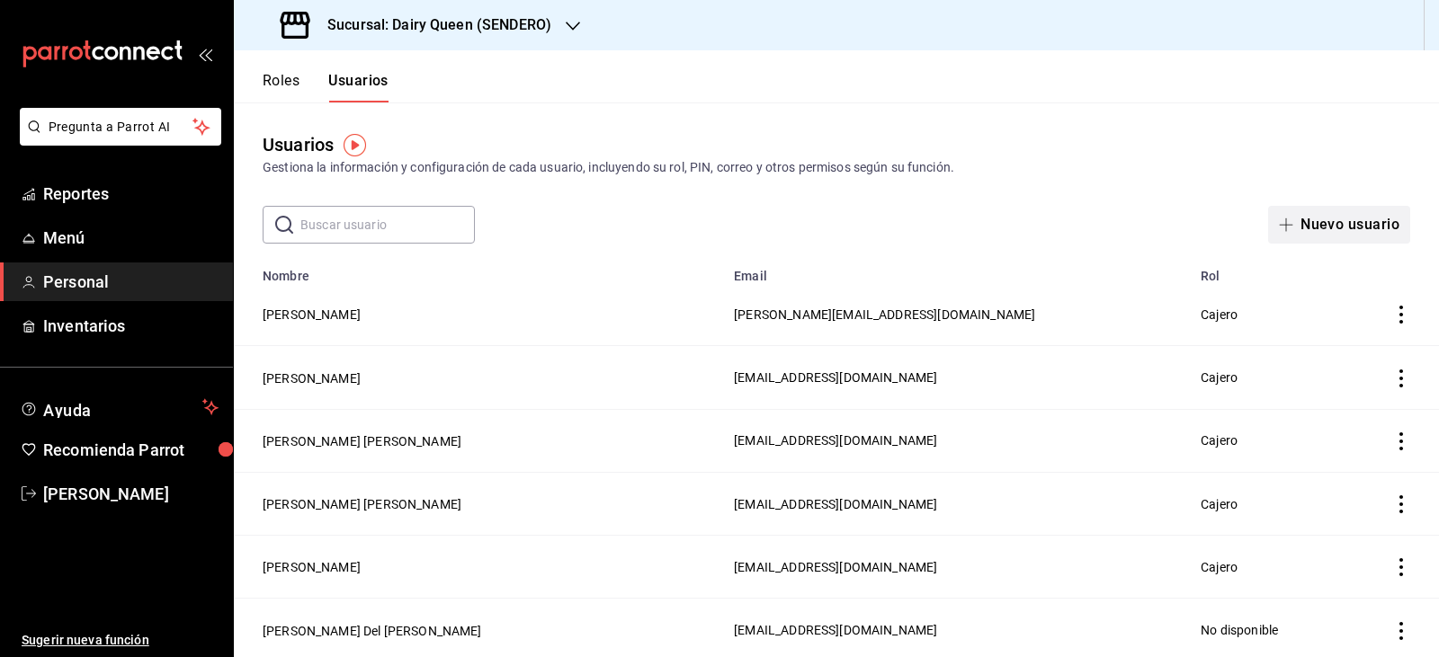
click at [1289, 219] on button "Nuevo usuario" at bounding box center [1339, 225] width 142 height 38
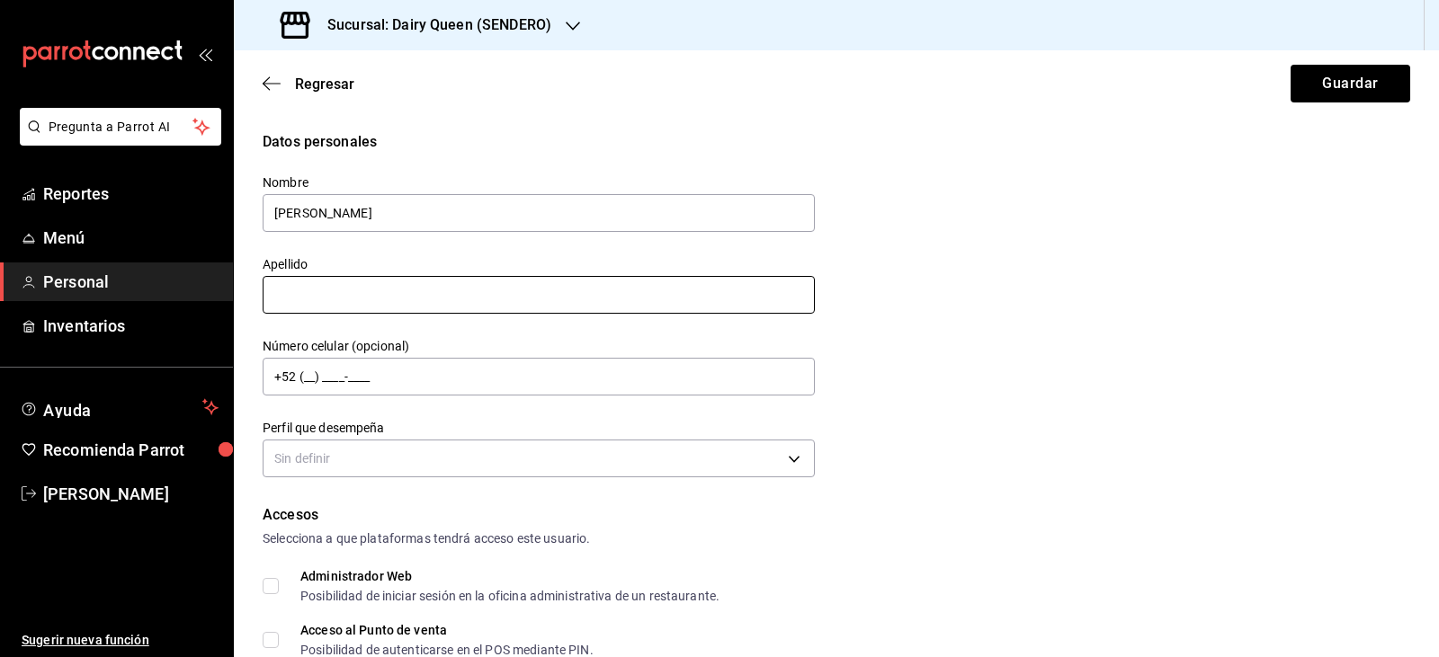
type input "[PERSON_NAME]"
click at [507, 287] on input "text" at bounding box center [539, 295] width 552 height 38
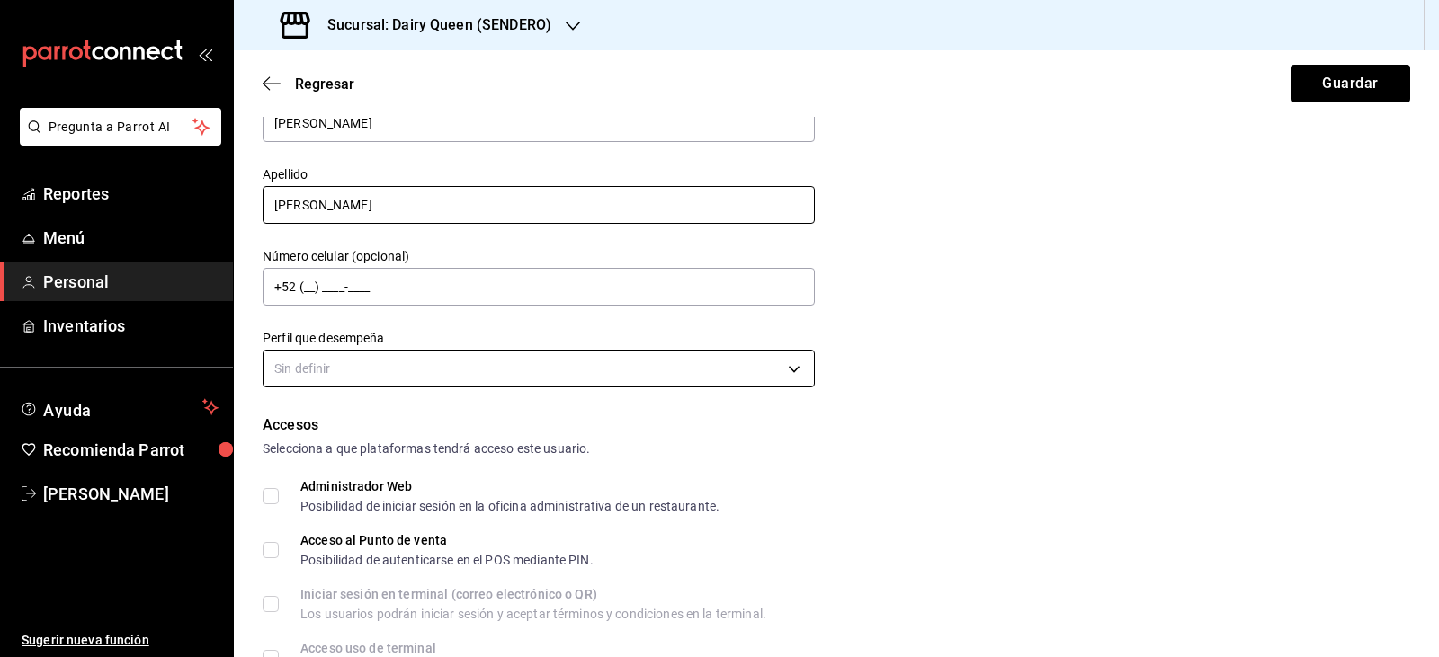
type input "[PERSON_NAME]"
click at [561, 375] on body "Pregunta a Parrot AI Reportes Menú Personal Inventarios Ayuda Recomienda Parrot…" at bounding box center [719, 328] width 1439 height 657
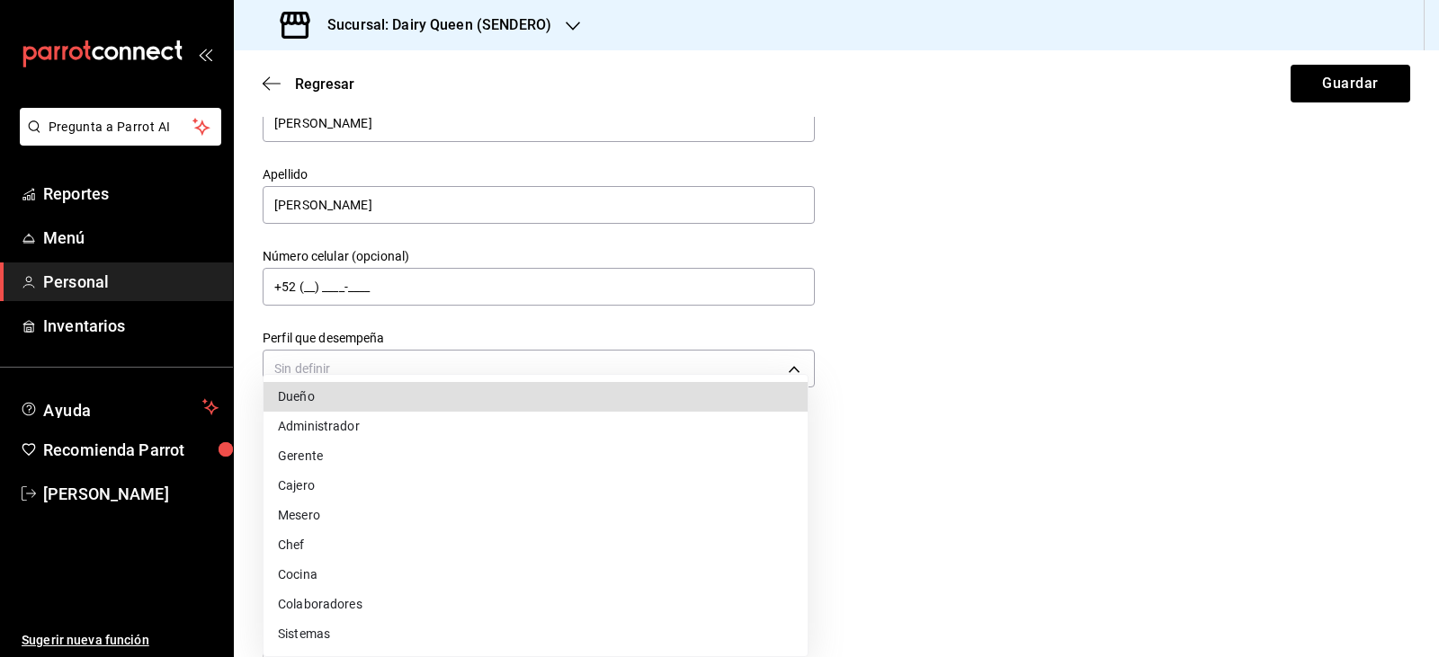
click at [479, 456] on li "Gerente" at bounding box center [535, 457] width 544 height 30
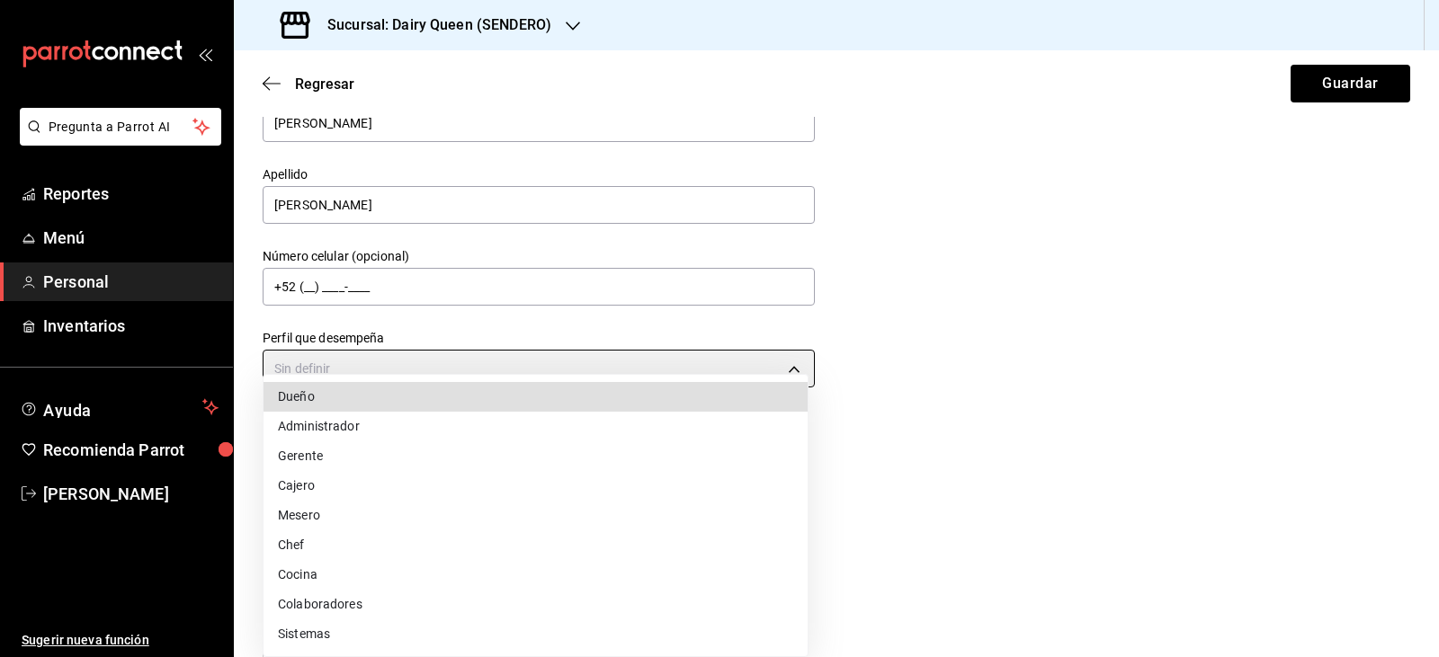
type input "MANAGER"
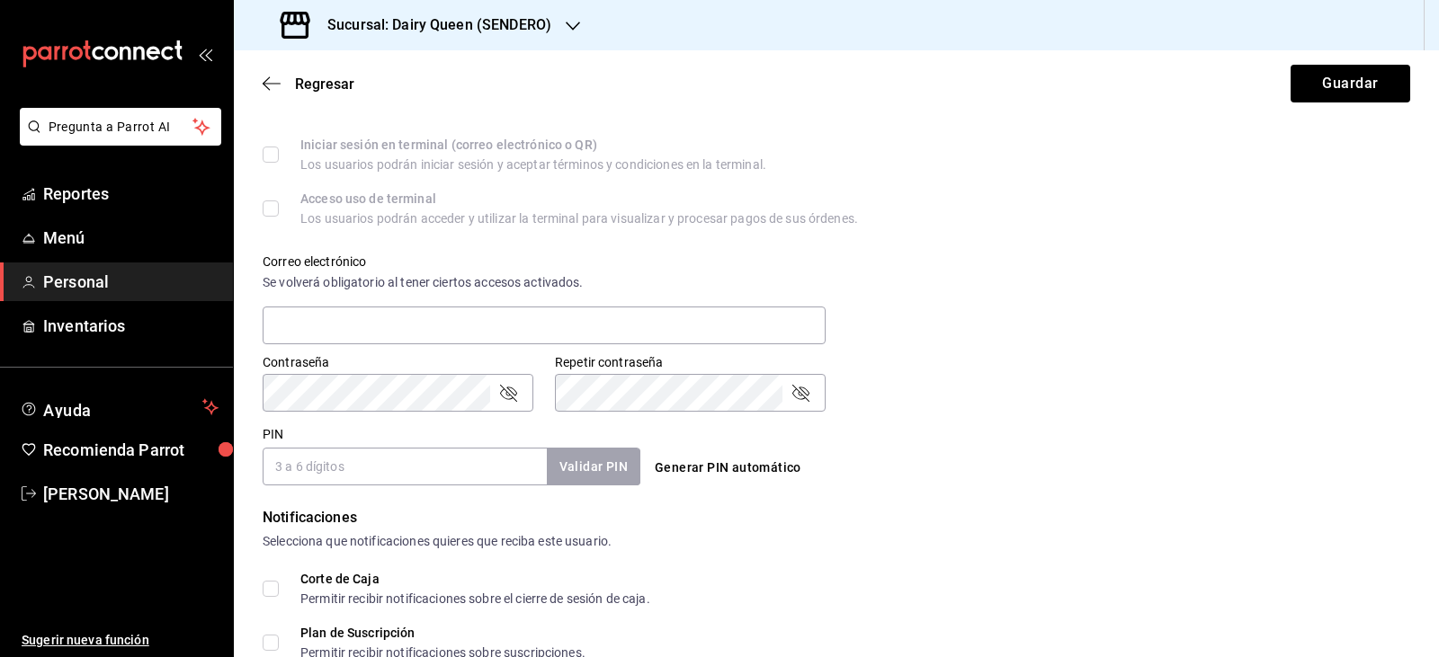
scroll to position [719, 0]
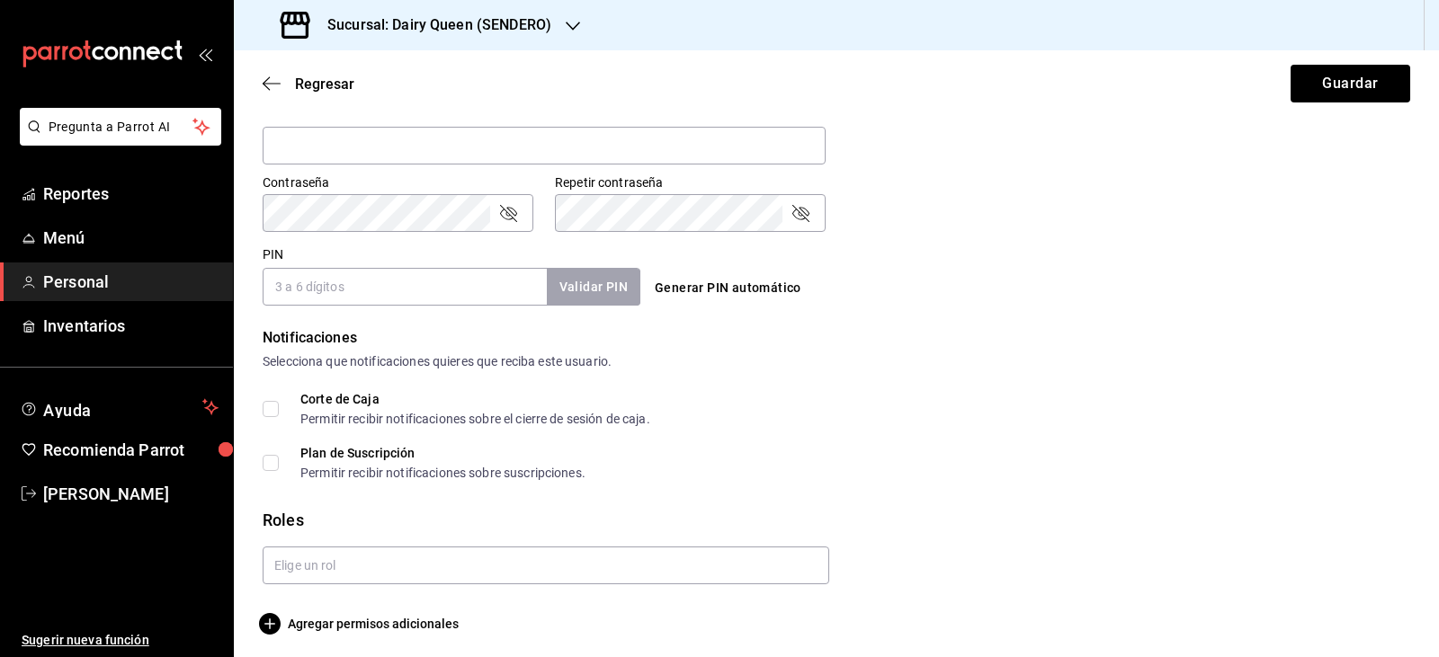
click at [481, 287] on input "PIN" at bounding box center [405, 287] width 284 height 38
click at [599, 287] on button "Validar PIN" at bounding box center [592, 287] width 95 height 39
click at [484, 298] on input "7242" at bounding box center [405, 287] width 284 height 38
type input "7"
type input "0605"
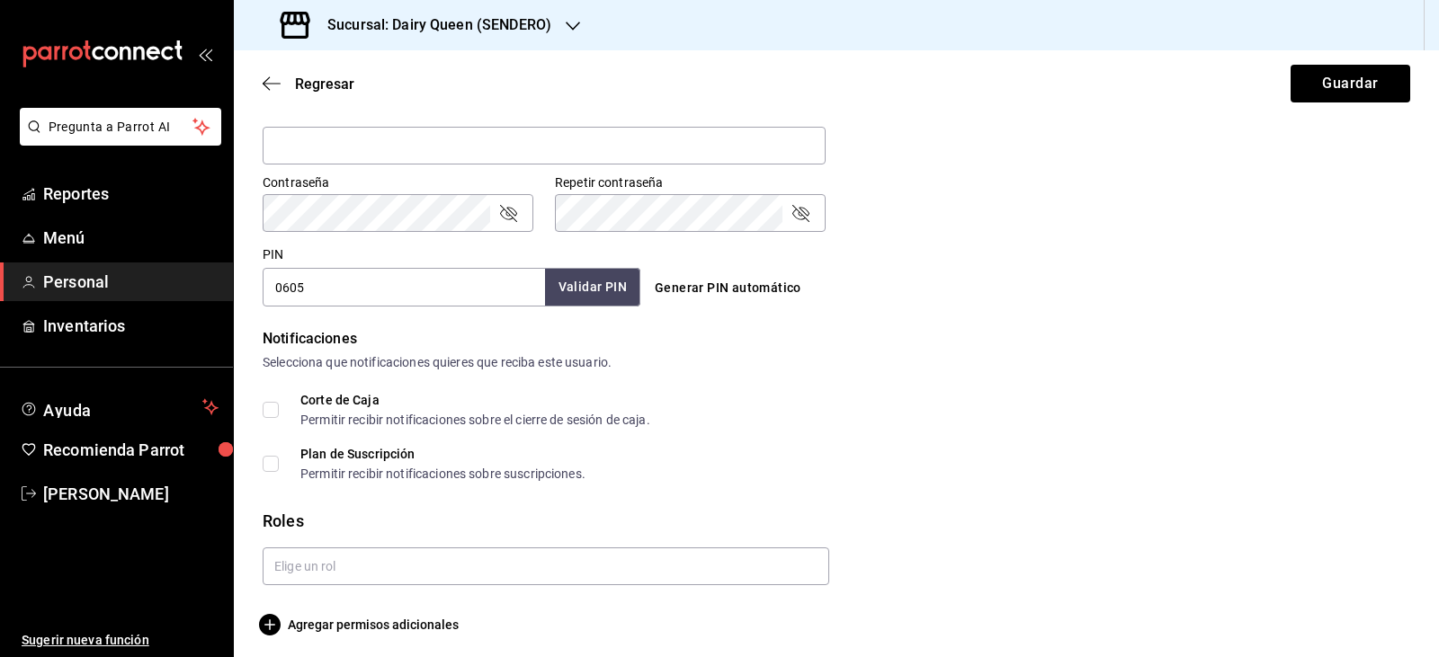
click at [590, 274] on button "Validar PIN" at bounding box center [592, 287] width 95 height 39
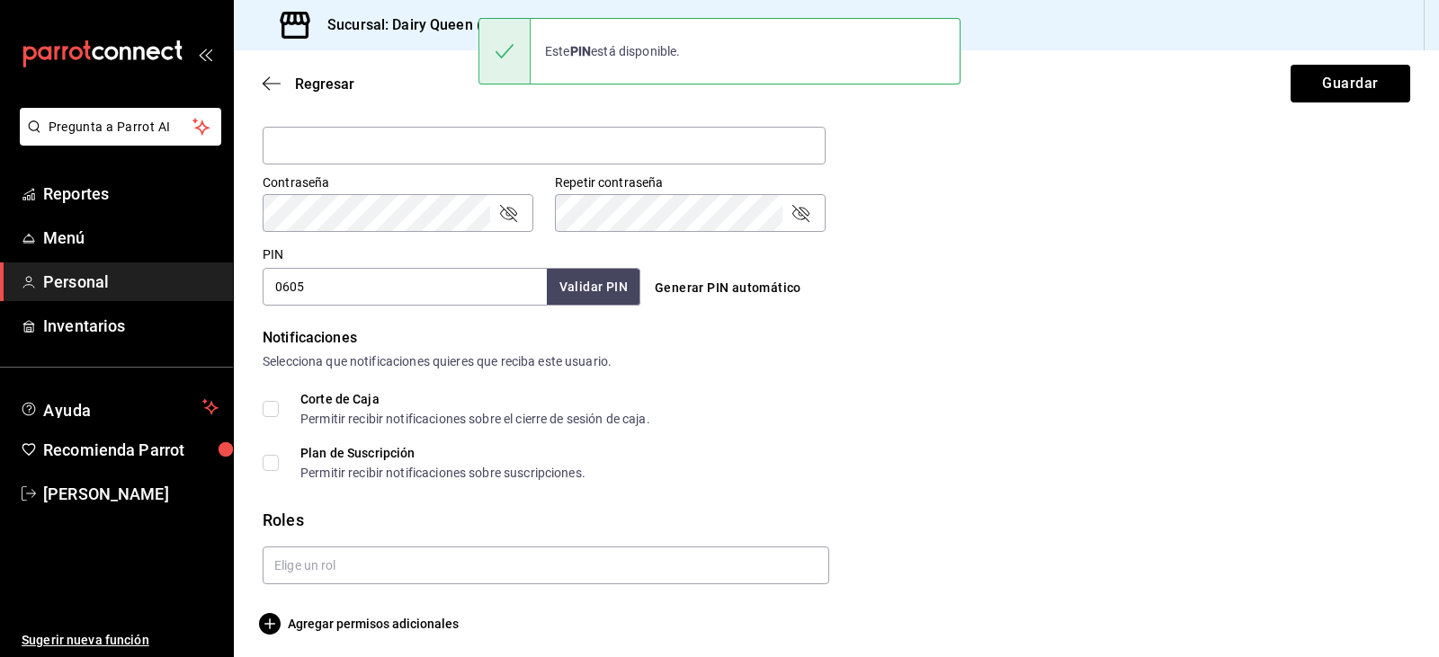
scroll to position [726, 0]
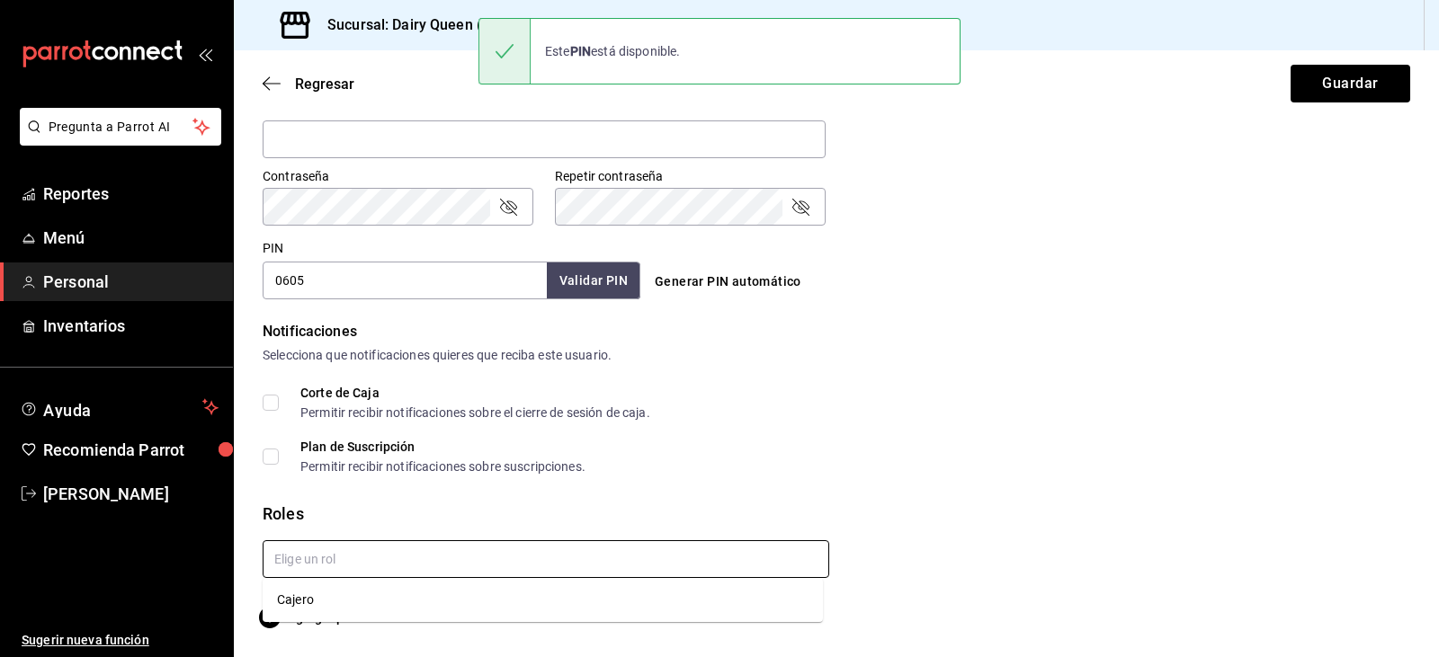
click at [438, 556] on input "text" at bounding box center [546, 559] width 567 height 38
click at [347, 603] on li "Cajero" at bounding box center [543, 600] width 560 height 30
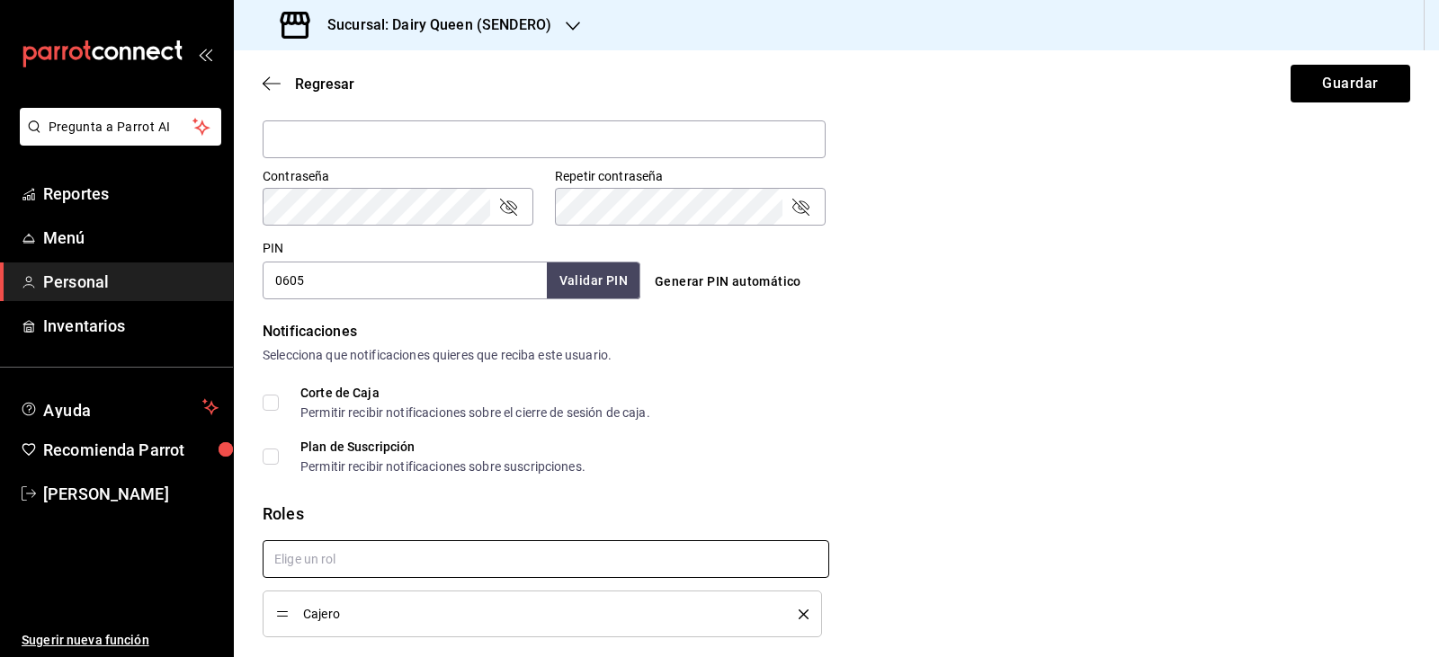
scroll to position [186, 0]
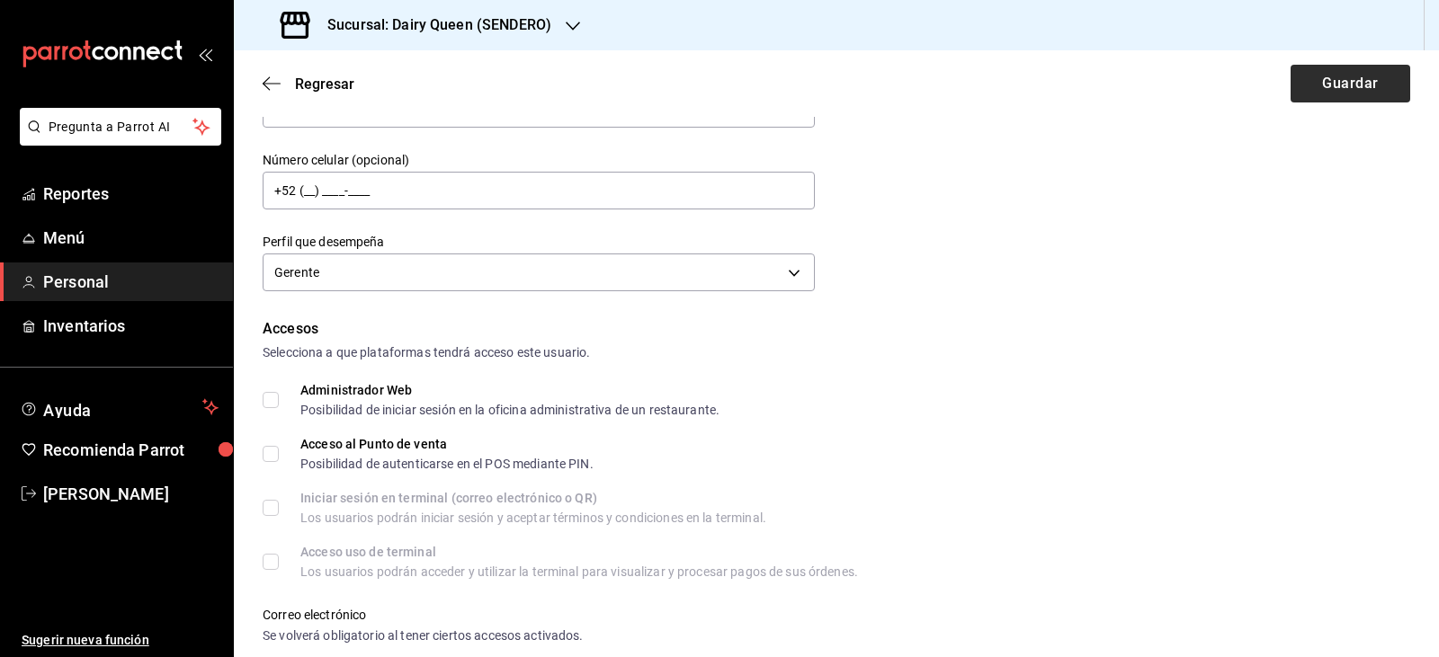
checkbox input "true"
click at [1327, 73] on button "Guardar" at bounding box center [1350, 84] width 120 height 38
